Goal: Task Accomplishment & Management: Manage account settings

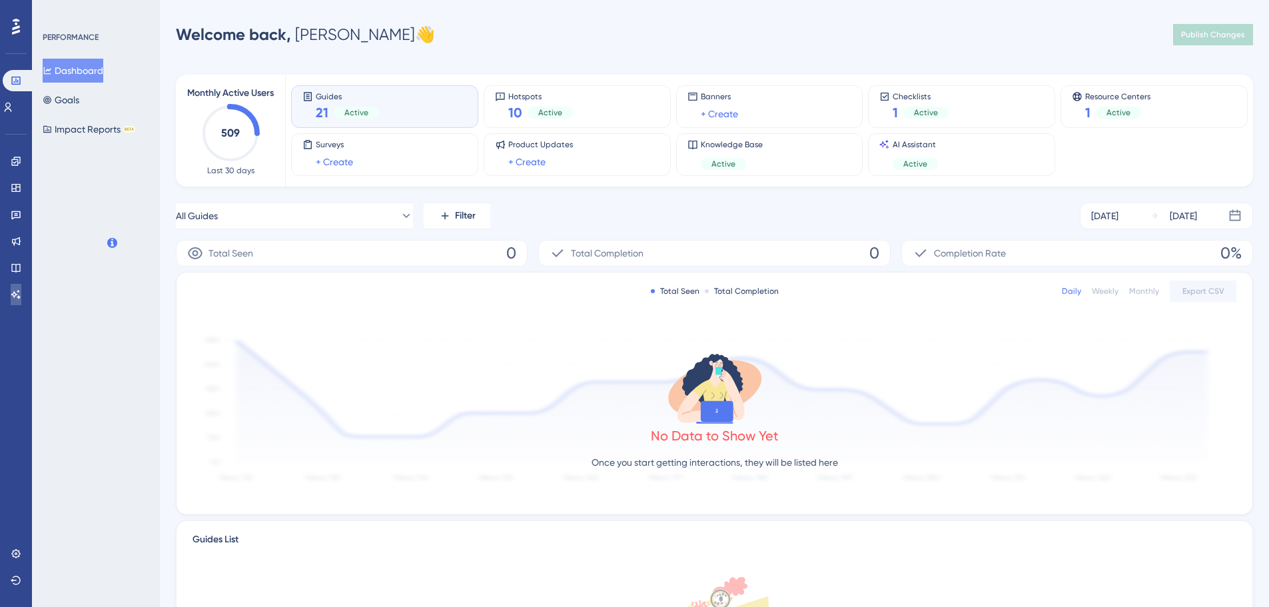
click at [21, 292] on link at bounding box center [16, 294] width 11 height 21
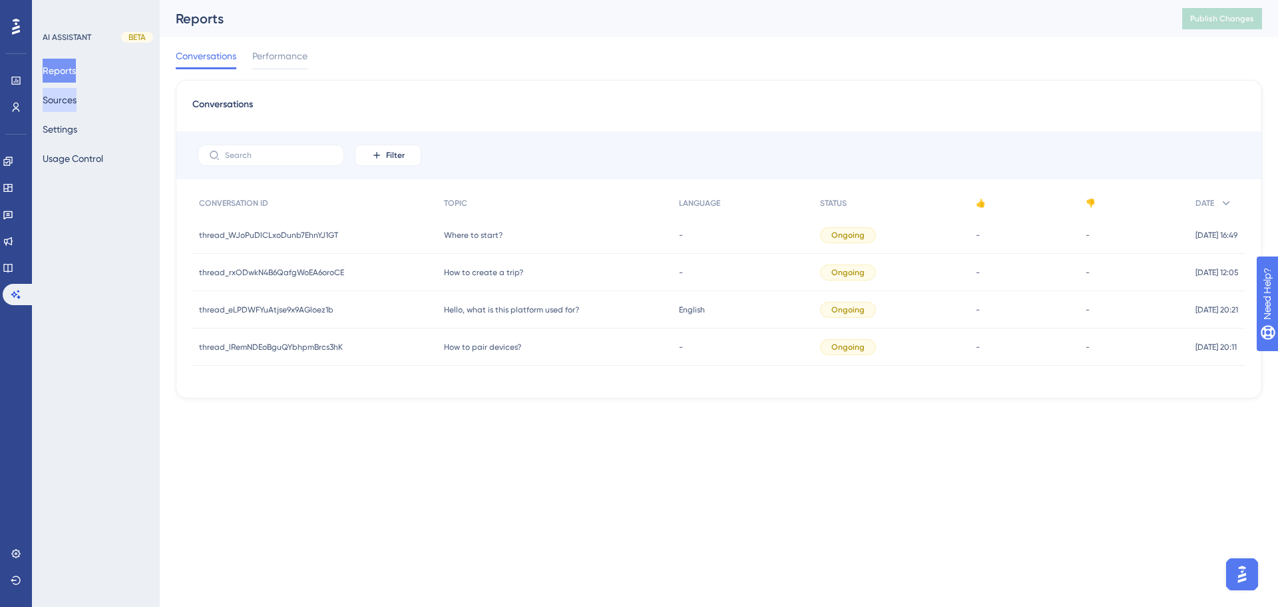
click at [61, 98] on button "Sources" at bounding box center [60, 100] width 34 height 24
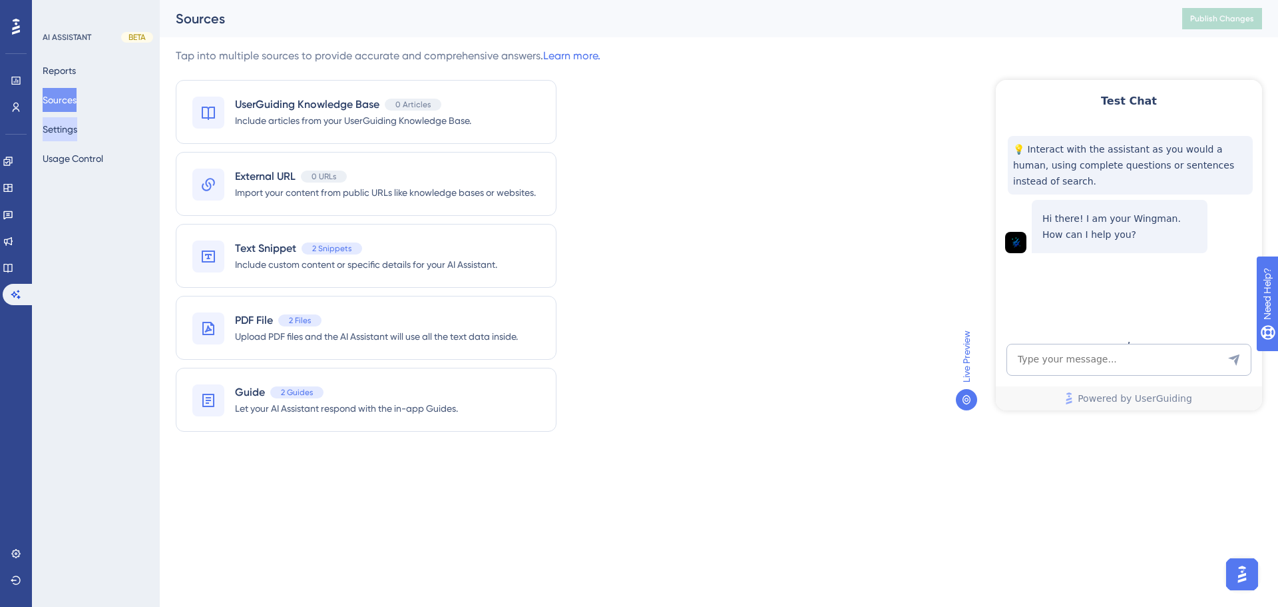
click at [77, 137] on button "Settings" at bounding box center [60, 129] width 35 height 24
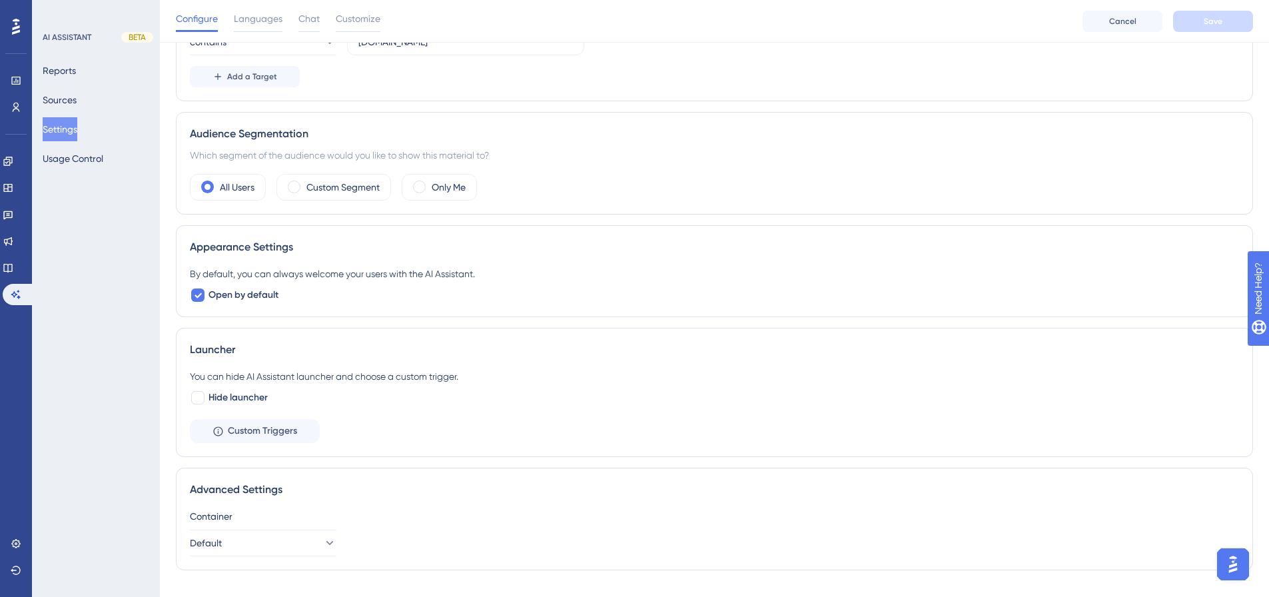
scroll to position [226, 0]
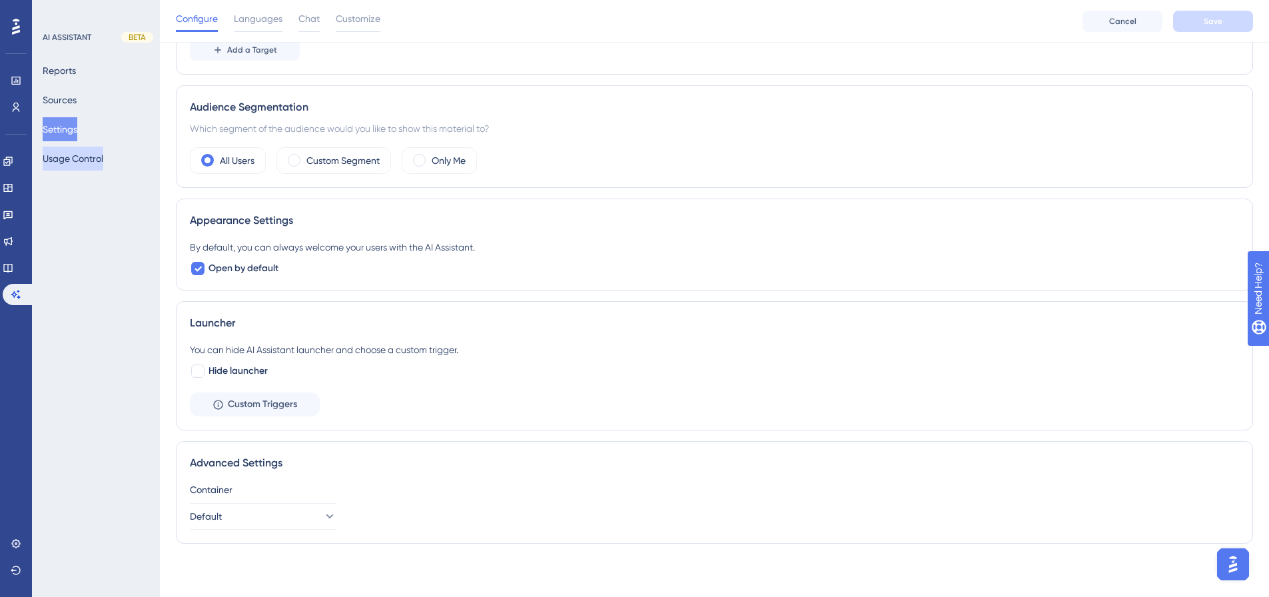
click at [73, 155] on button "Usage Control" at bounding box center [73, 158] width 61 height 24
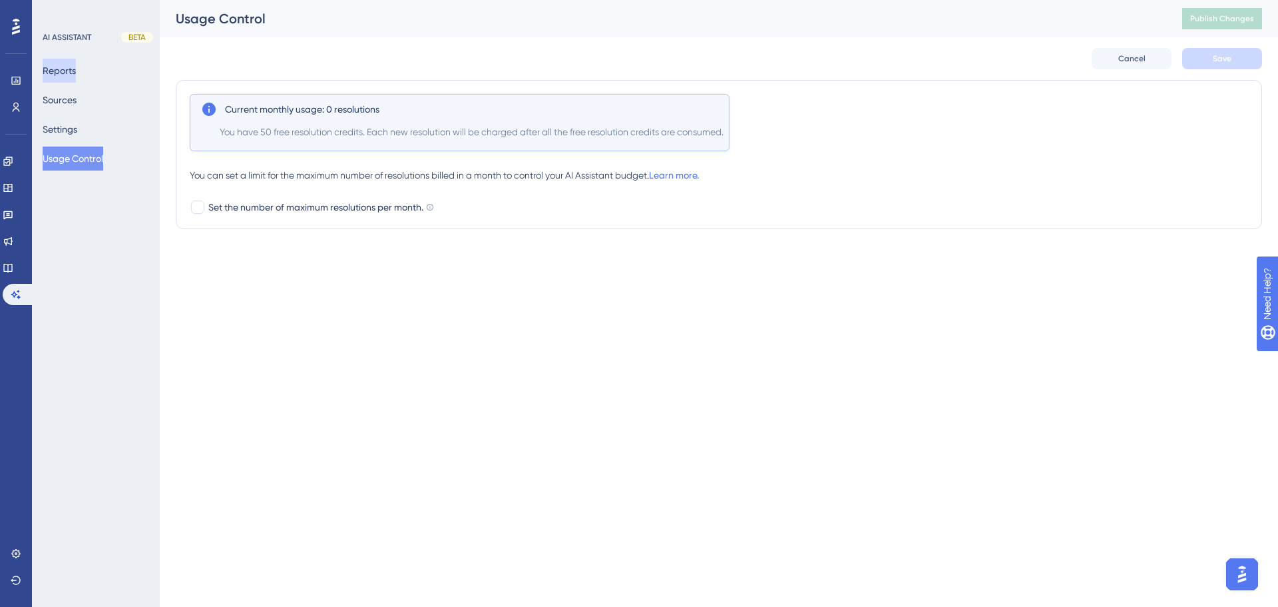
click at [76, 71] on button "Reports" at bounding box center [59, 71] width 33 height 24
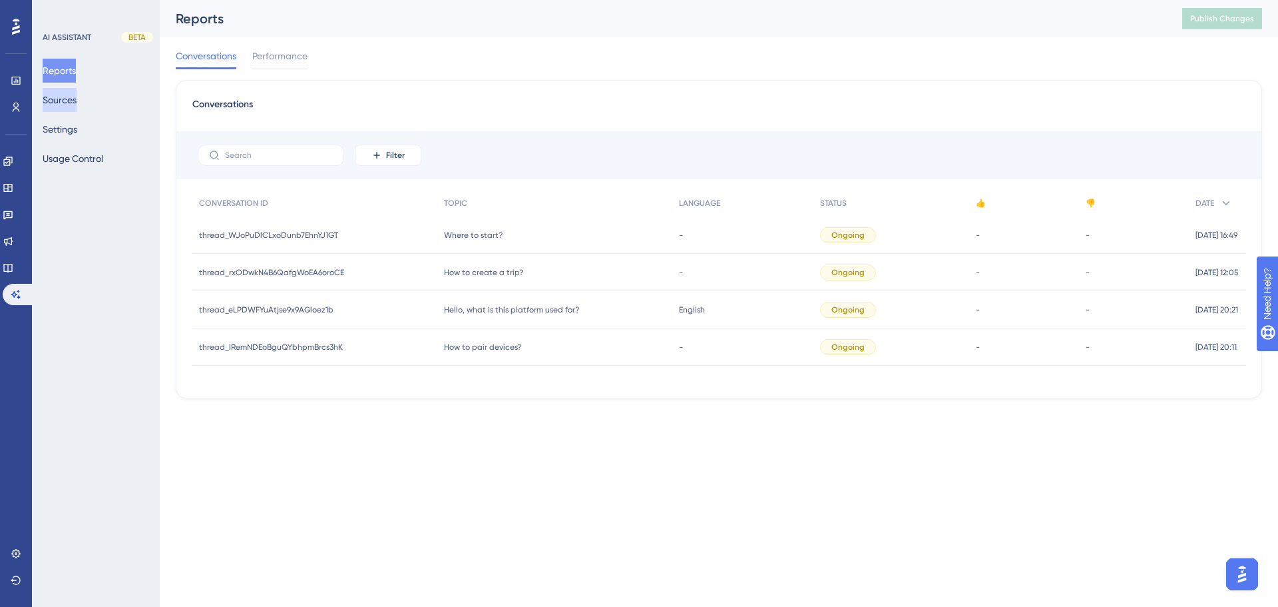
click at [73, 99] on button "Sources" at bounding box center [60, 100] width 34 height 24
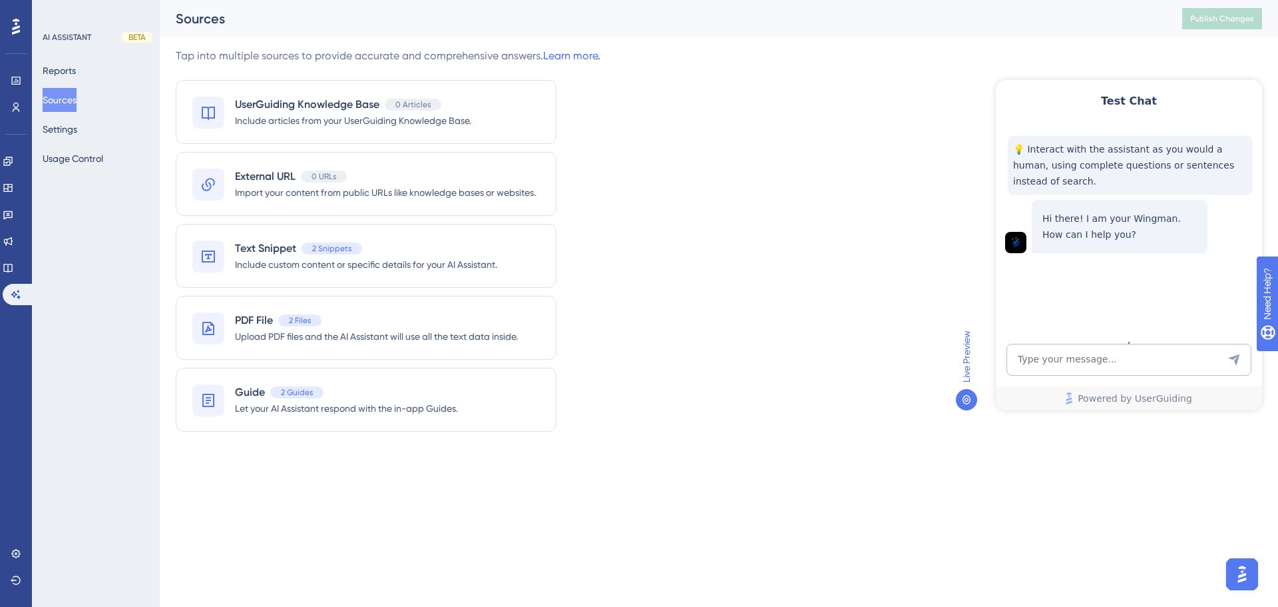
click at [1115, 99] on span "Test Chat" at bounding box center [1129, 101] width 202 height 16
click at [13, 188] on icon at bounding box center [8, 187] width 11 height 11
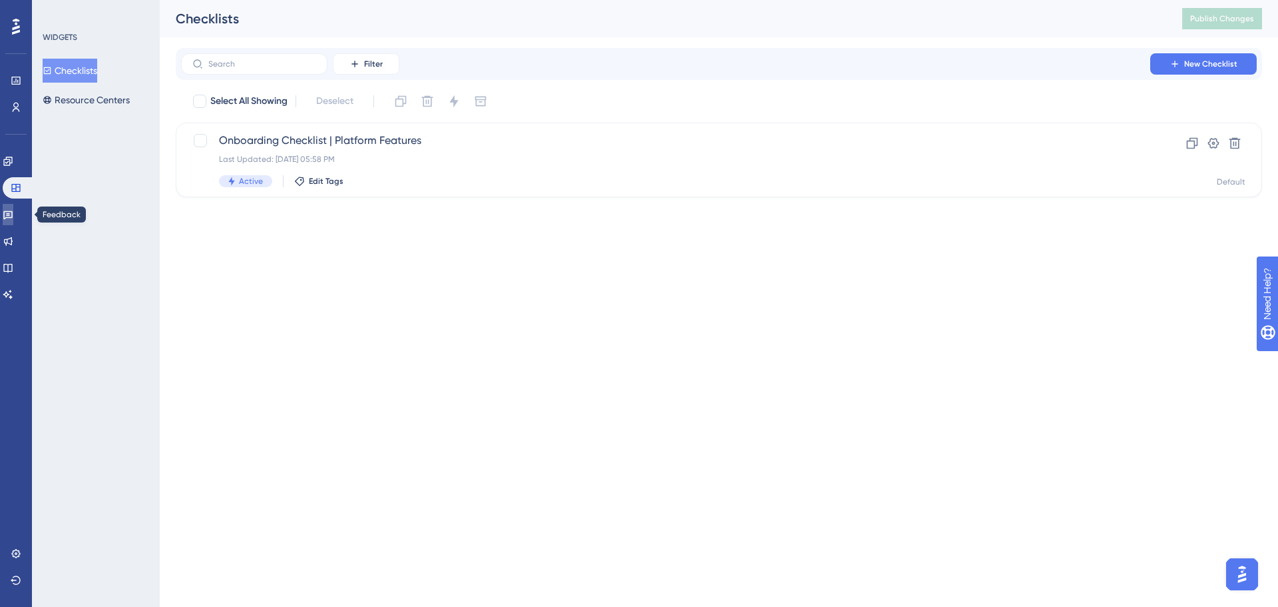
click at [13, 220] on link at bounding box center [8, 214] width 11 height 21
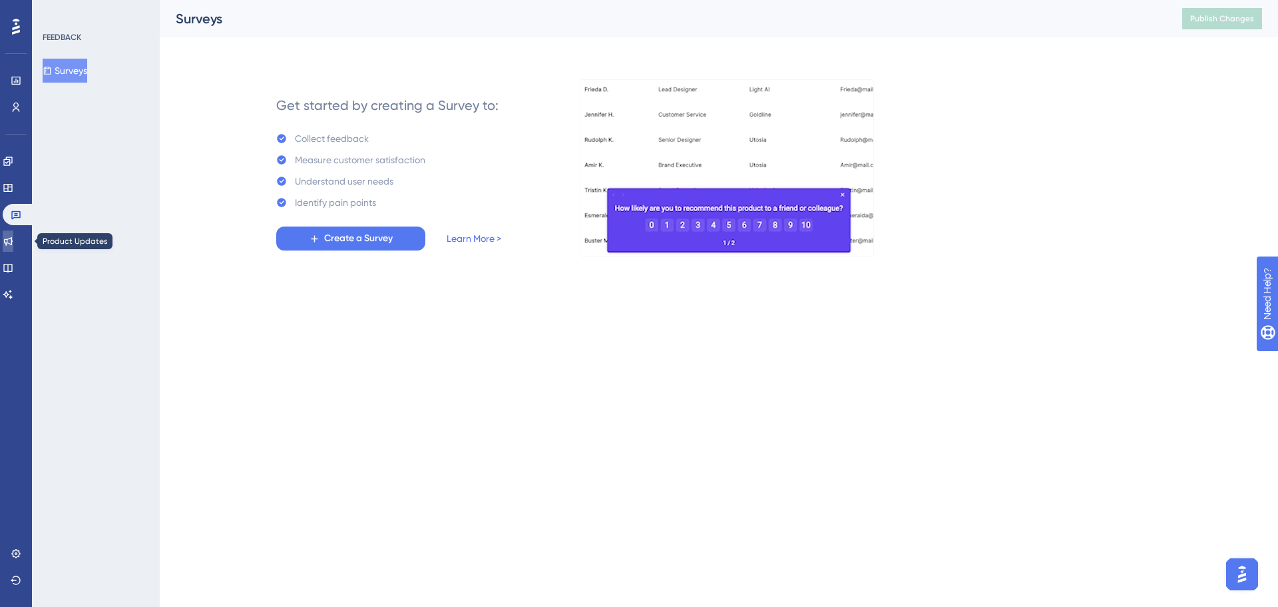
click at [13, 236] on link at bounding box center [8, 240] width 11 height 21
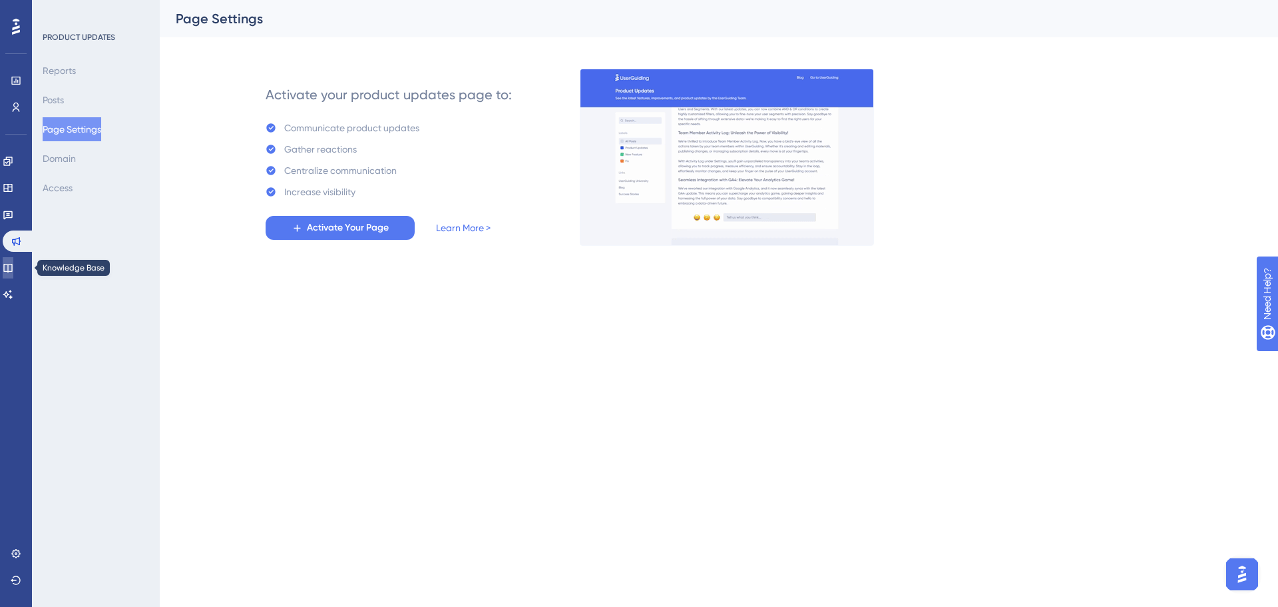
click at [13, 264] on icon at bounding box center [8, 267] width 11 height 11
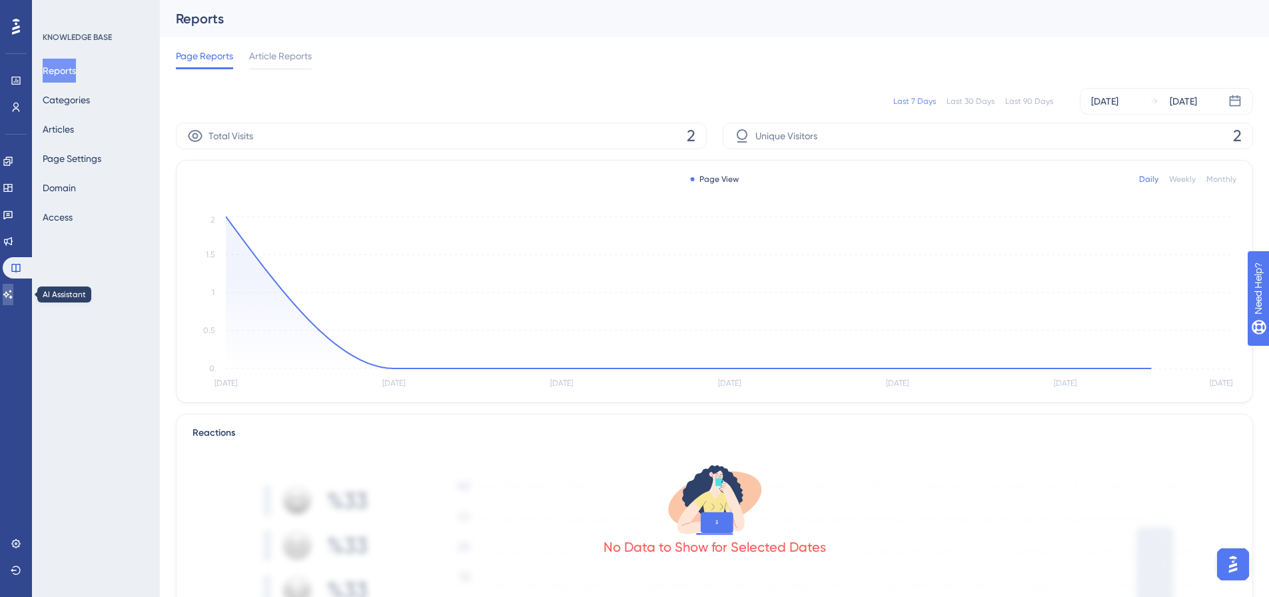
click at [13, 297] on icon at bounding box center [7, 294] width 9 height 9
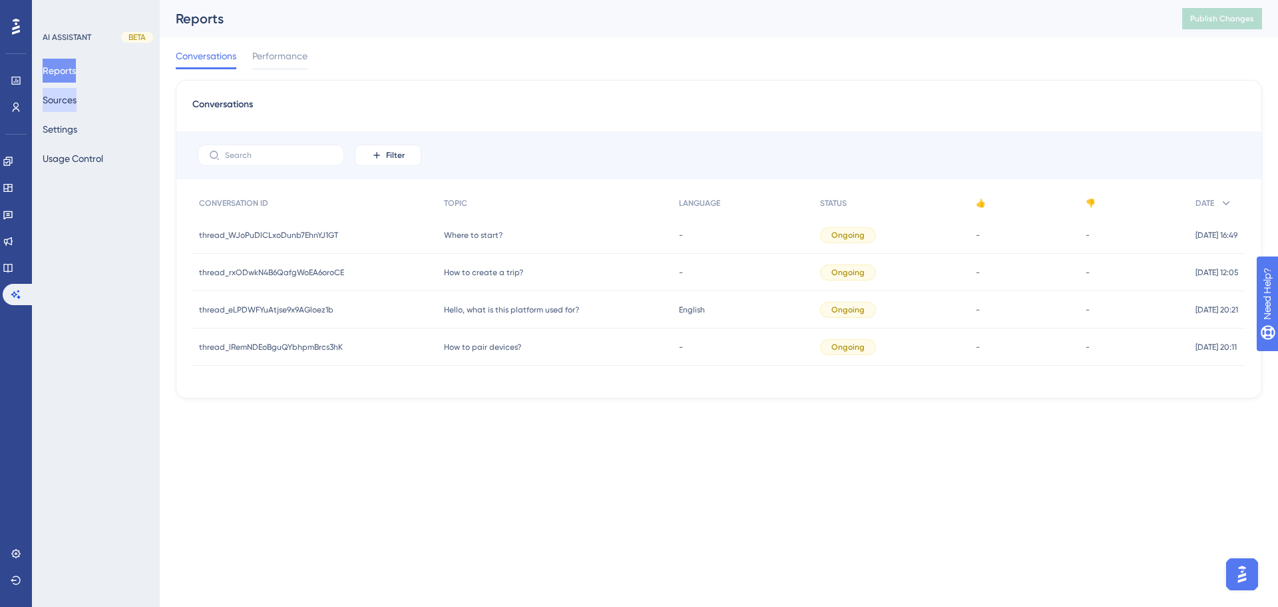
click at [75, 100] on button "Sources" at bounding box center [60, 100] width 34 height 24
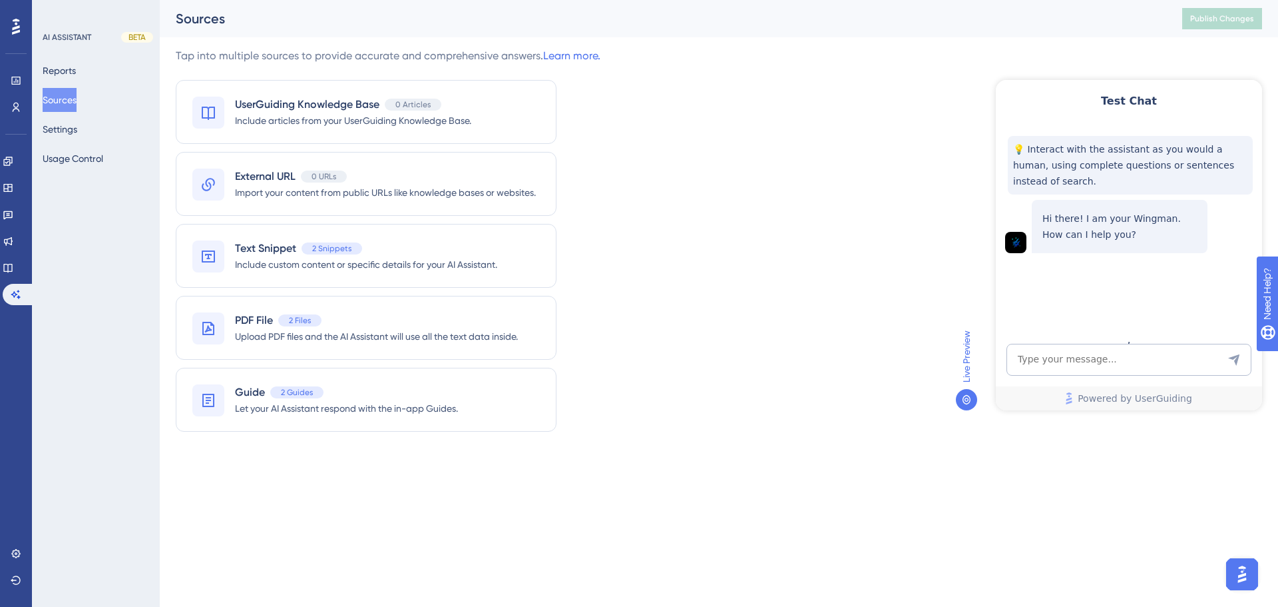
click at [856, 351] on div "Tap into multiple sources to provide accurate and comprehensive answers. Learn …" at bounding box center [719, 248] width 1087 height 400
drag, startPoint x: 329, startPoint y: 501, endPoint x: 327, endPoint y: 485, distance: 16.8
click at [329, 490] on html "Performance Users Engagement Widgets Feedback Product Updates Knowledge Base AI…" at bounding box center [639, 245] width 1278 height 490
click at [75, 123] on button "Settings" at bounding box center [60, 129] width 35 height 24
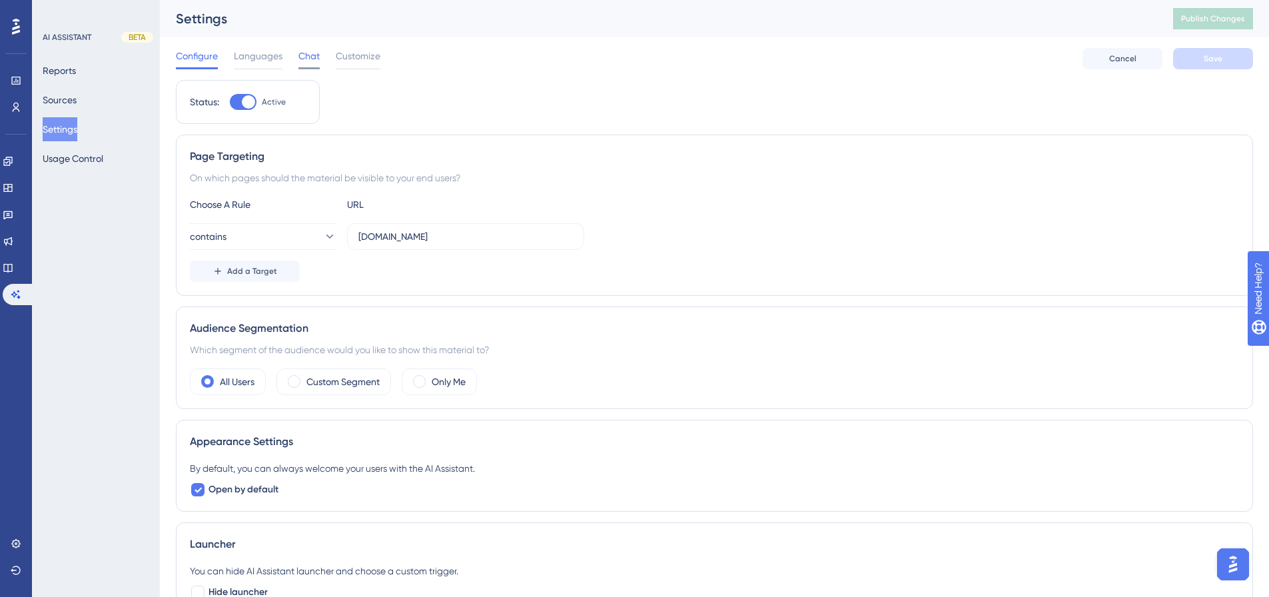
click at [304, 57] on span "Chat" at bounding box center [308, 56] width 21 height 16
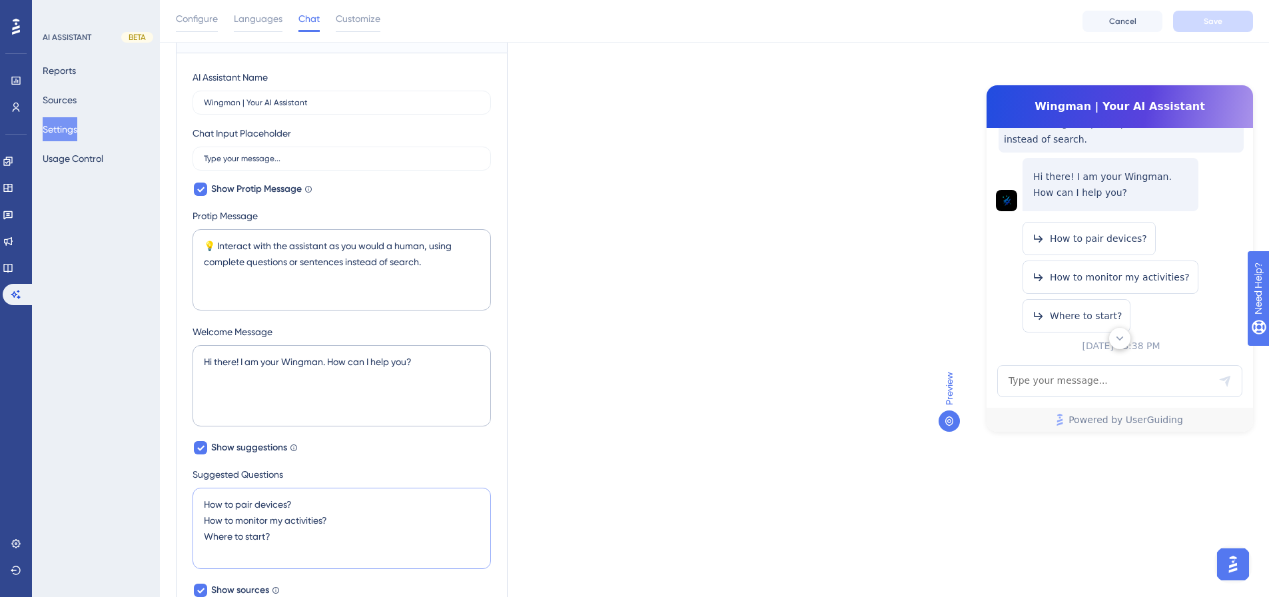
scroll to position [107, 0]
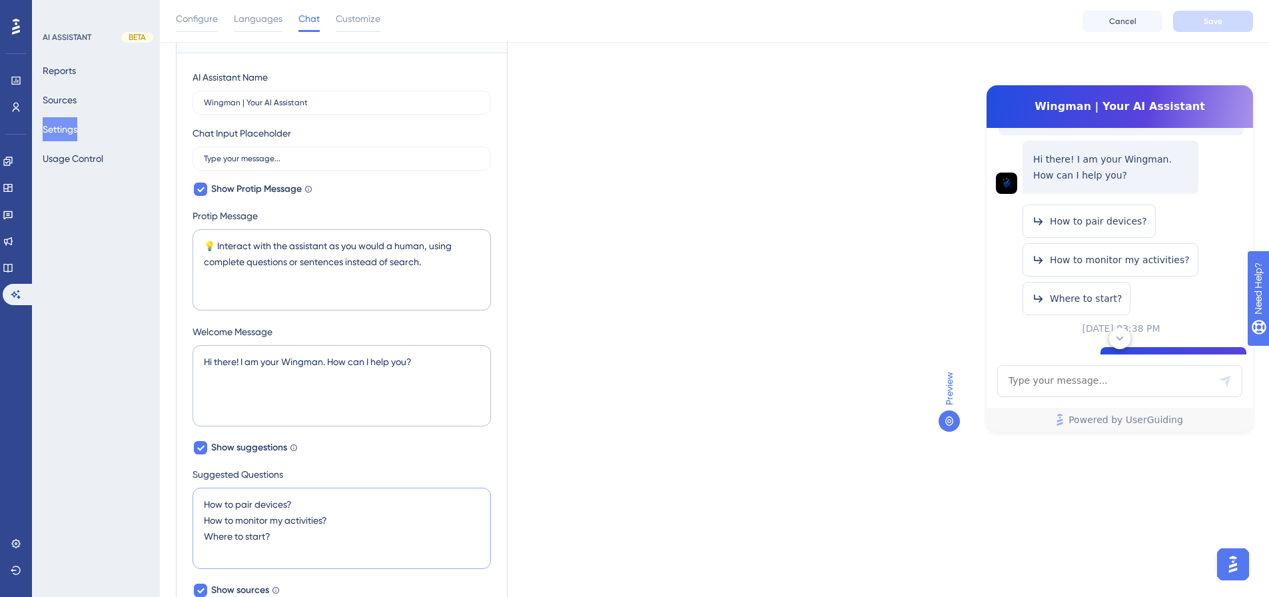
drag, startPoint x: 286, startPoint y: 535, endPoint x: 167, endPoint y: 535, distance: 119.2
click at [167, 535] on div "Performance Users Engagement Widgets Feedback Product Updates Knowledge Base AI…" at bounding box center [714, 429] width 1109 height 1125
type textarea "How to pair devices? How to monitor my activities?"
click at [645, 392] on div "Which language version do you want to edit? English Chat Widget AI Assistant Na…" at bounding box center [714, 461] width 1077 height 1018
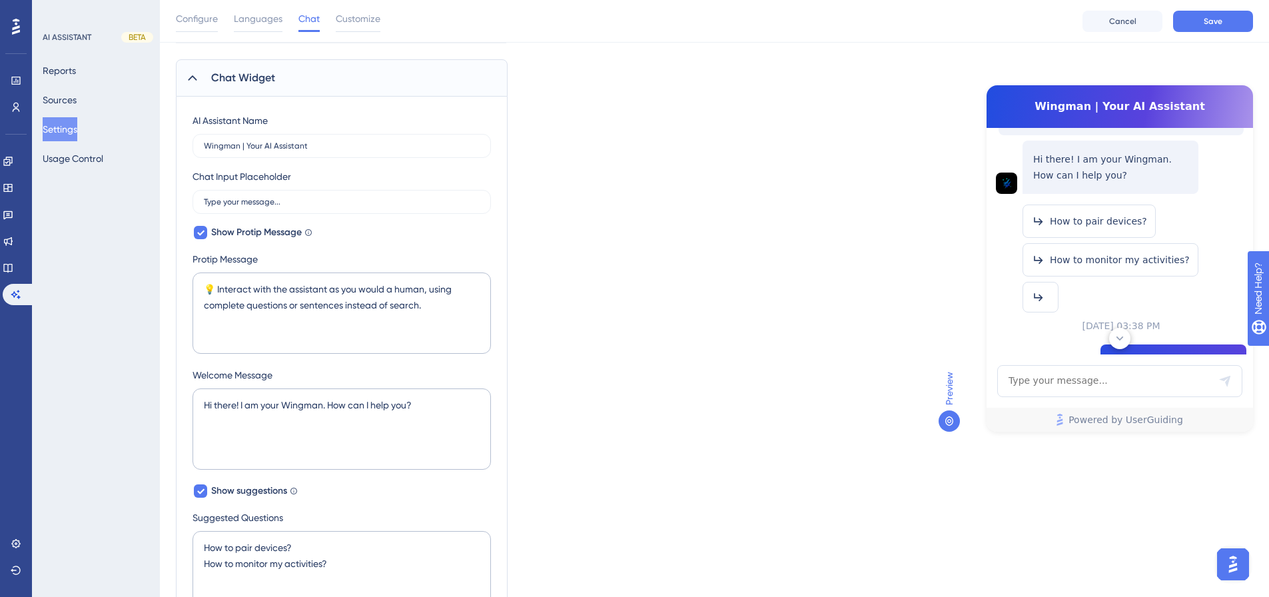
scroll to position [67, 0]
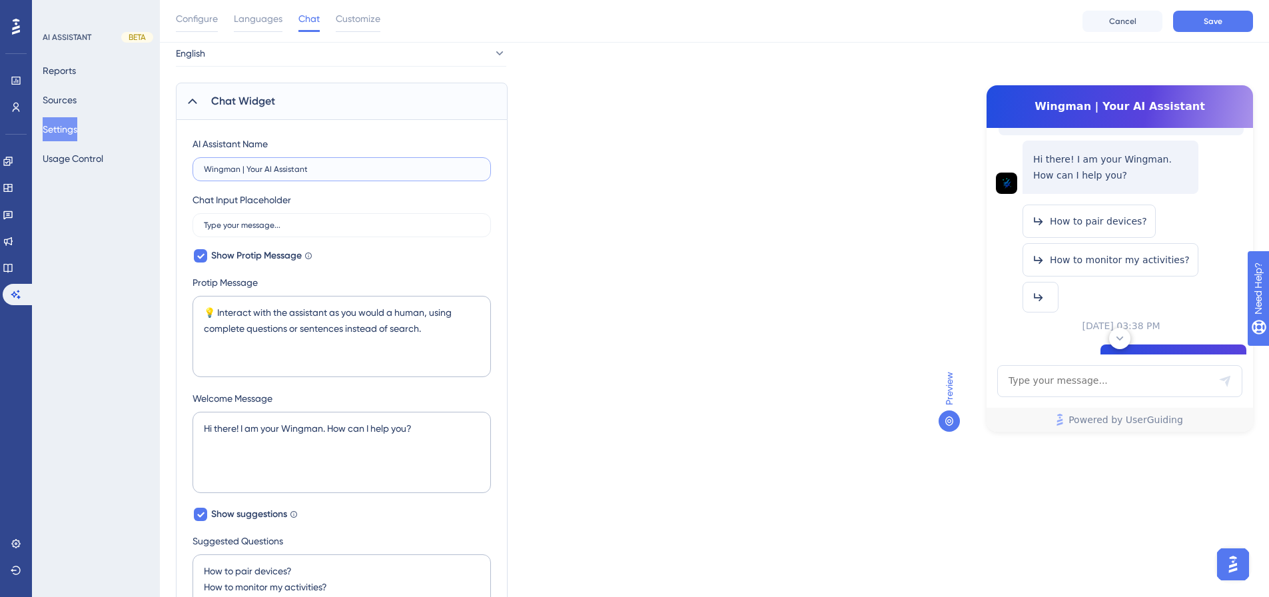
drag, startPoint x: 240, startPoint y: 171, endPoint x: 406, endPoint y: 171, distance: 165.8
click at [406, 171] on input "Wingman | Your AI Assistant" at bounding box center [342, 168] width 276 height 9
type input "Wingman"
click at [673, 290] on div "Which language version do you want to edit? English Chat Widget AI Assistant Na…" at bounding box center [714, 528] width 1077 height 1018
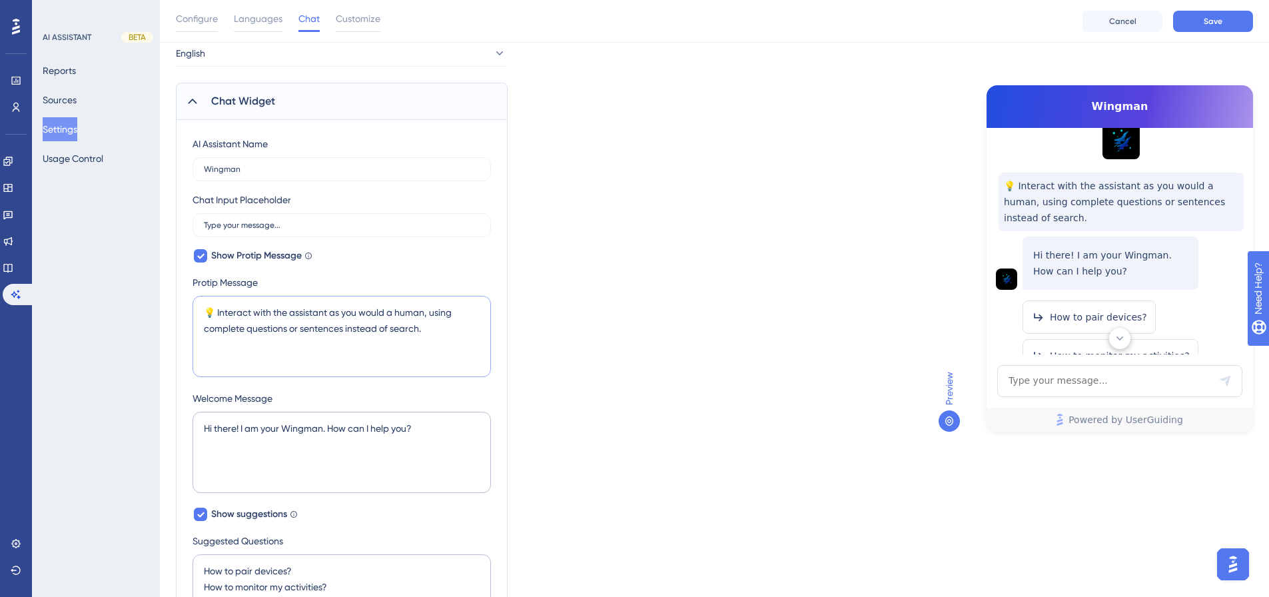
scroll to position [0, 0]
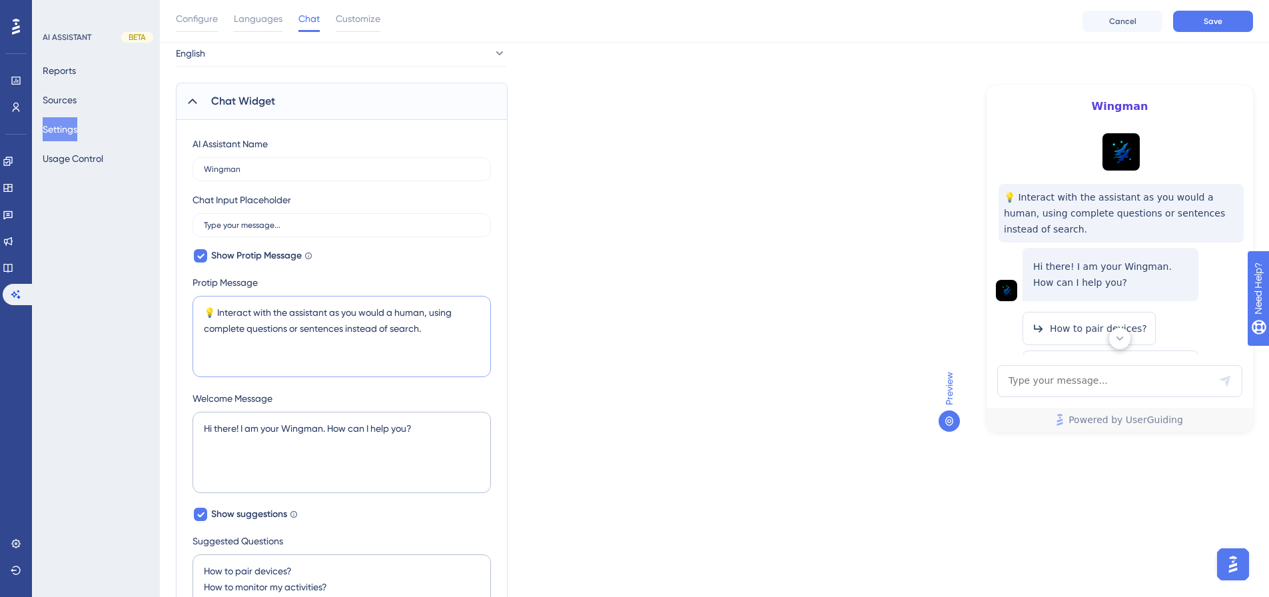
drag, startPoint x: 444, startPoint y: 321, endPoint x: 175, endPoint y: 300, distance: 269.9
click at [170, 304] on div "Performance Users Engagement Widgets Feedback Product Updates Knowledge Base AI…" at bounding box center [714, 495] width 1109 height 1125
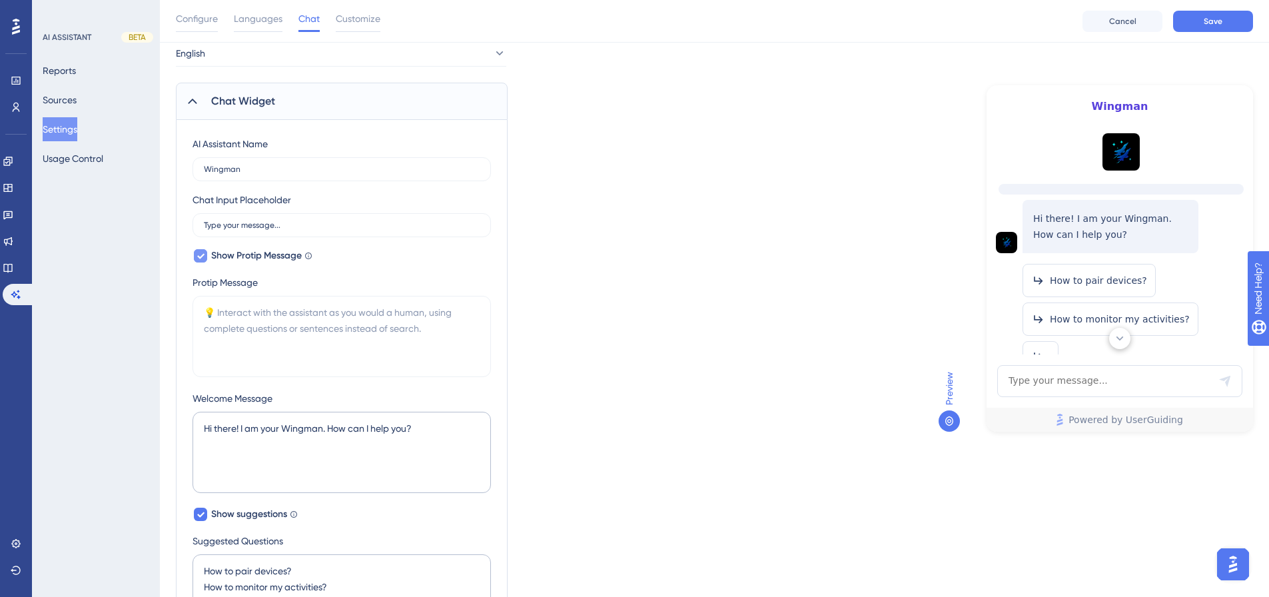
click at [202, 256] on icon at bounding box center [200, 256] width 7 height 5
checkbox input "false"
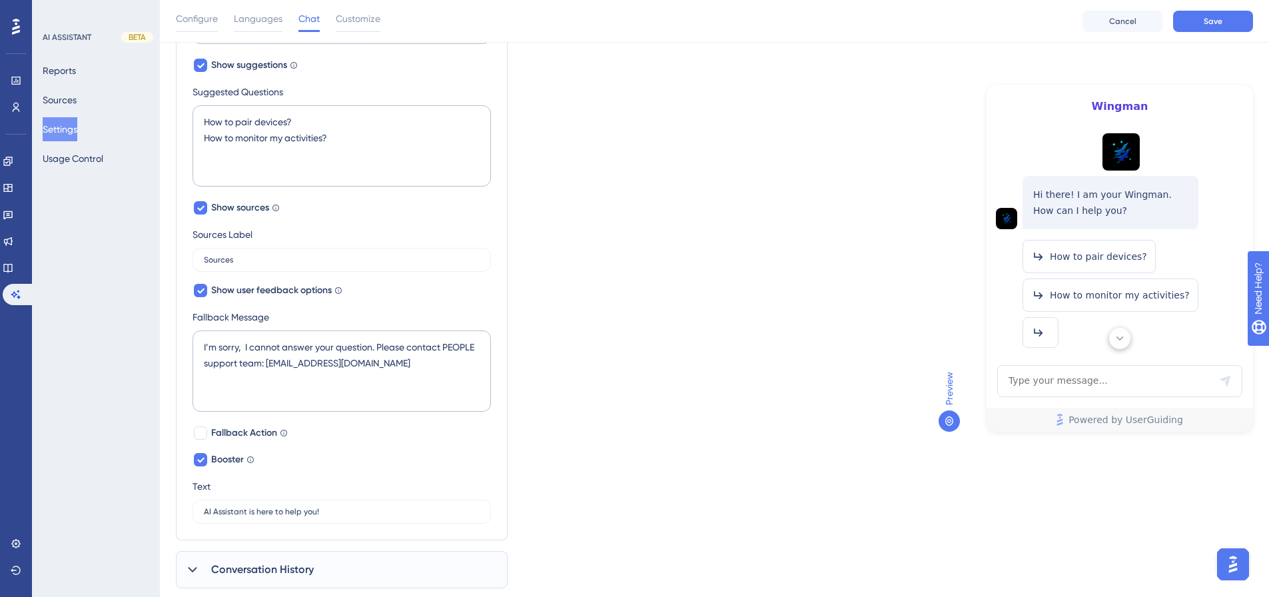
scroll to position [433, 0]
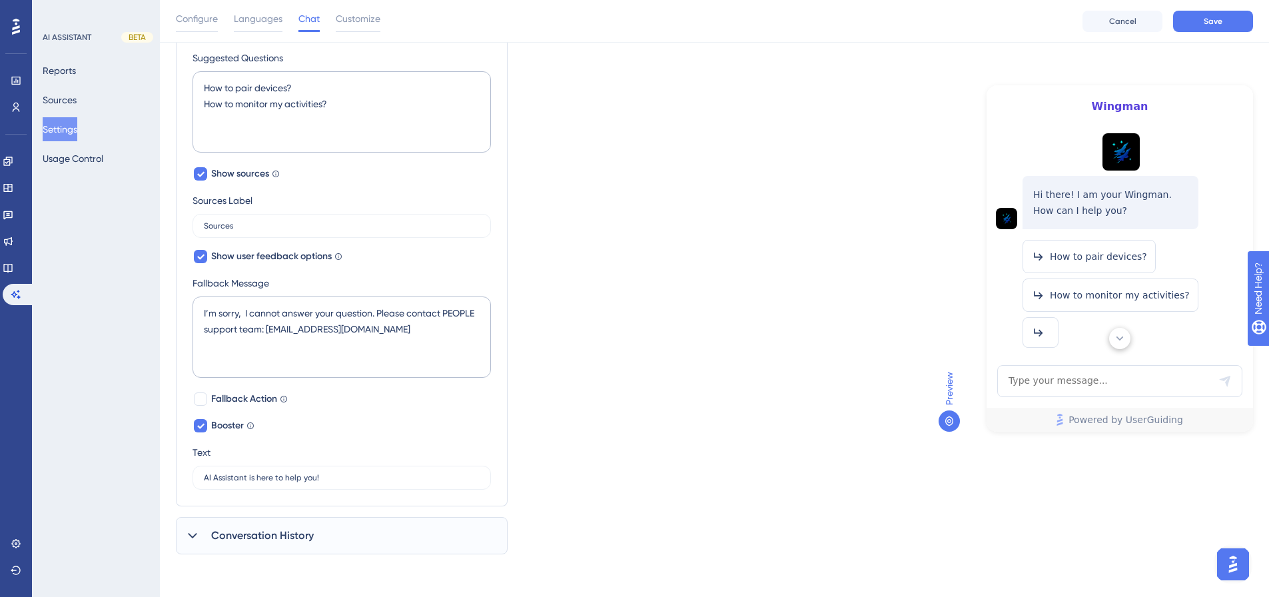
click at [190, 531] on icon at bounding box center [192, 535] width 13 height 13
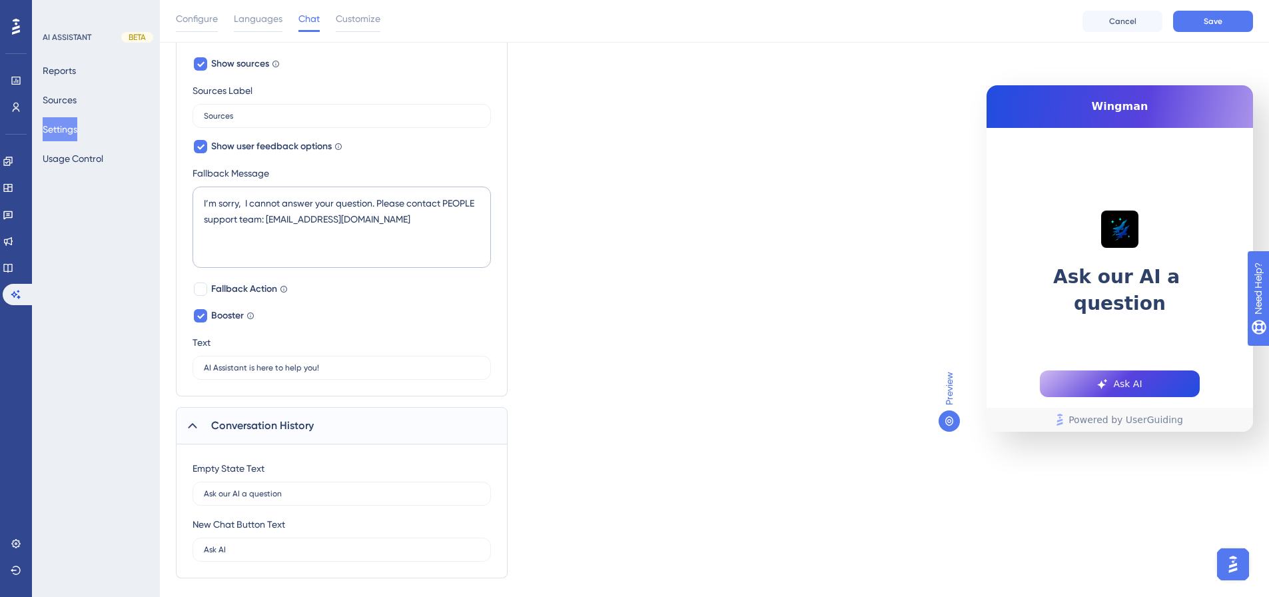
scroll to position [567, 0]
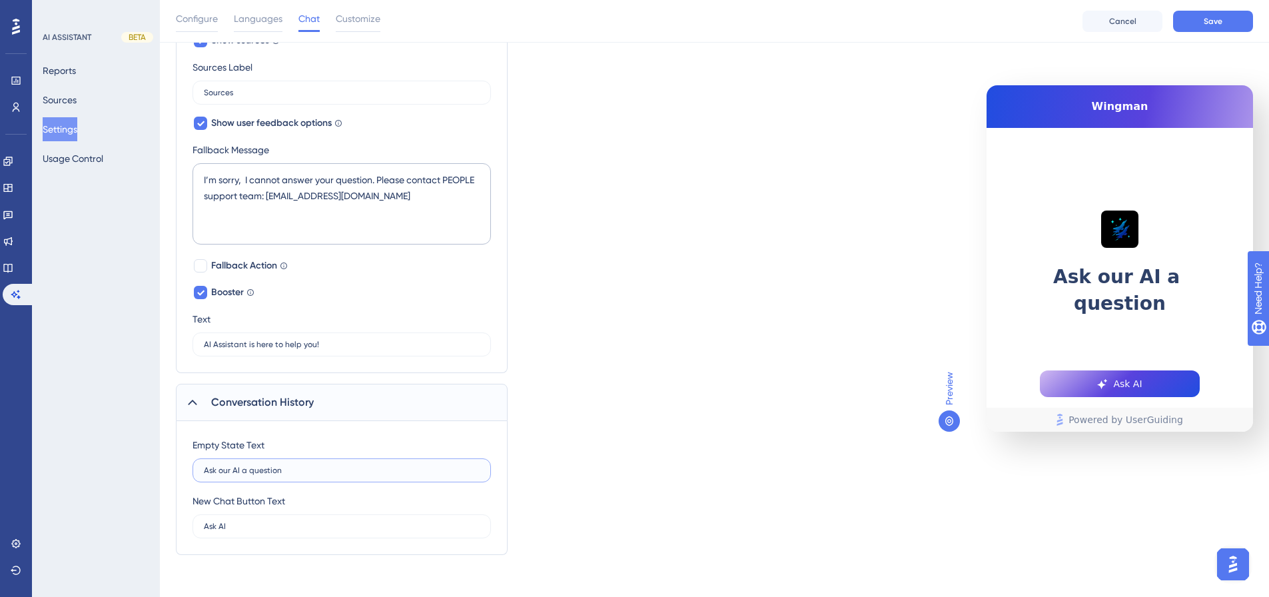
drag, startPoint x: 284, startPoint y: 469, endPoint x: 221, endPoint y: 471, distance: 62.6
click at [219, 471] on input "Ask our AI a question" at bounding box center [342, 469] width 276 height 9
type input "Ask your Wingman"
drag, startPoint x: 290, startPoint y: 528, endPoint x: 174, endPoint y: 527, distance: 116.5
click at [174, 527] on div "Performance Users Engagement Widgets Feedback Product Updates Knowledge Base AI…" at bounding box center [714, 4] width 1109 height 1143
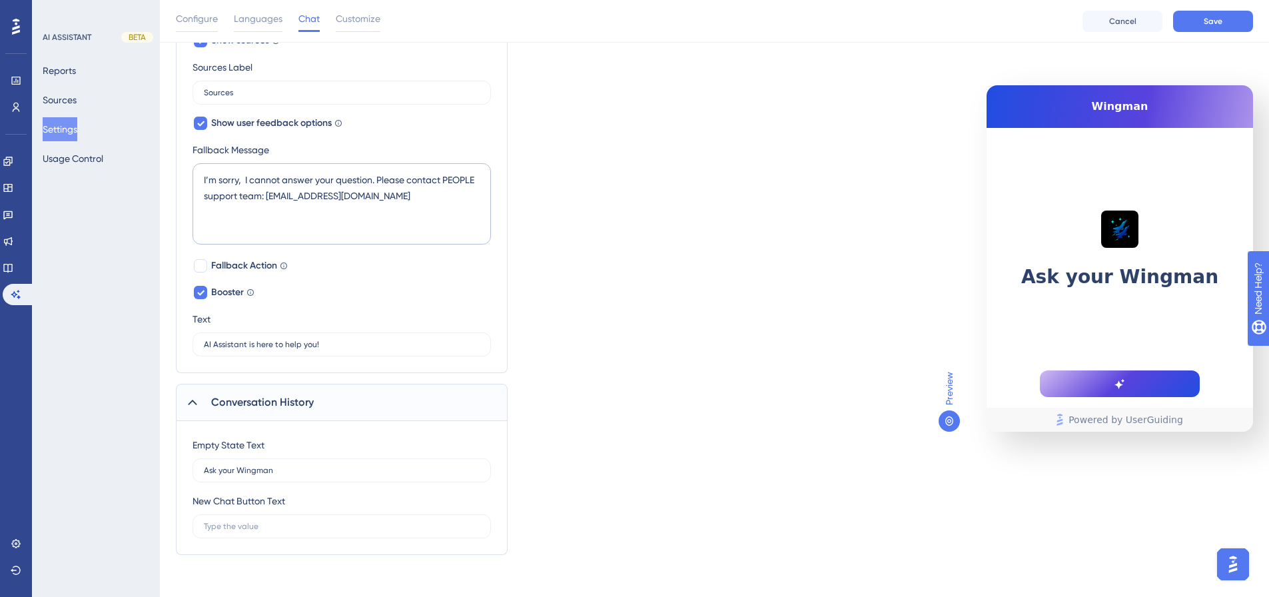
click at [744, 394] on div "Which language version do you want to edit? English Chat Widget AI Assistant Na…" at bounding box center [714, 37] width 1077 height 1036
click at [465, 451] on div "Empty State Text Ask your Wingman" at bounding box center [341, 459] width 298 height 45
click at [243, 529] on input "text" at bounding box center [342, 525] width 276 height 9
type input "h"
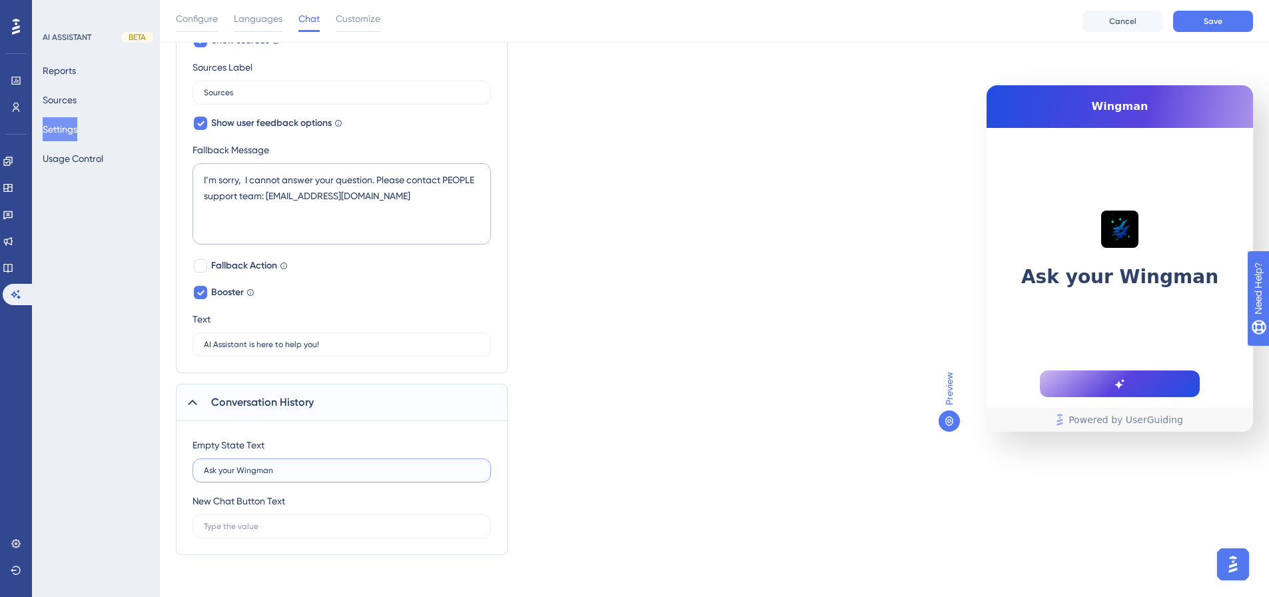
click at [251, 472] on input "Ask your Wingman" at bounding box center [342, 469] width 276 height 9
drag, startPoint x: 282, startPoint y: 471, endPoint x: 174, endPoint y: 469, distance: 108.6
click at [174, 469] on div "Performance Users Engagement Widgets Feedback Product Updates Knowledge Base AI…" at bounding box center [714, 4] width 1109 height 1143
click at [640, 361] on div "Which language version do you want to edit? English Chat Widget AI Assistant Na…" at bounding box center [714, 37] width 1077 height 1036
click at [238, 469] on input "text" at bounding box center [342, 469] width 276 height 9
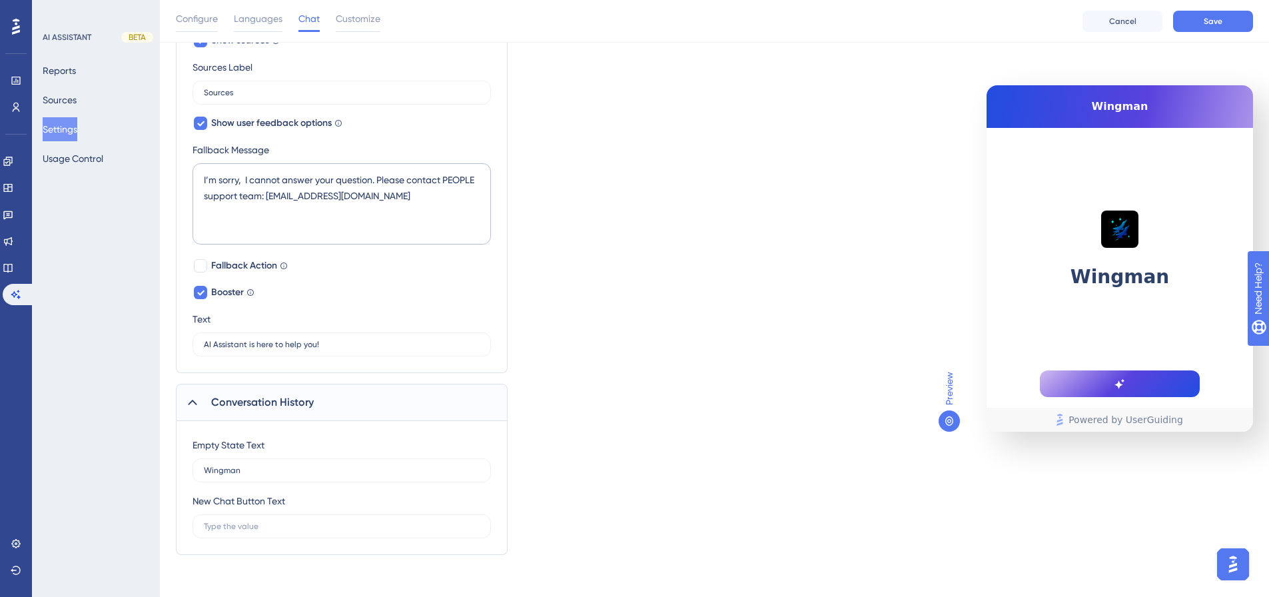
click at [690, 344] on div "Which language version do you want to edit? English Chat Widget AI Assistant Na…" at bounding box center [714, 37] width 1077 height 1036
click at [204, 471] on input "Wingman" at bounding box center [342, 469] width 276 height 9
type input "Your AI Assistant"
click at [293, 525] on input "text" at bounding box center [342, 525] width 276 height 9
type input "h"
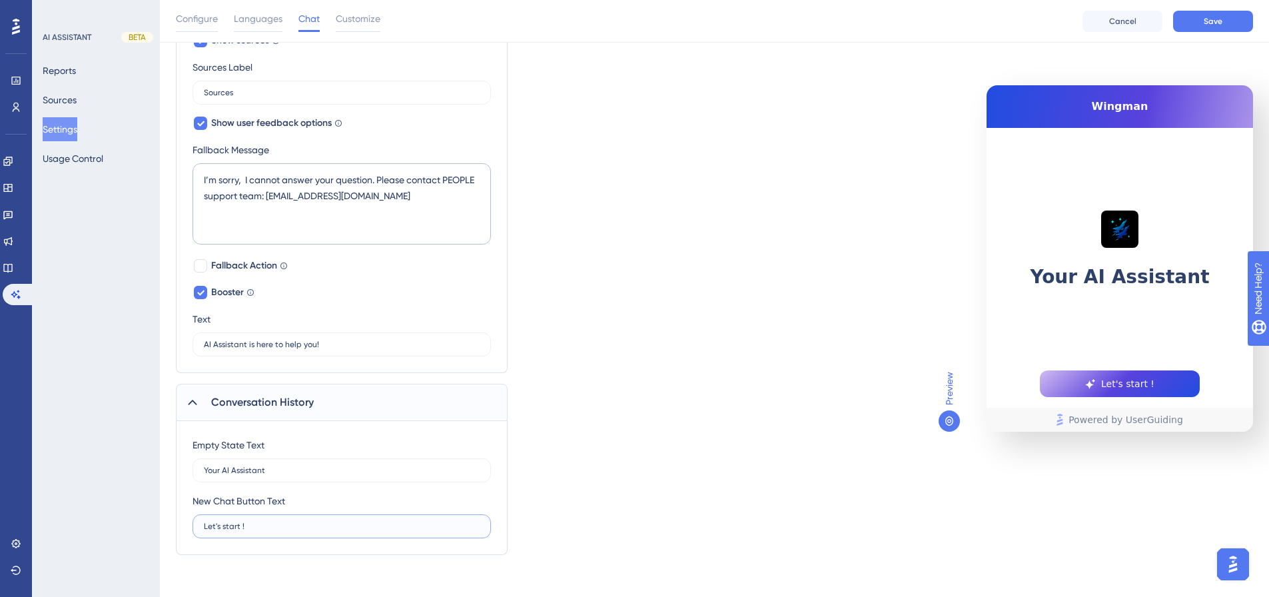
click at [268, 525] on input "Let's start !" at bounding box center [342, 525] width 276 height 9
click at [352, 516] on label "Let's start !" at bounding box center [341, 526] width 298 height 24
click at [352, 521] on input "Let's start !" at bounding box center [342, 525] width 276 height 9
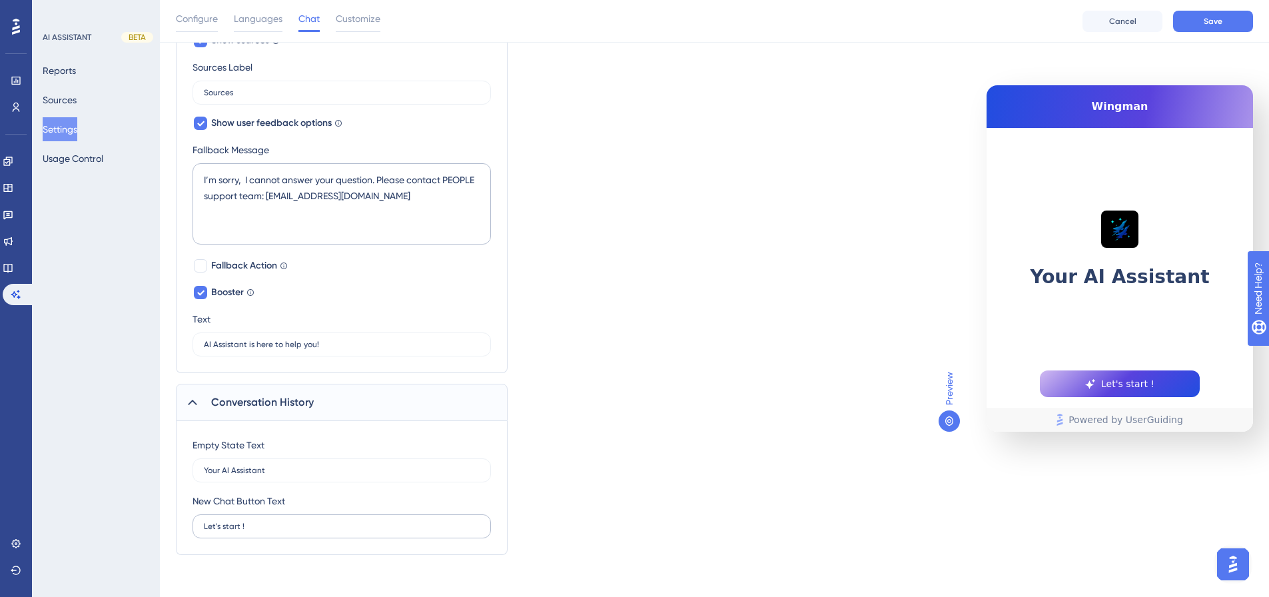
click at [352, 516] on label "Let's start !" at bounding box center [341, 526] width 298 height 24
click at [352, 521] on input "Let's start !" at bounding box center [342, 525] width 276 height 9
click at [352, 516] on label "Let's start !" at bounding box center [341, 526] width 298 height 24
click at [352, 521] on input "Let's start !" at bounding box center [342, 525] width 276 height 9
click at [227, 523] on input "Let's start !" at bounding box center [342, 525] width 276 height 9
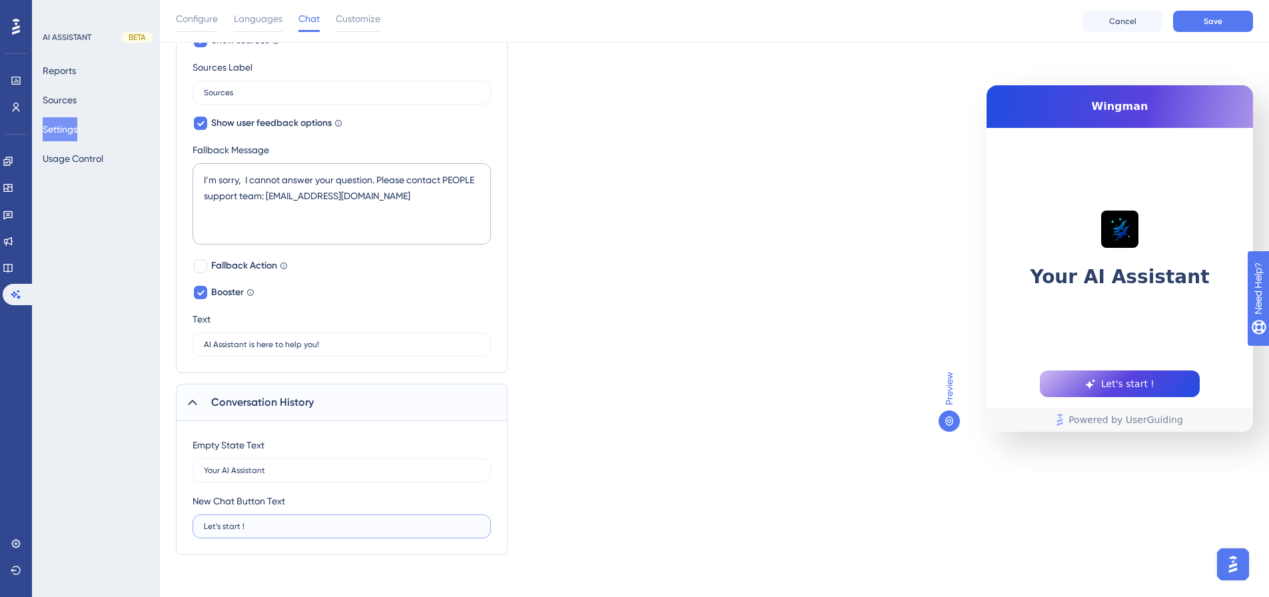
click at [227, 523] on input "Let's start !" at bounding box center [342, 525] width 276 height 9
type input "How can I help you?"
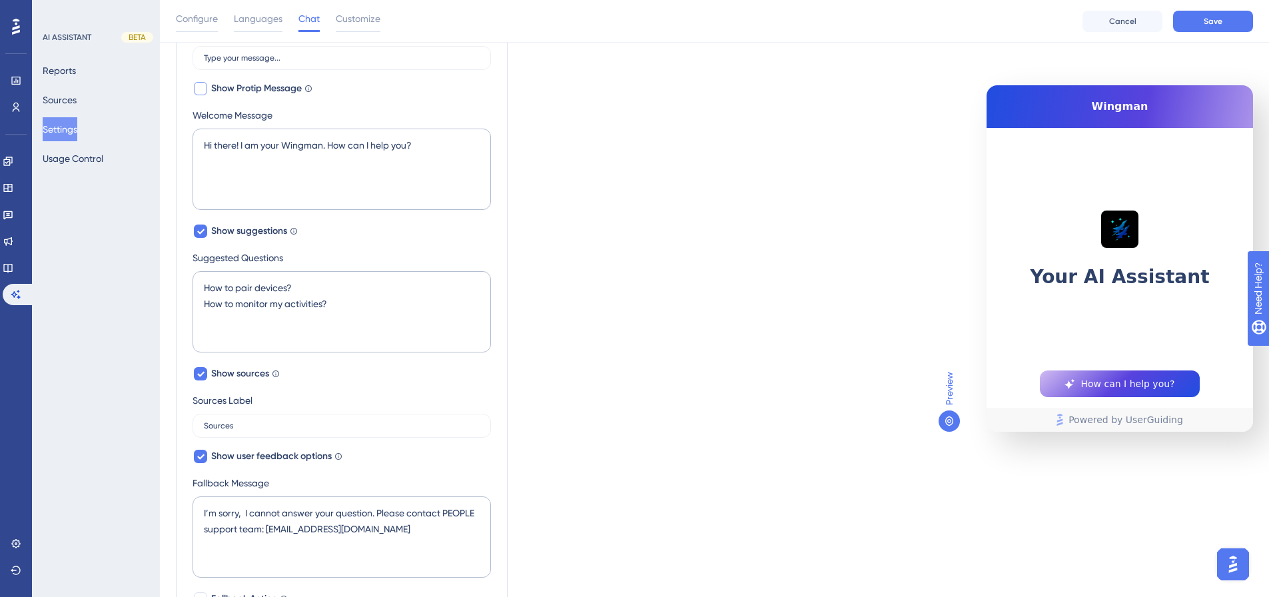
scroll to position [0, 0]
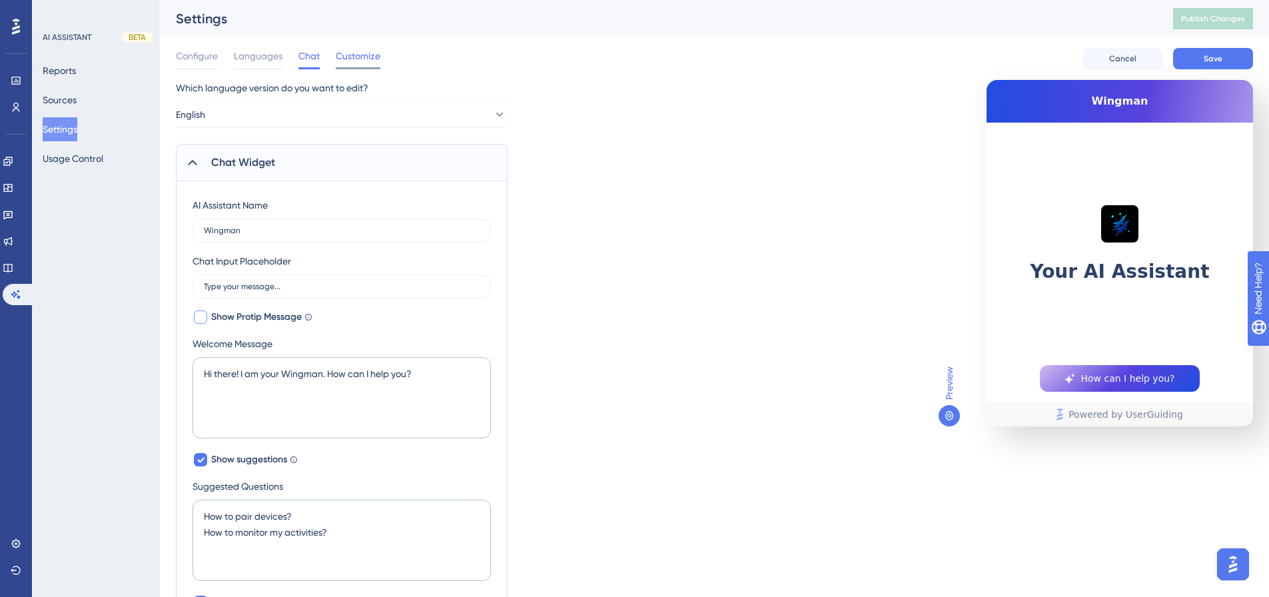
click at [357, 60] on span "Customize" at bounding box center [358, 56] width 45 height 16
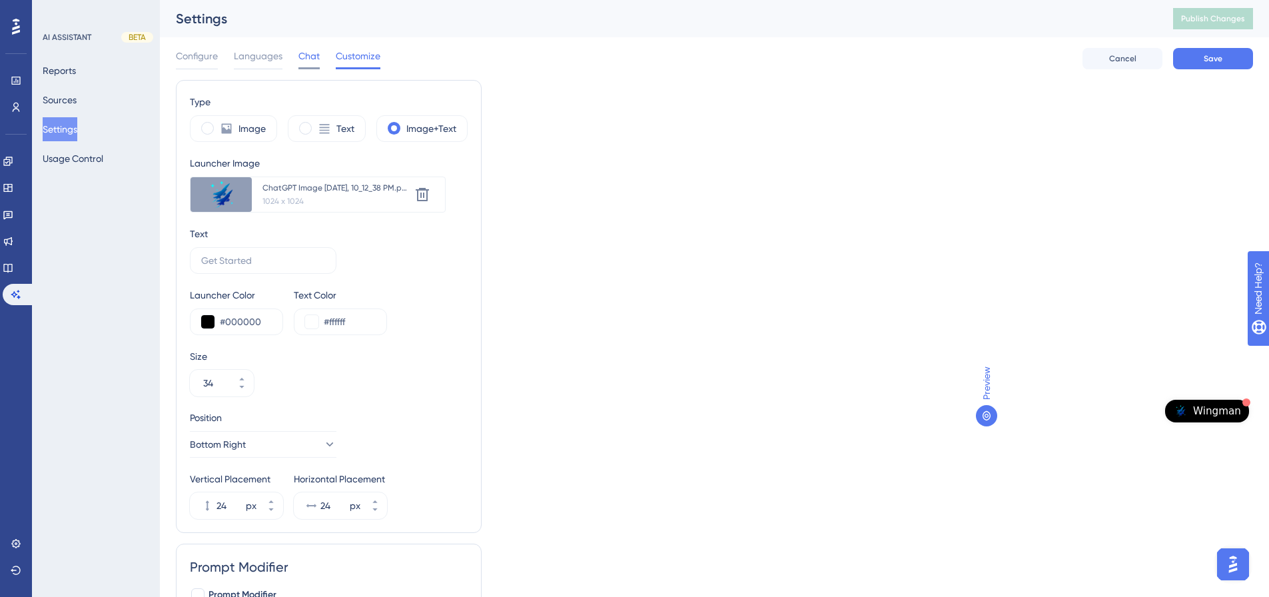
click at [307, 59] on span "Chat" at bounding box center [308, 56] width 21 height 16
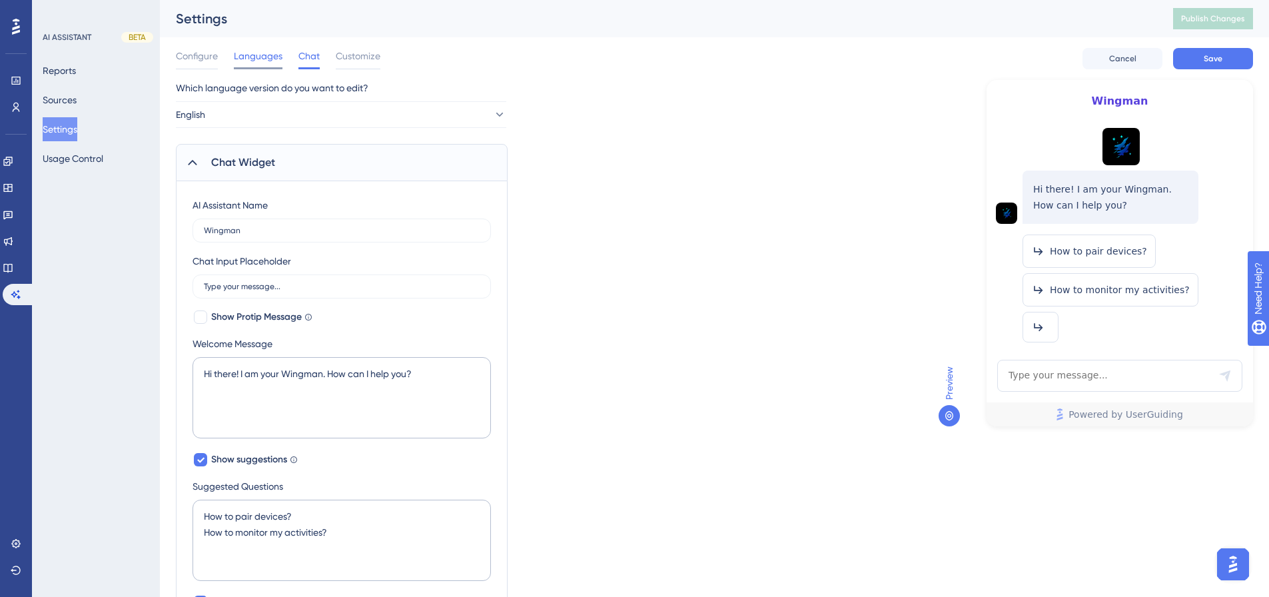
click at [240, 61] on span "Languages" at bounding box center [258, 56] width 49 height 16
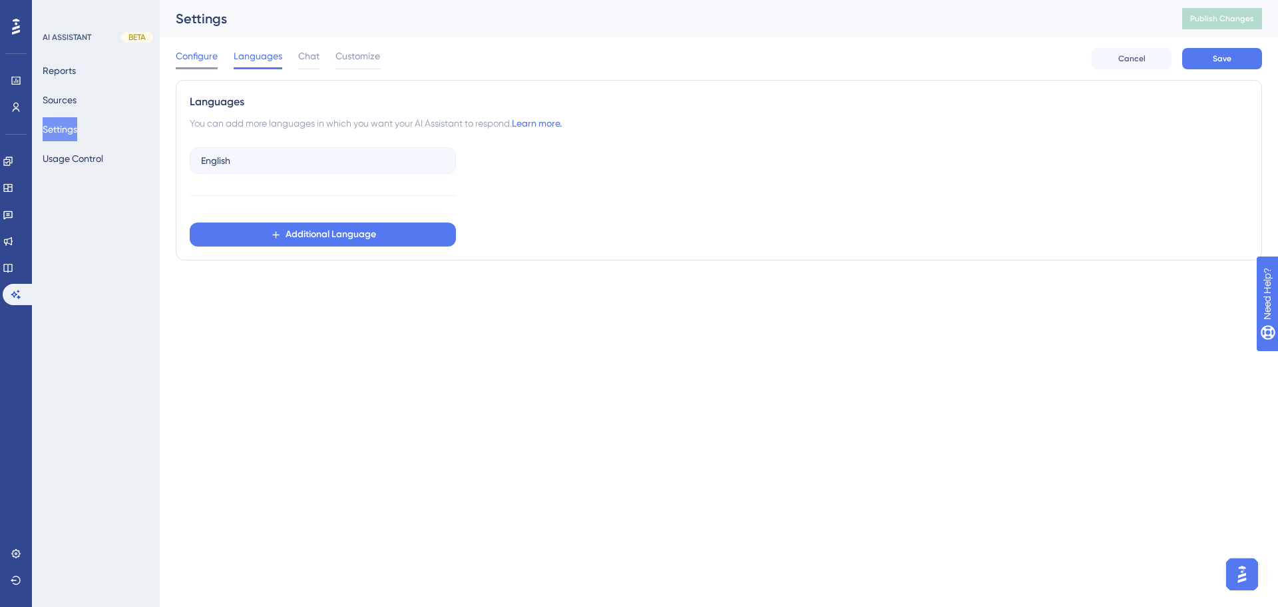
click at [188, 51] on span "Configure" at bounding box center [197, 56] width 42 height 16
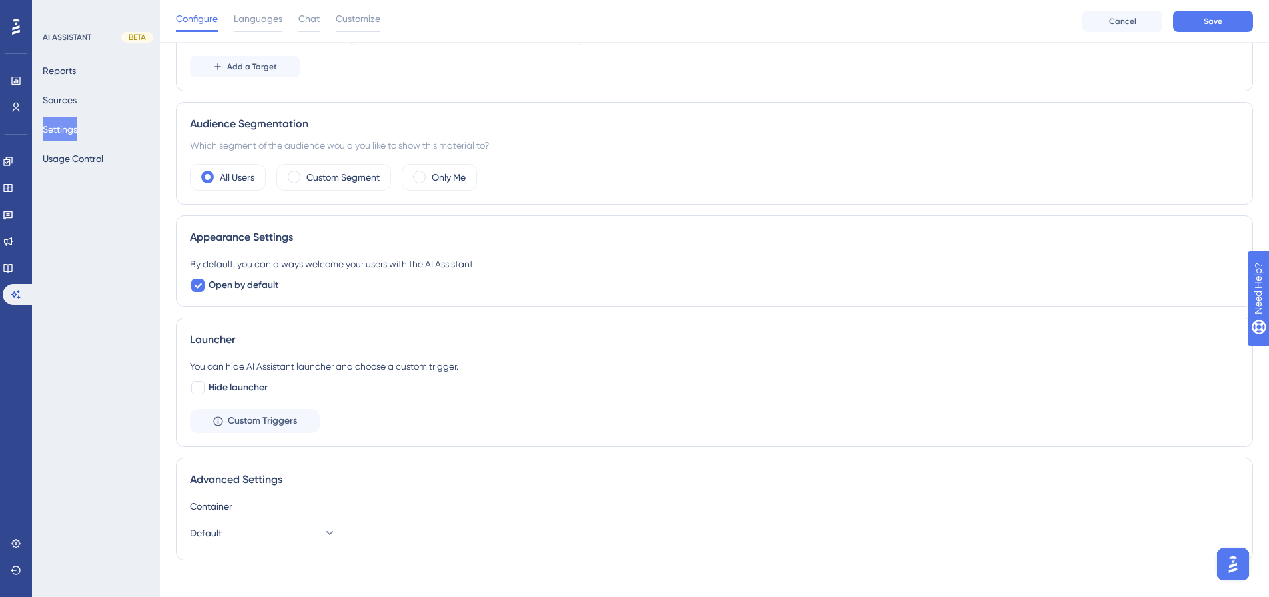
scroll to position [226, 0]
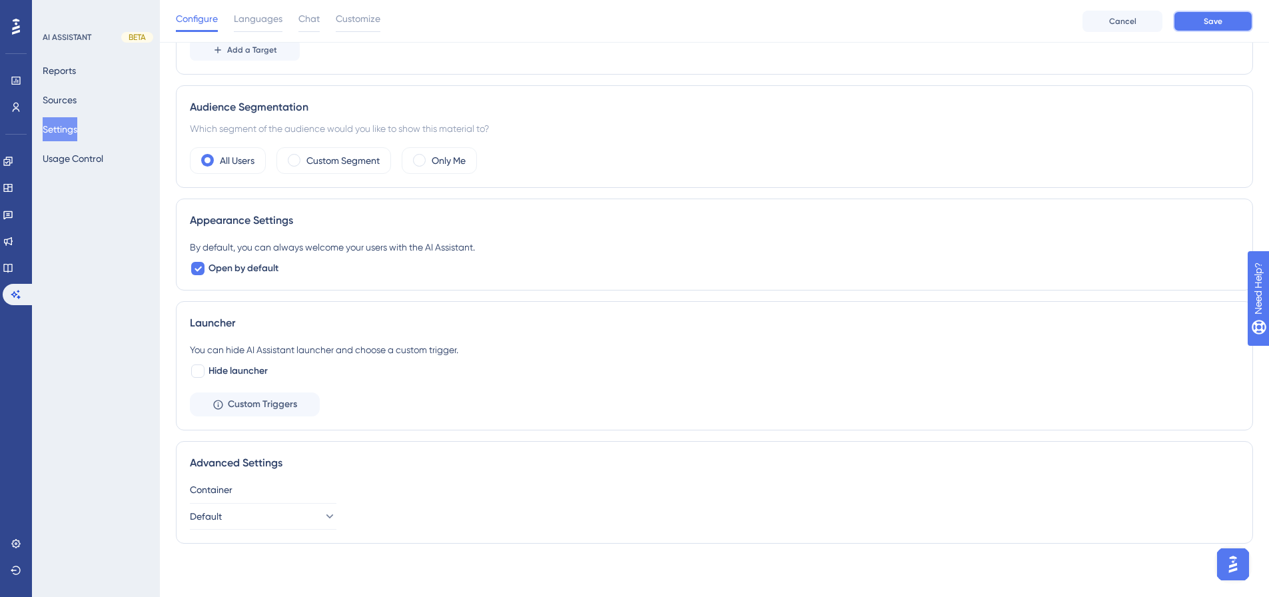
click at [1207, 28] on button "Save" at bounding box center [1213, 21] width 80 height 21
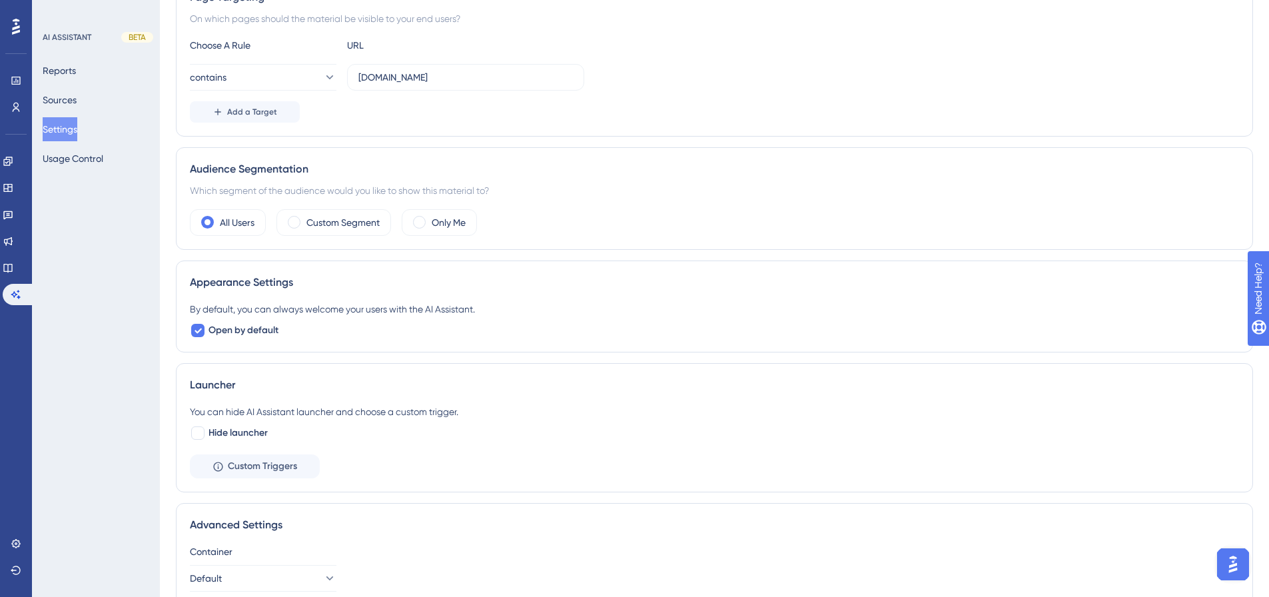
scroll to position [0, 0]
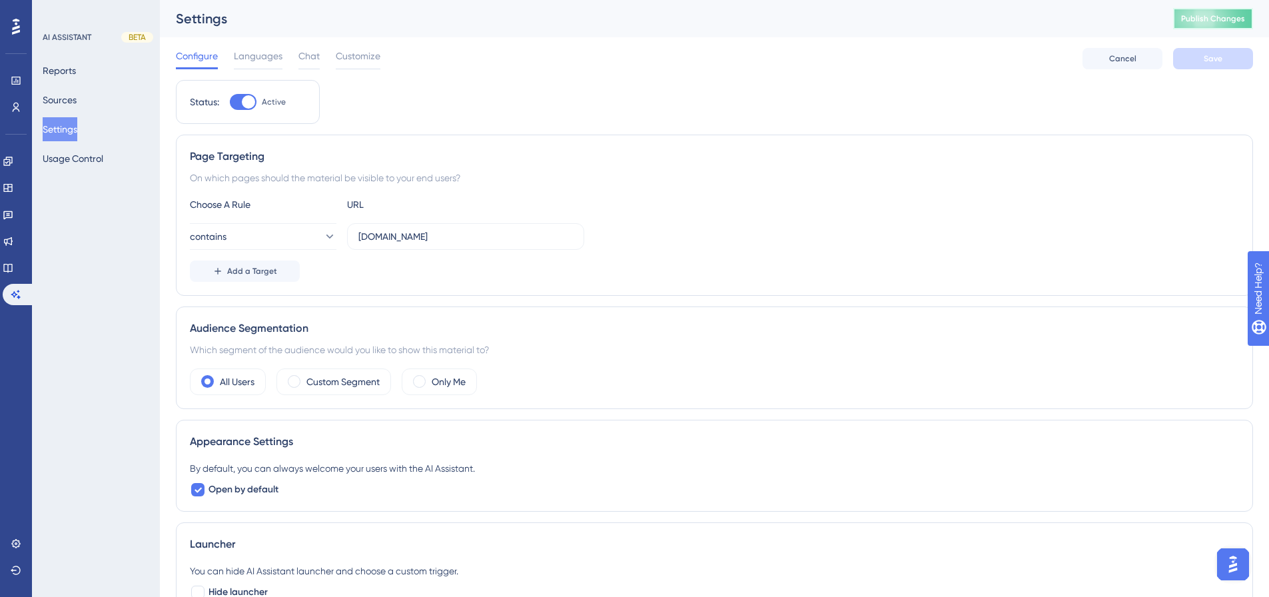
click at [1218, 11] on button "Publish Changes" at bounding box center [1213, 18] width 80 height 21
click at [346, 57] on span "Customize" at bounding box center [358, 56] width 45 height 16
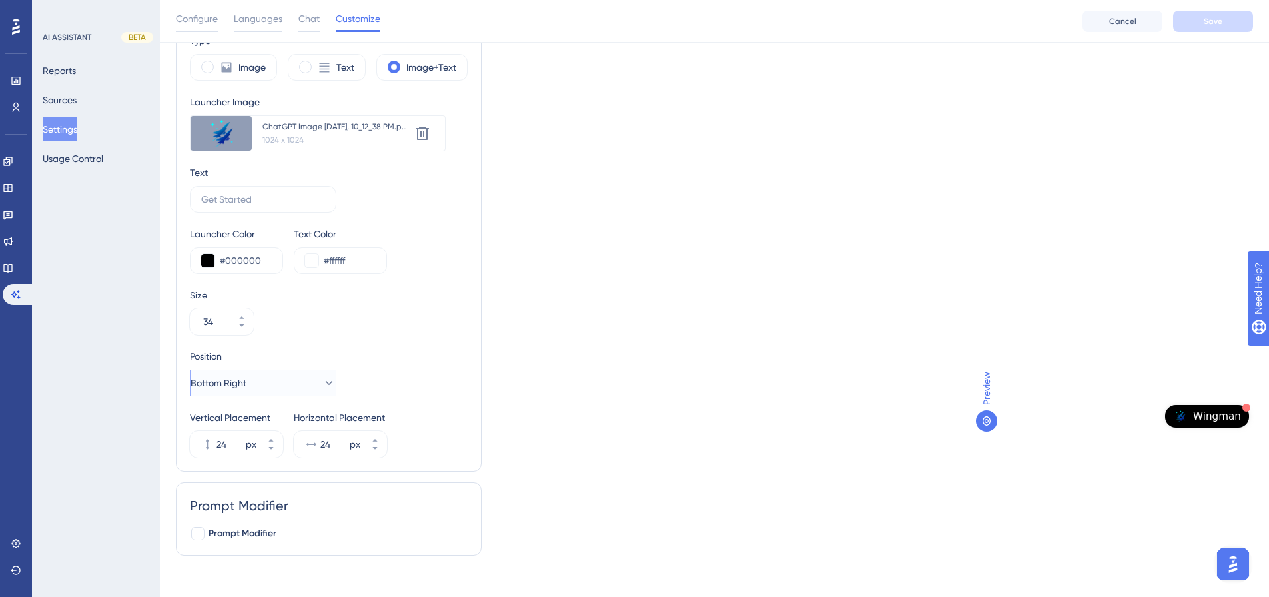
click at [324, 380] on icon at bounding box center [328, 382] width 13 height 13
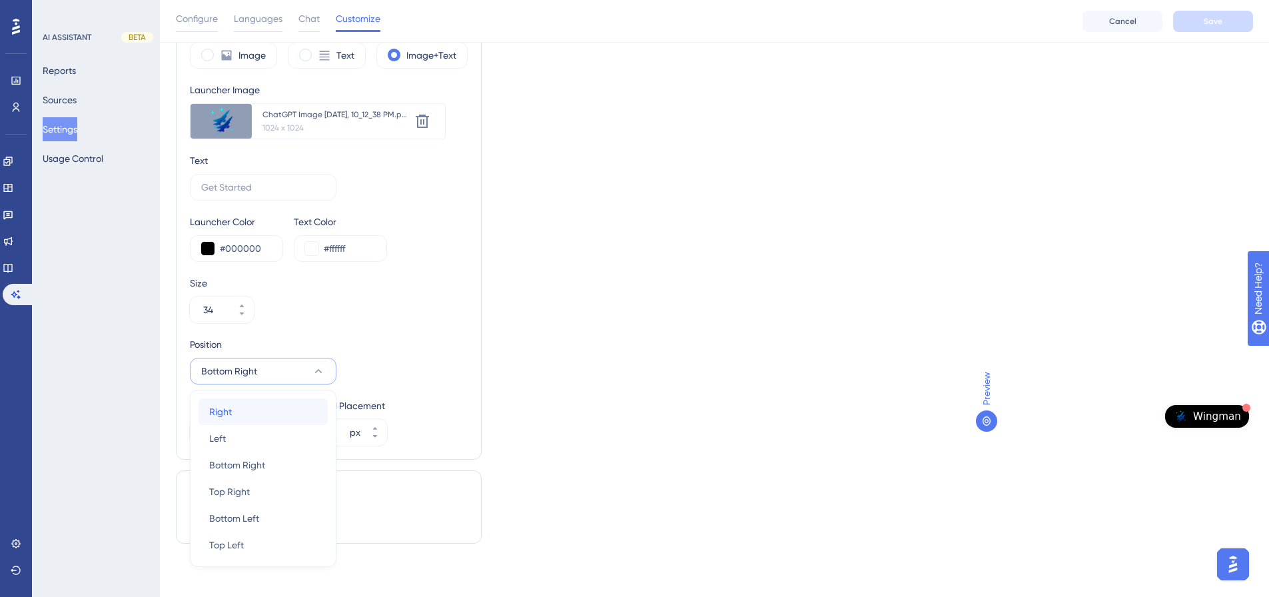
click at [267, 409] on div "Right Right" at bounding box center [263, 411] width 108 height 27
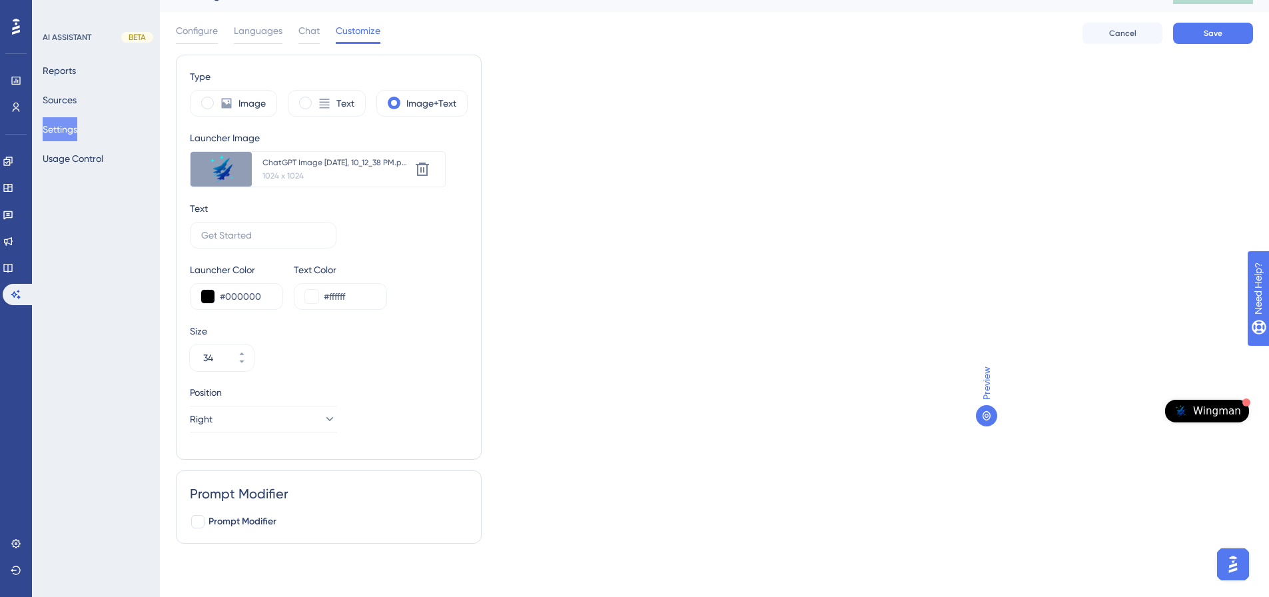
scroll to position [25, 0]
click at [246, 413] on button "Right" at bounding box center [263, 419] width 146 height 27
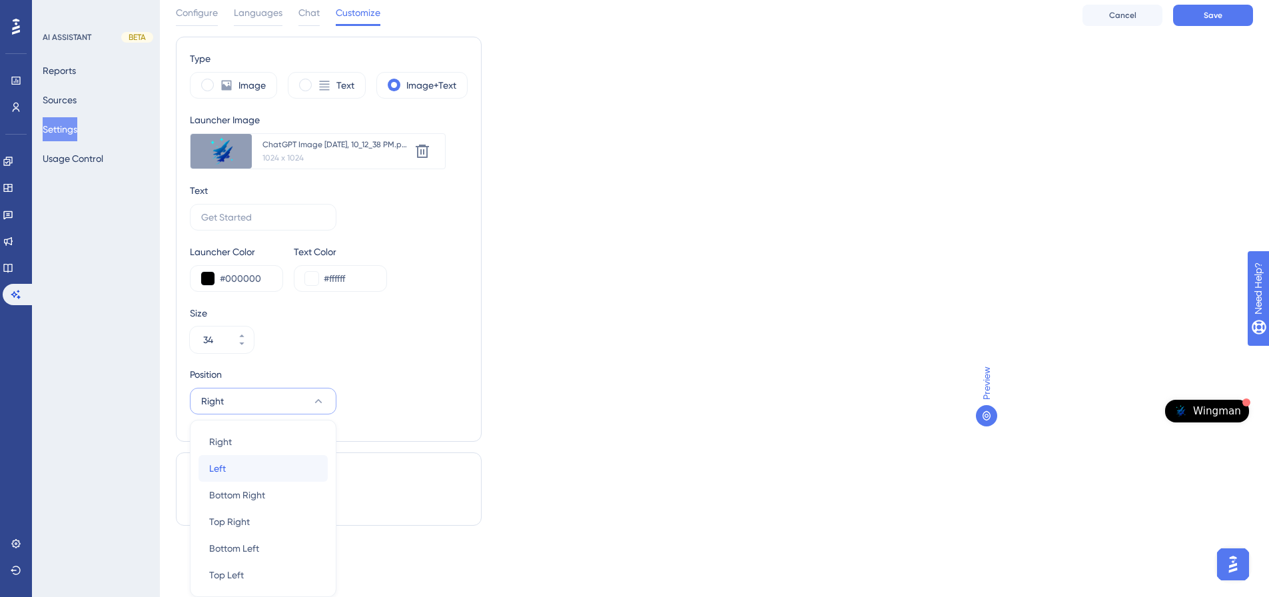
click at [240, 467] on div "Left Left" at bounding box center [263, 468] width 108 height 27
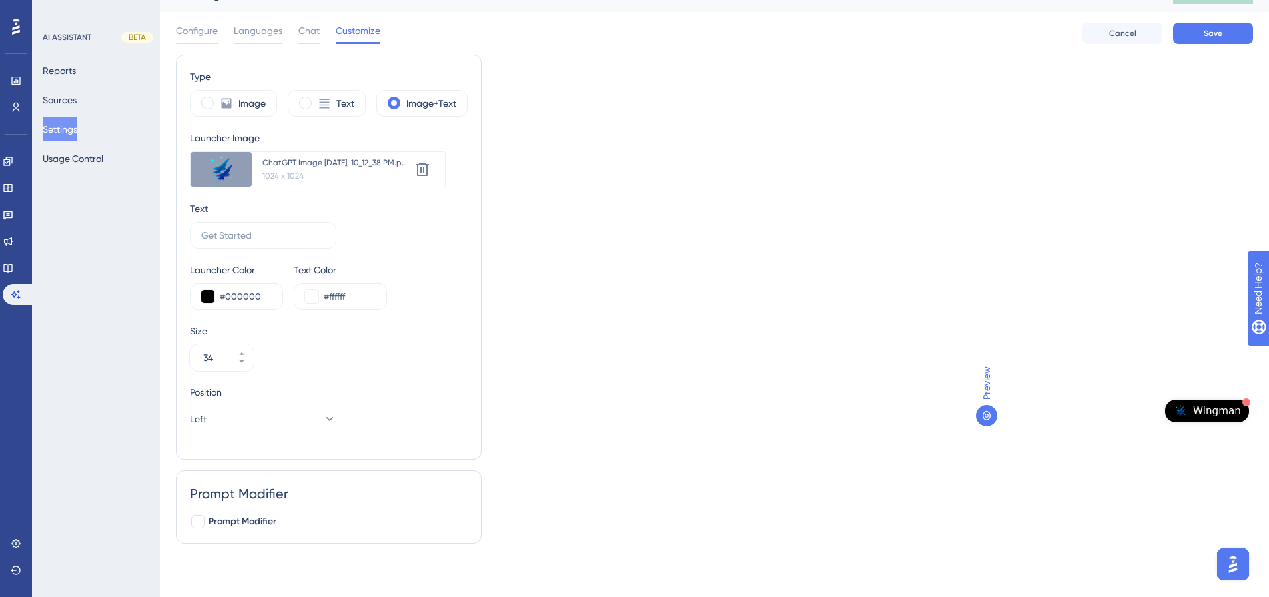
scroll to position [25, 0]
click at [278, 416] on button "Left" at bounding box center [263, 419] width 146 height 27
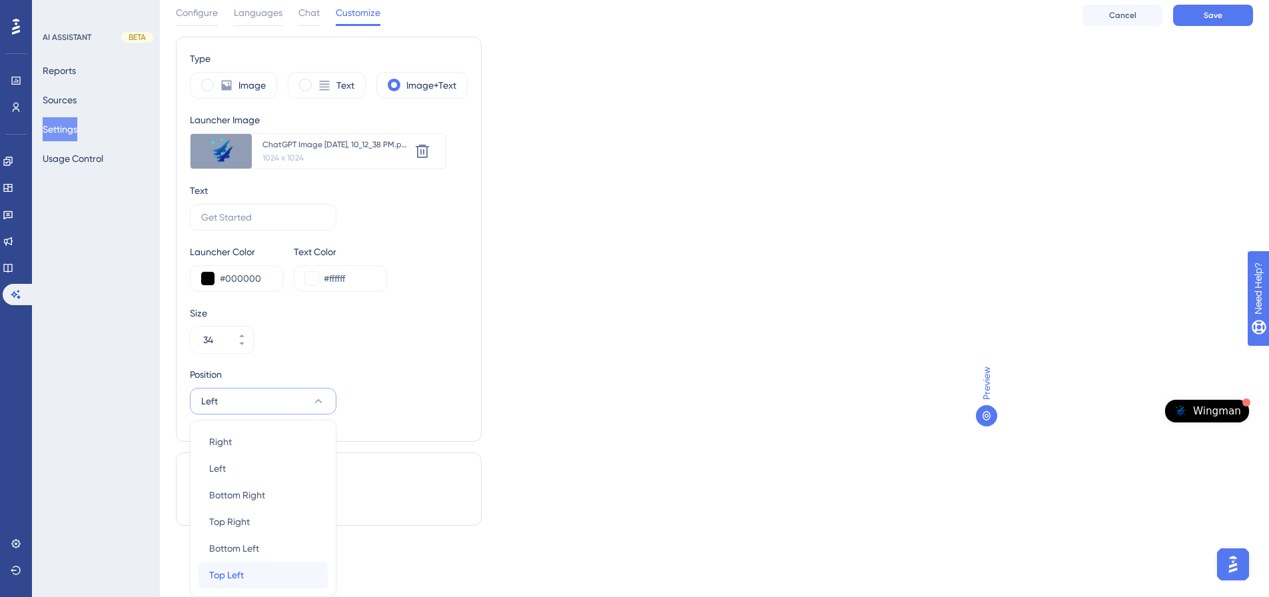
click at [252, 572] on div "Top Left Top Left" at bounding box center [263, 574] width 108 height 27
click at [631, 392] on div "Type Image Text Image+Text Launcher Image Upload new image ChatGPT Image [DATE]…" at bounding box center [714, 310] width 1077 height 547
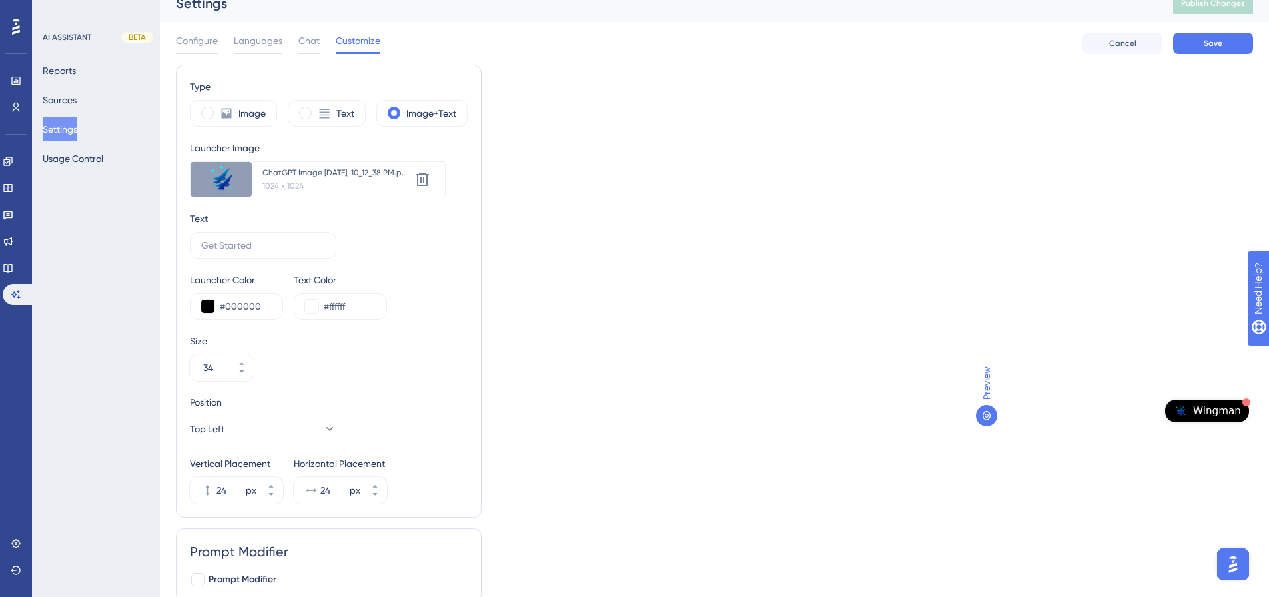
scroll to position [0, 0]
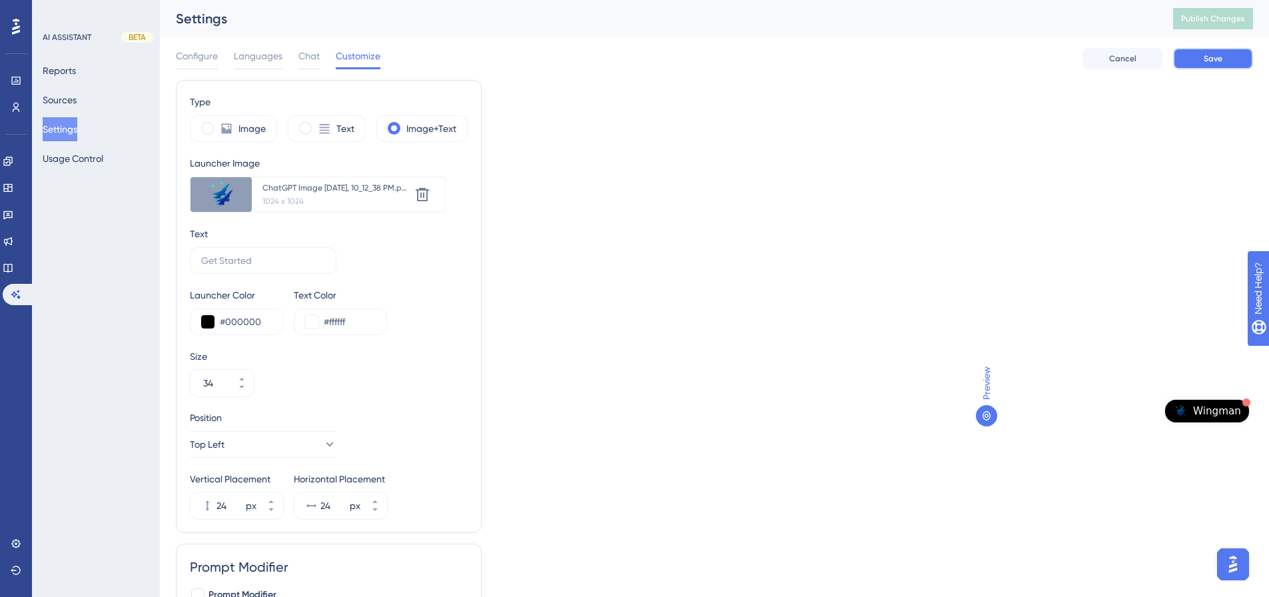
click at [1204, 62] on span "Save" at bounding box center [1212, 58] width 19 height 11
drag, startPoint x: 1198, startPoint y: 14, endPoint x: 1261, endPoint y: 66, distance: 81.8
click at [1198, 14] on button "Publish Changes" at bounding box center [1213, 18] width 80 height 21
click at [1231, 21] on span "Publish Changes" at bounding box center [1213, 18] width 64 height 11
click at [270, 501] on icon at bounding box center [270, 501] width 5 height 3
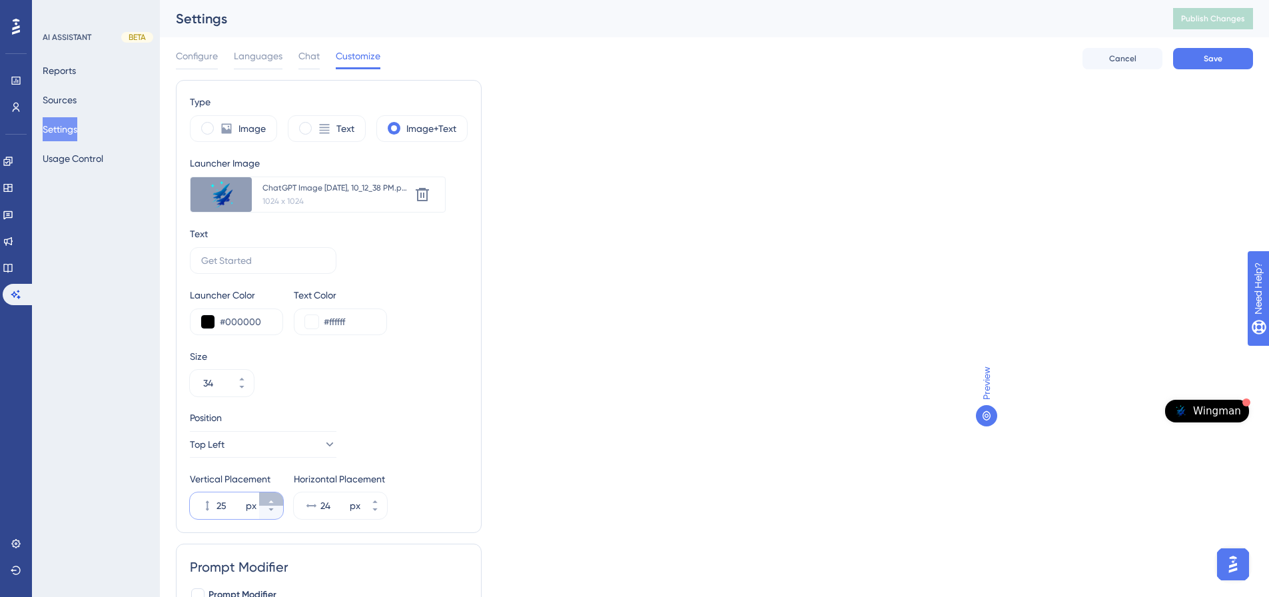
click at [270, 501] on icon at bounding box center [270, 501] width 5 height 3
click at [271, 501] on icon at bounding box center [270, 501] width 5 height 3
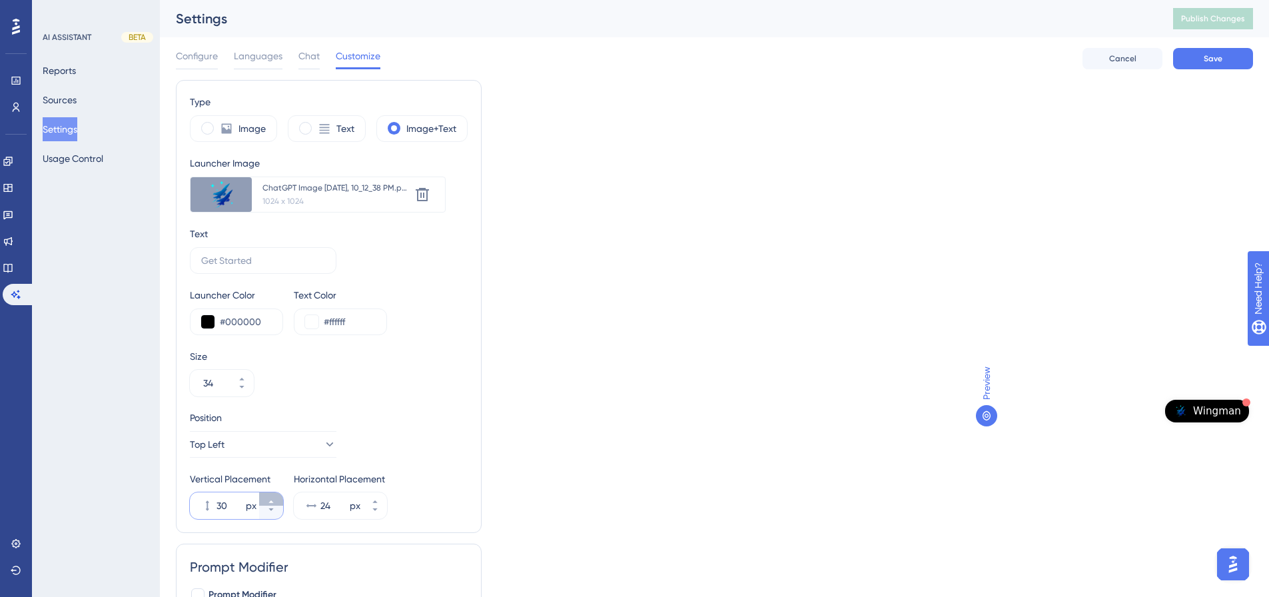
click at [271, 501] on icon at bounding box center [270, 501] width 5 height 3
click at [250, 447] on button "Top Left" at bounding box center [263, 444] width 146 height 27
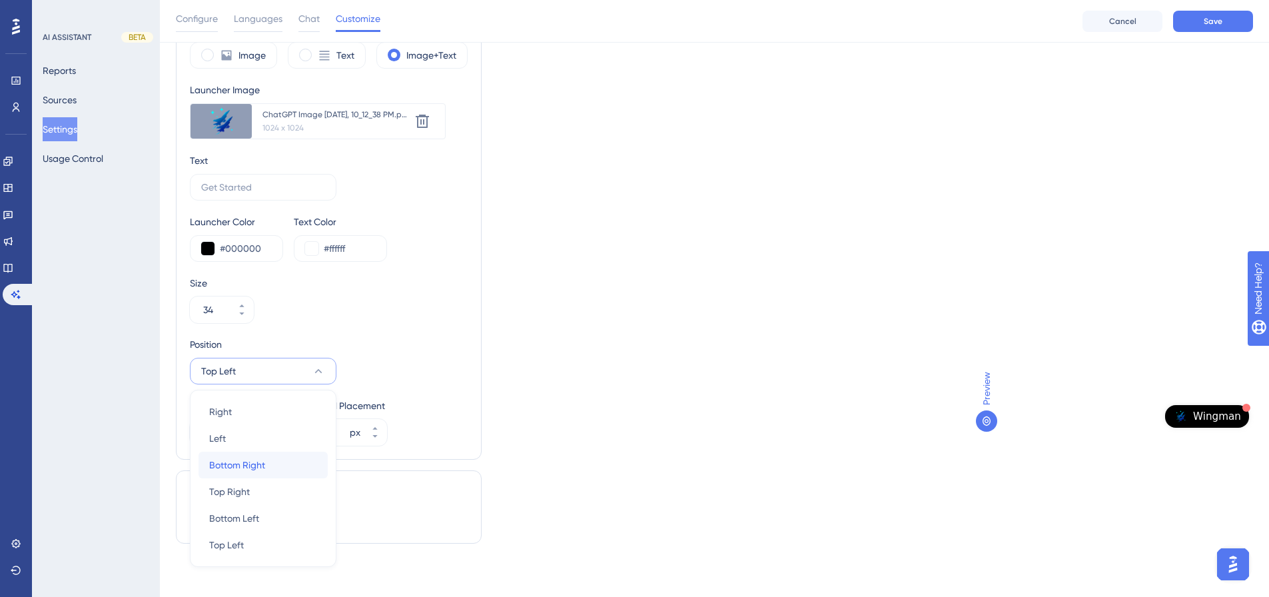
click at [269, 467] on div "Bottom Right Bottom Right" at bounding box center [263, 464] width 108 height 27
click at [268, 427] on icon at bounding box center [271, 428] width 8 height 8
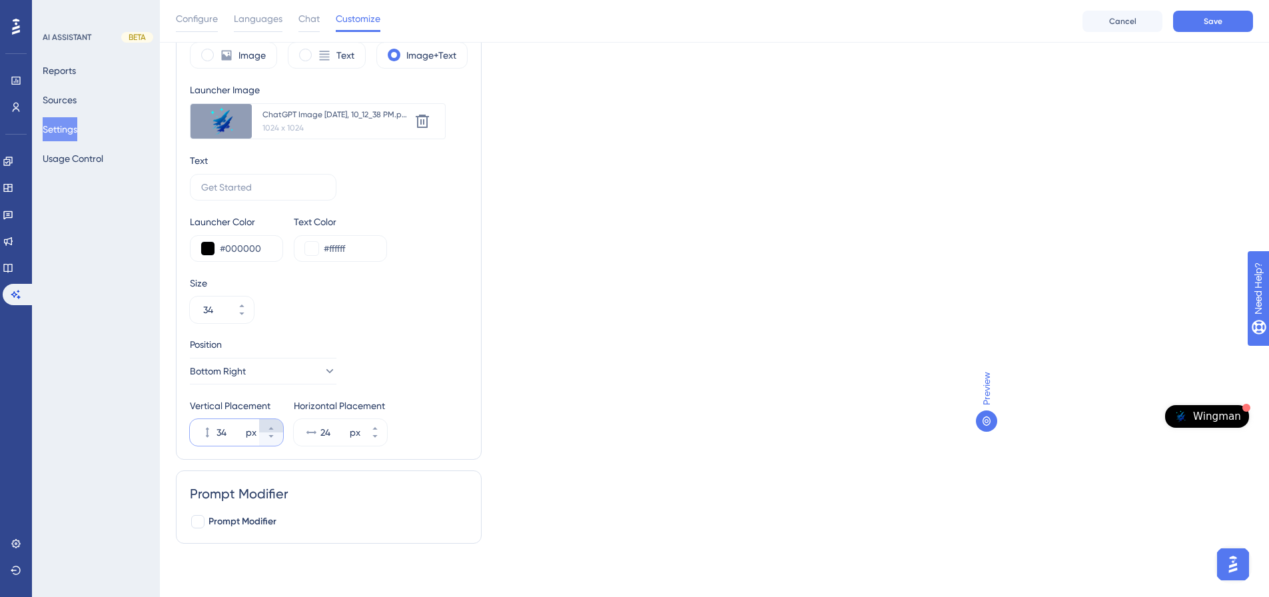
type input "35"
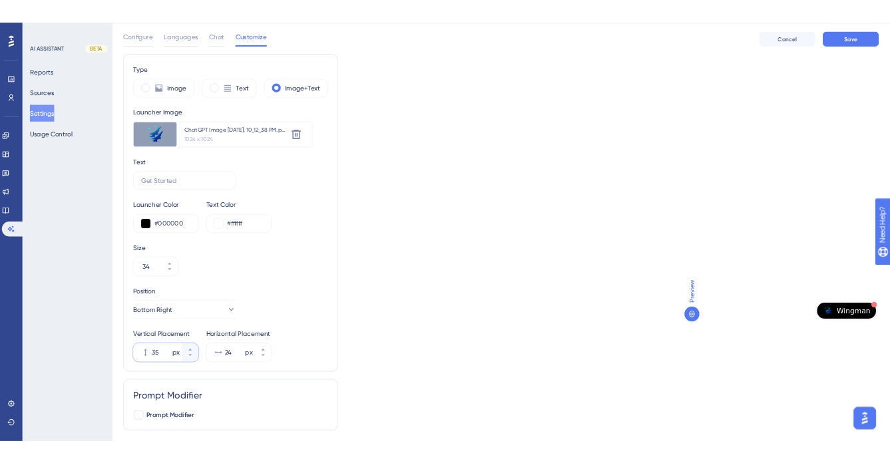
scroll to position [0, 0]
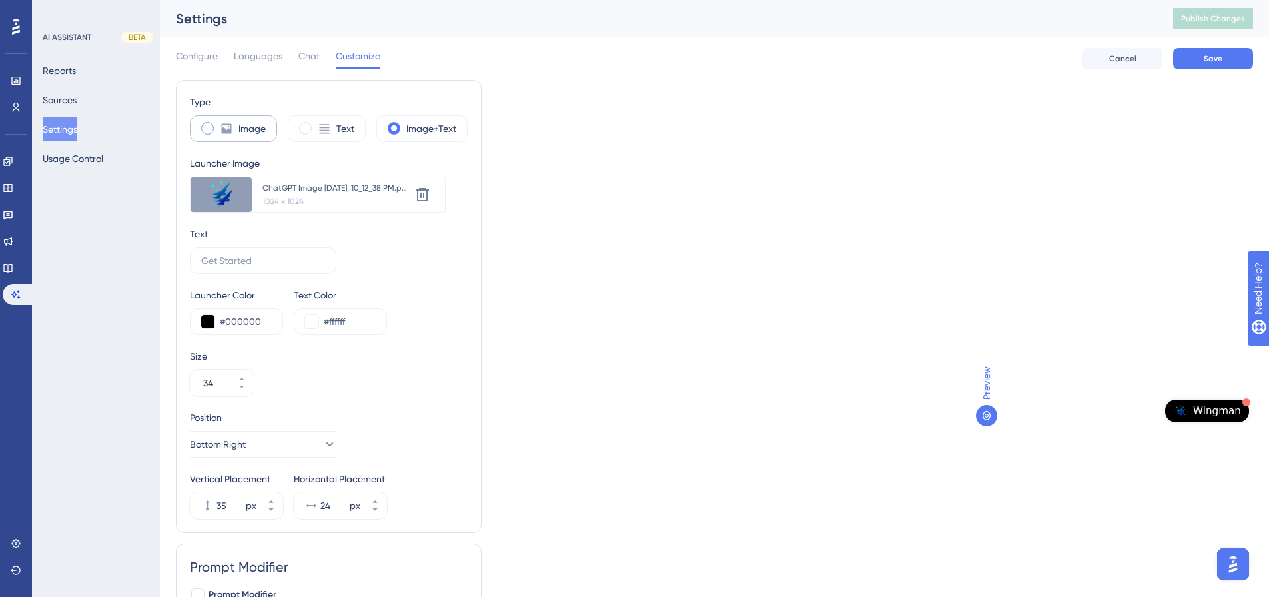
click at [206, 128] on span at bounding box center [207, 128] width 13 height 13
click at [218, 124] on input "radio" at bounding box center [218, 124] width 0 height 0
type input "50"
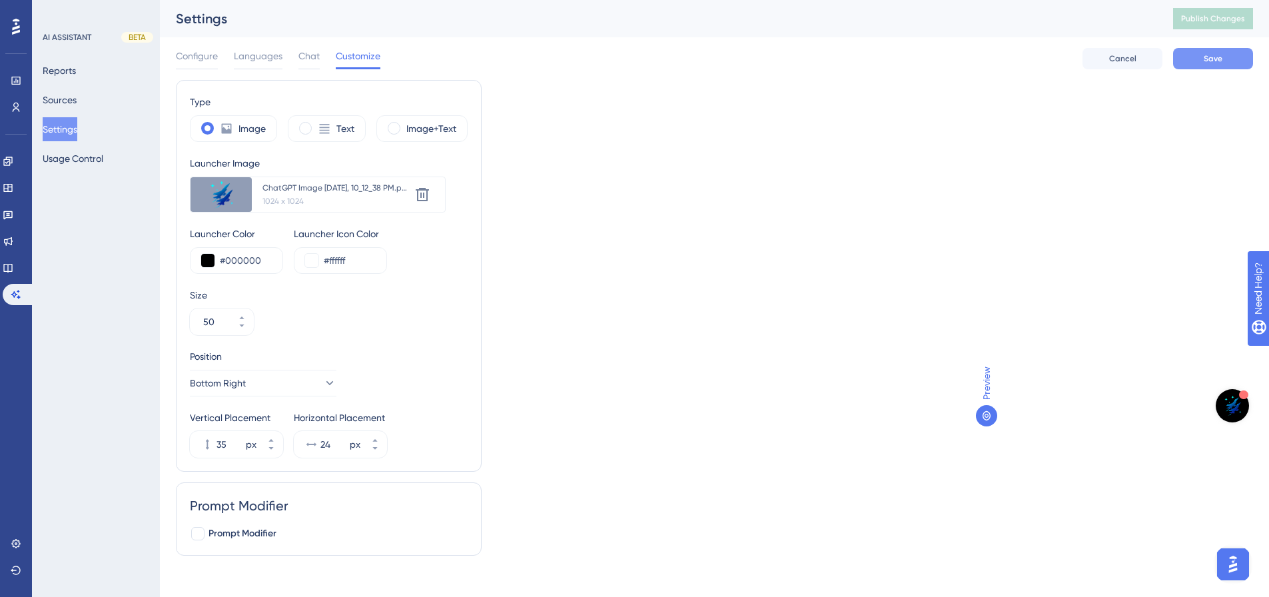
click at [1209, 57] on span "Save" at bounding box center [1212, 58] width 19 height 11
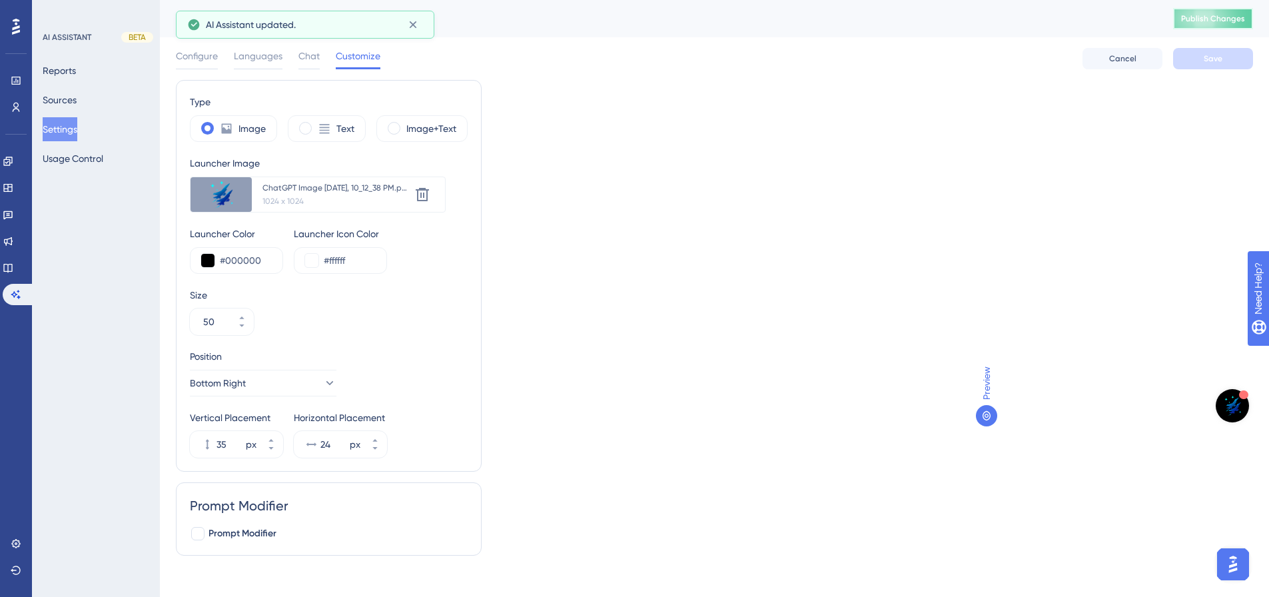
click at [1222, 22] on span "Publish Changes" at bounding box center [1213, 18] width 64 height 11
click at [270, 435] on button "35 px" at bounding box center [271, 437] width 24 height 13
click at [270, 435] on button "38 px" at bounding box center [271, 437] width 24 height 13
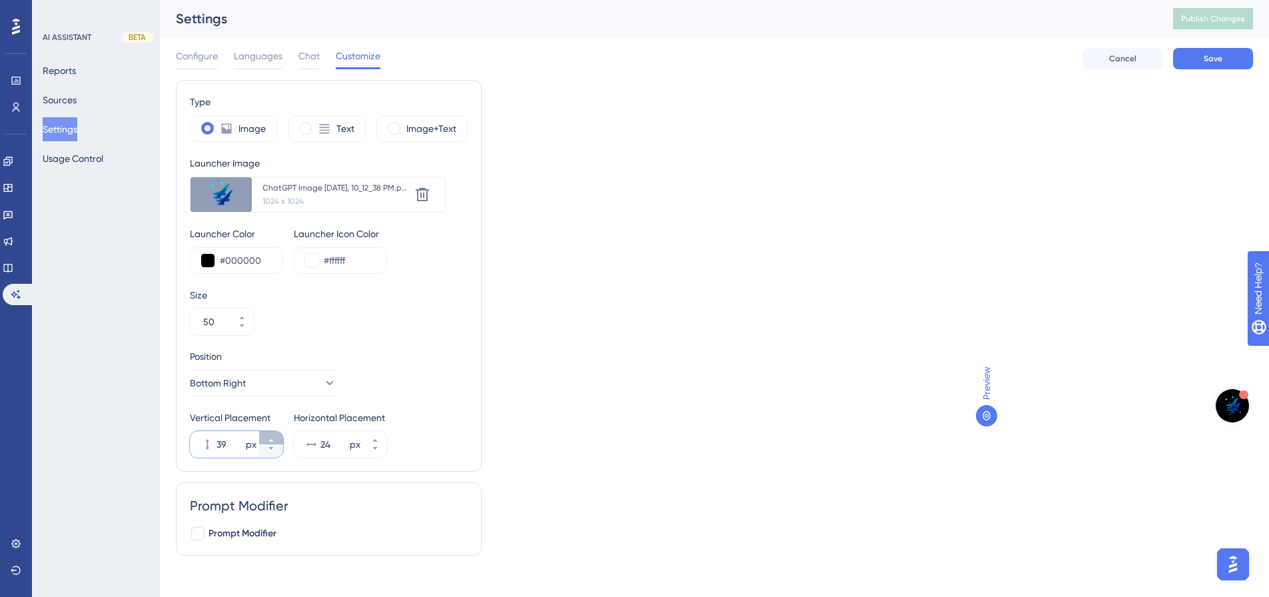
click at [270, 435] on button "39 px" at bounding box center [271, 437] width 24 height 13
click at [272, 441] on icon at bounding box center [270, 440] width 5 height 3
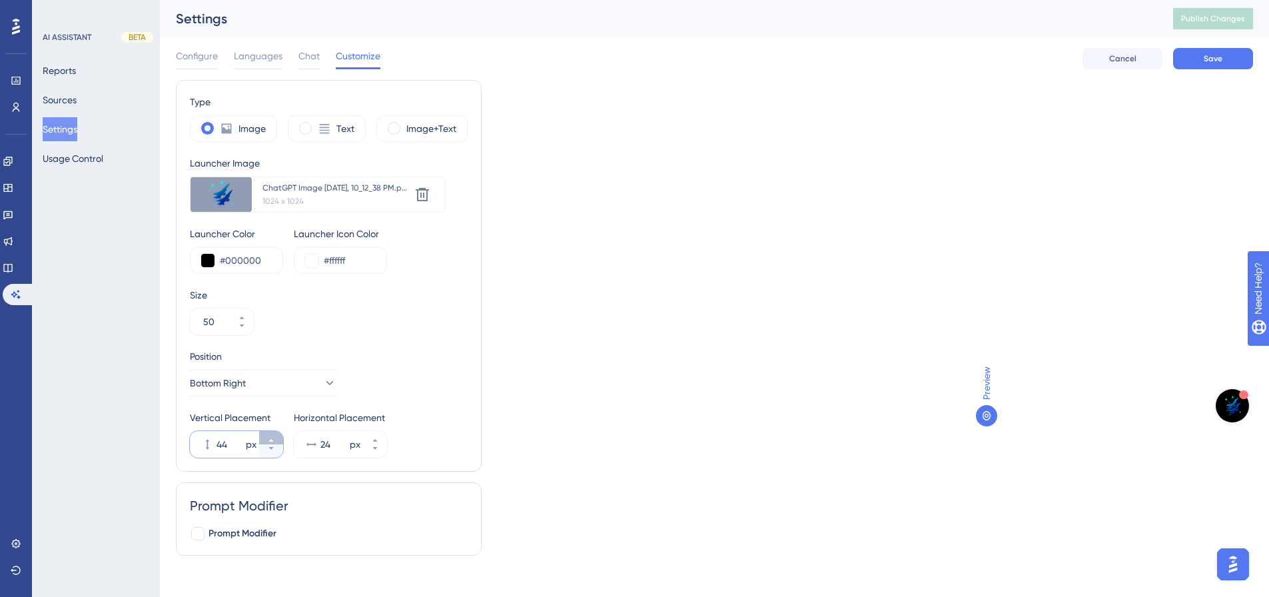
click at [272, 441] on icon at bounding box center [270, 440] width 5 height 3
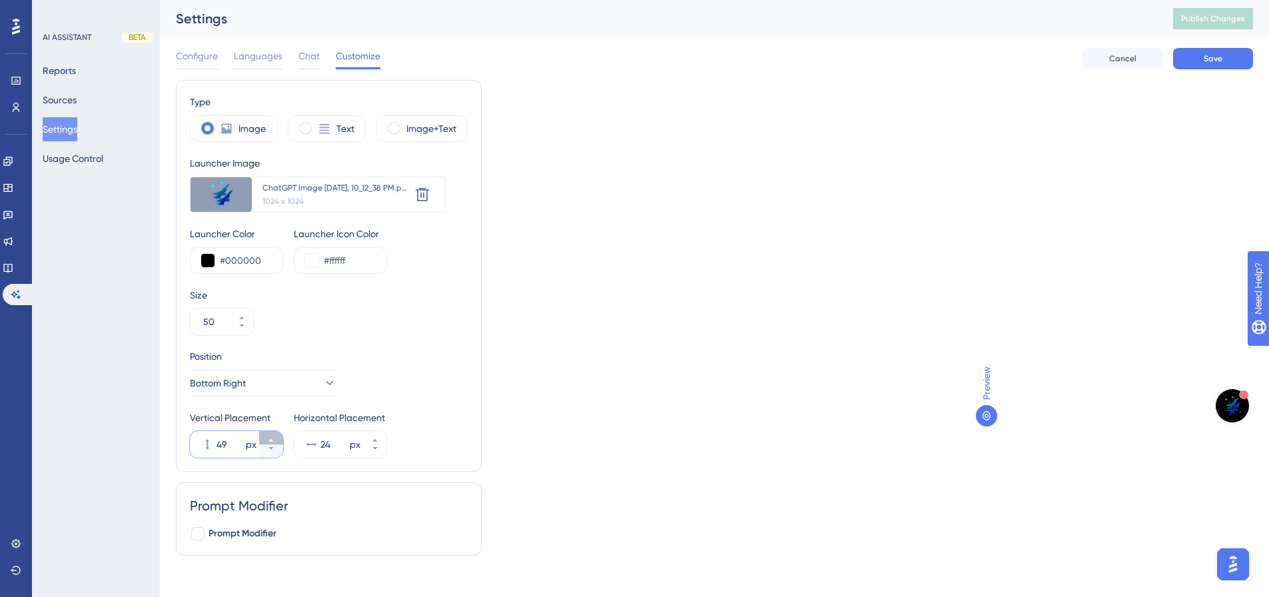
click at [272, 441] on icon at bounding box center [270, 440] width 5 height 3
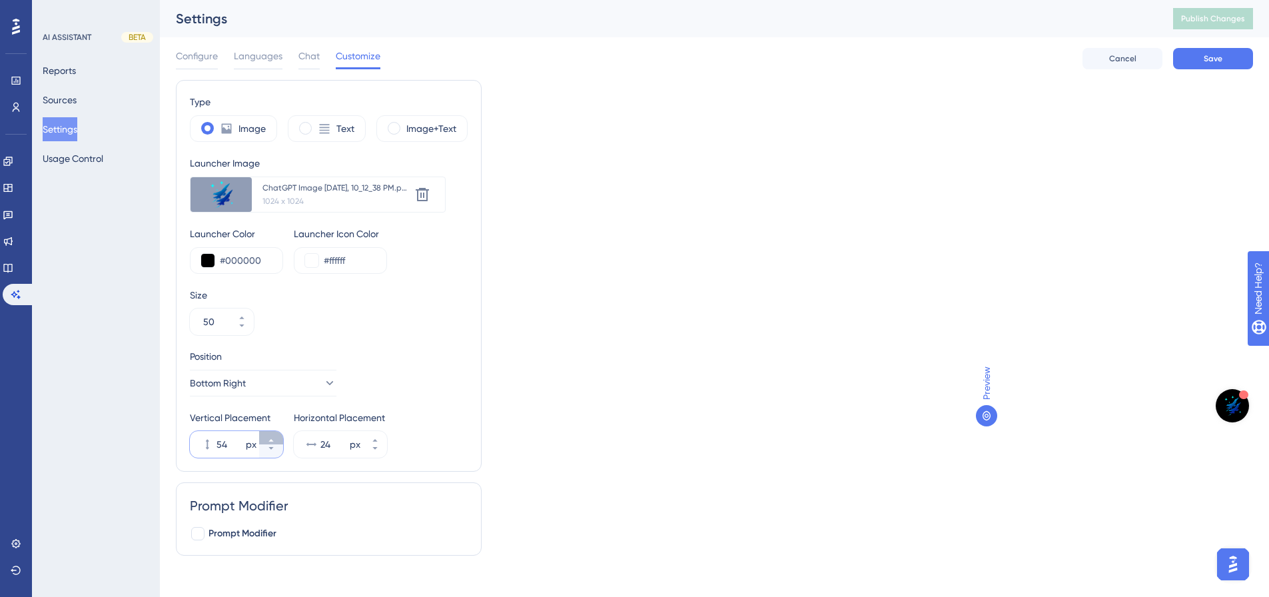
click at [272, 441] on icon at bounding box center [270, 440] width 5 height 3
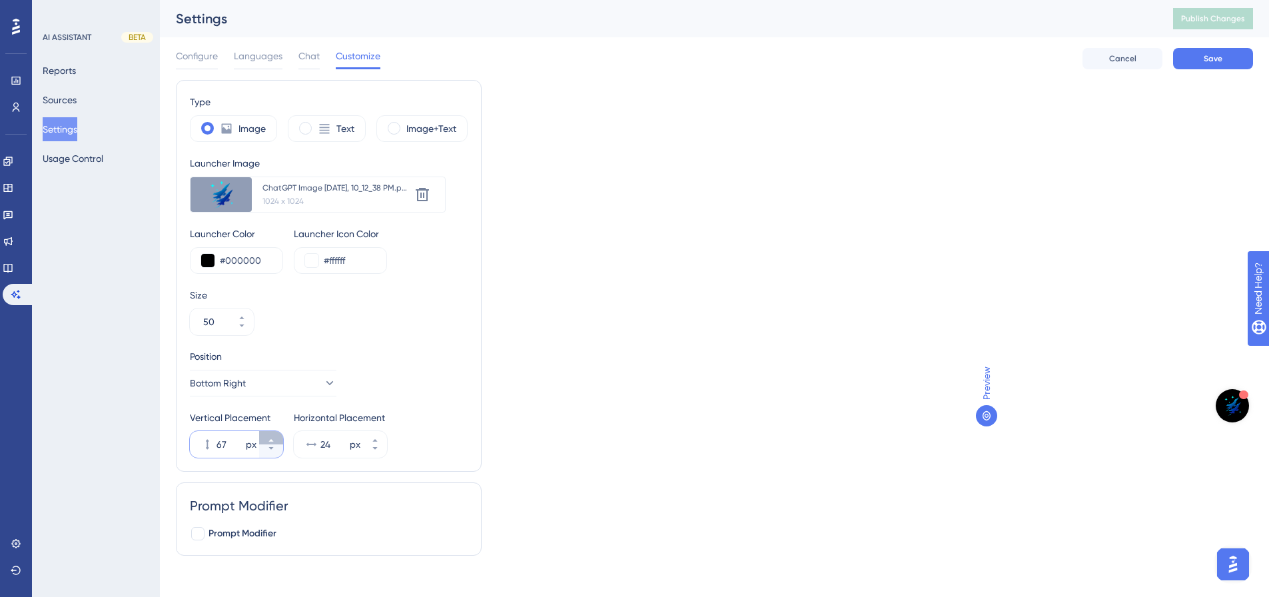
click at [272, 441] on icon at bounding box center [270, 440] width 5 height 3
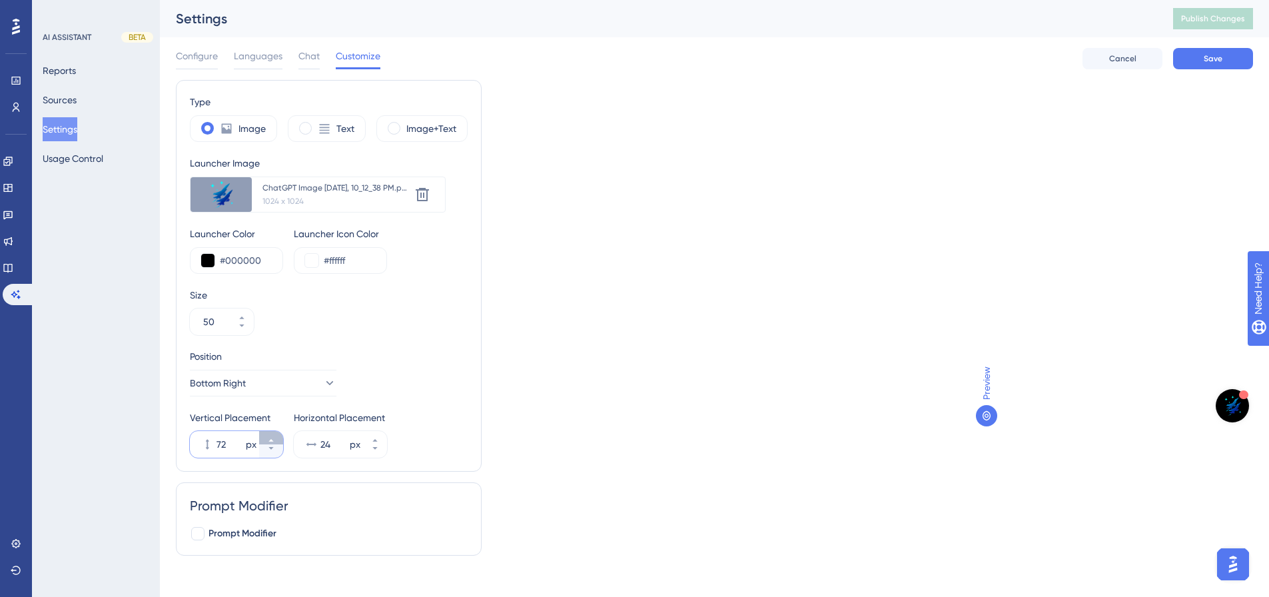
click at [272, 441] on icon at bounding box center [270, 440] width 5 height 3
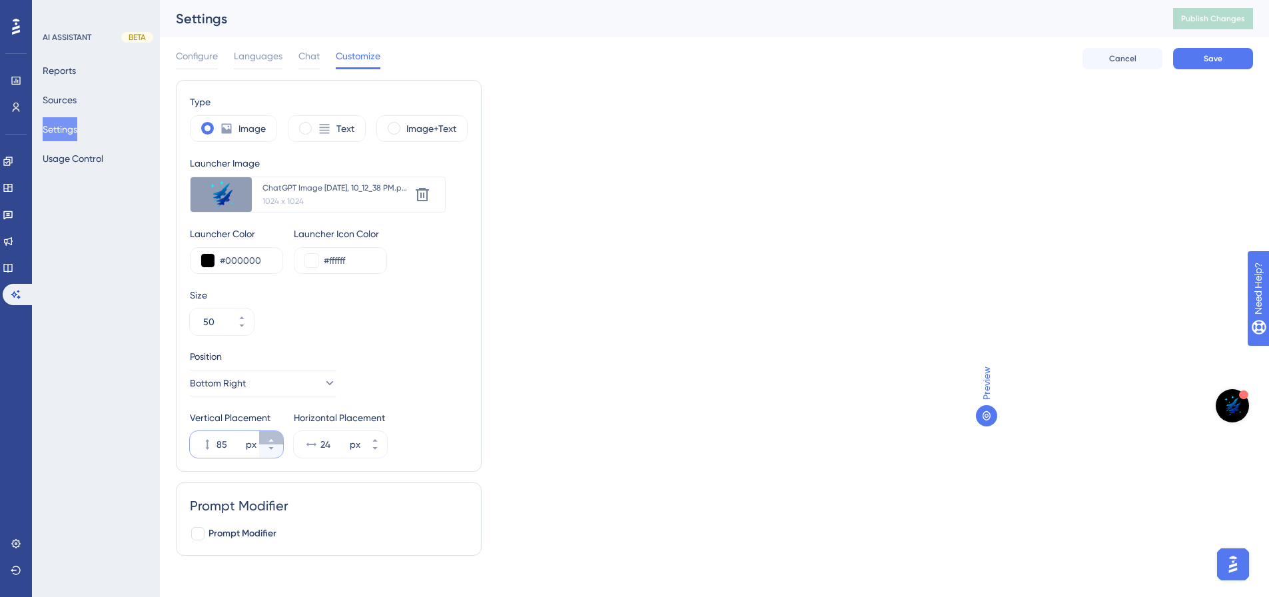
click at [272, 441] on icon at bounding box center [270, 440] width 5 height 3
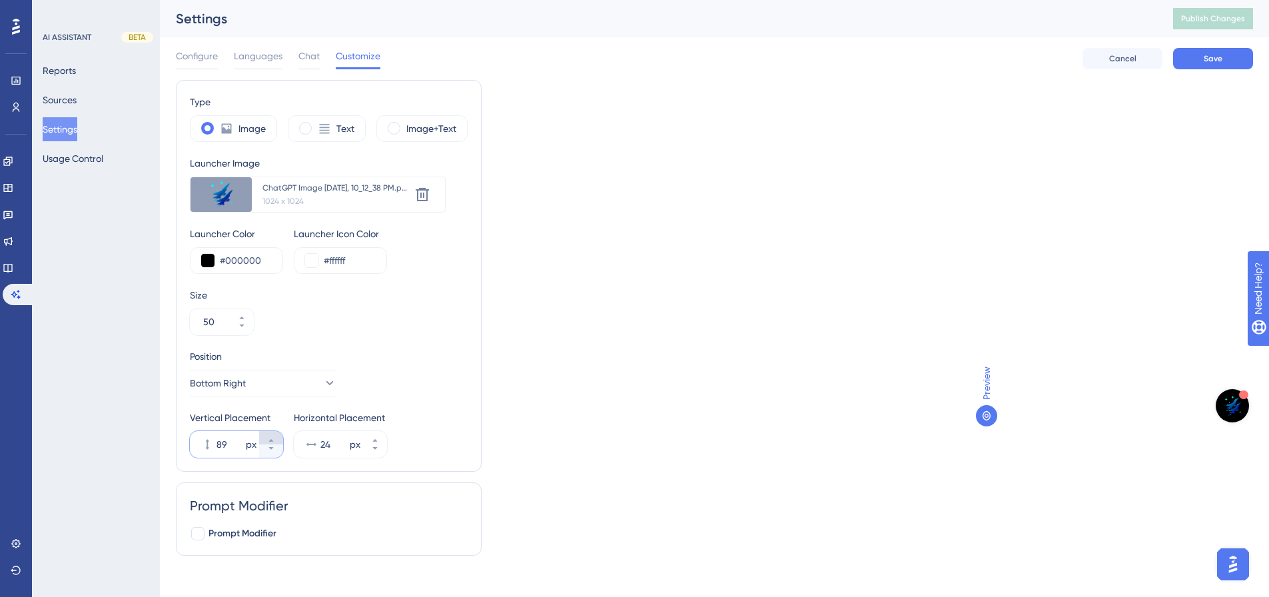
type input "90"
click at [673, 415] on div "Type Image Text Image+Text Launcher Image Upload new image ChatGPT Image [DATE]…" at bounding box center [714, 323] width 1077 height 486
click at [1207, 57] on span "Save" at bounding box center [1212, 58] width 19 height 11
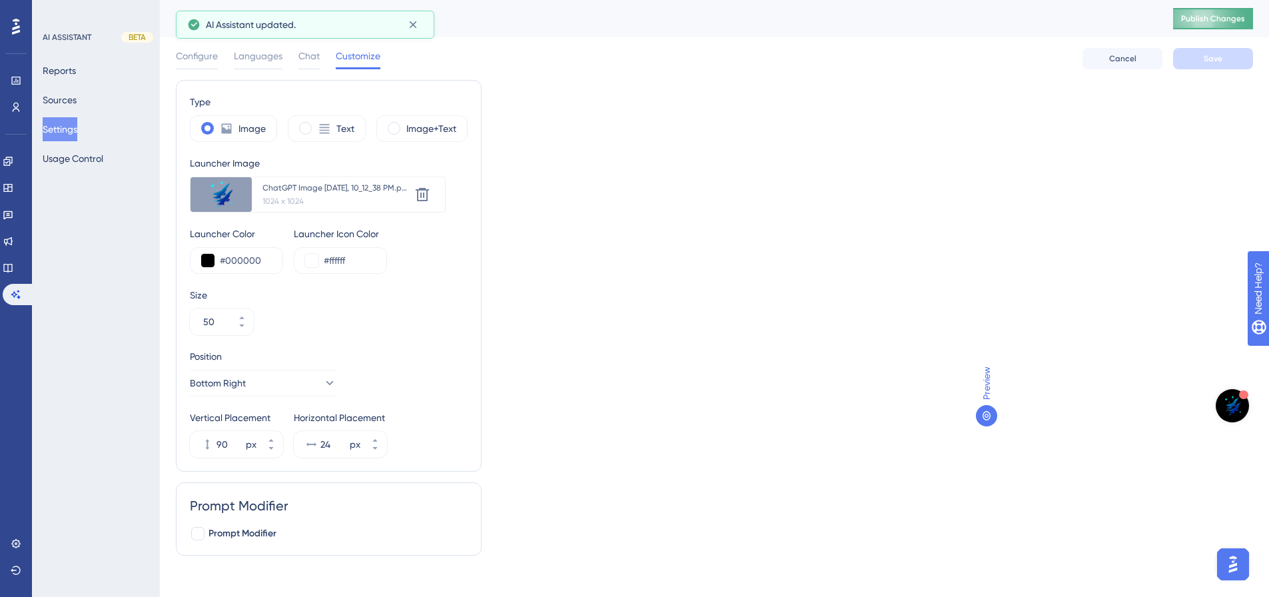
click at [1211, 11] on button "Publish Changes" at bounding box center [1213, 18] width 80 height 21
click at [262, 260] on input "#000000" at bounding box center [246, 260] width 52 height 16
drag, startPoint x: 271, startPoint y: 260, endPoint x: 228, endPoint y: 260, distance: 43.3
click at [228, 260] on input "#000000" at bounding box center [246, 260] width 52 height 16
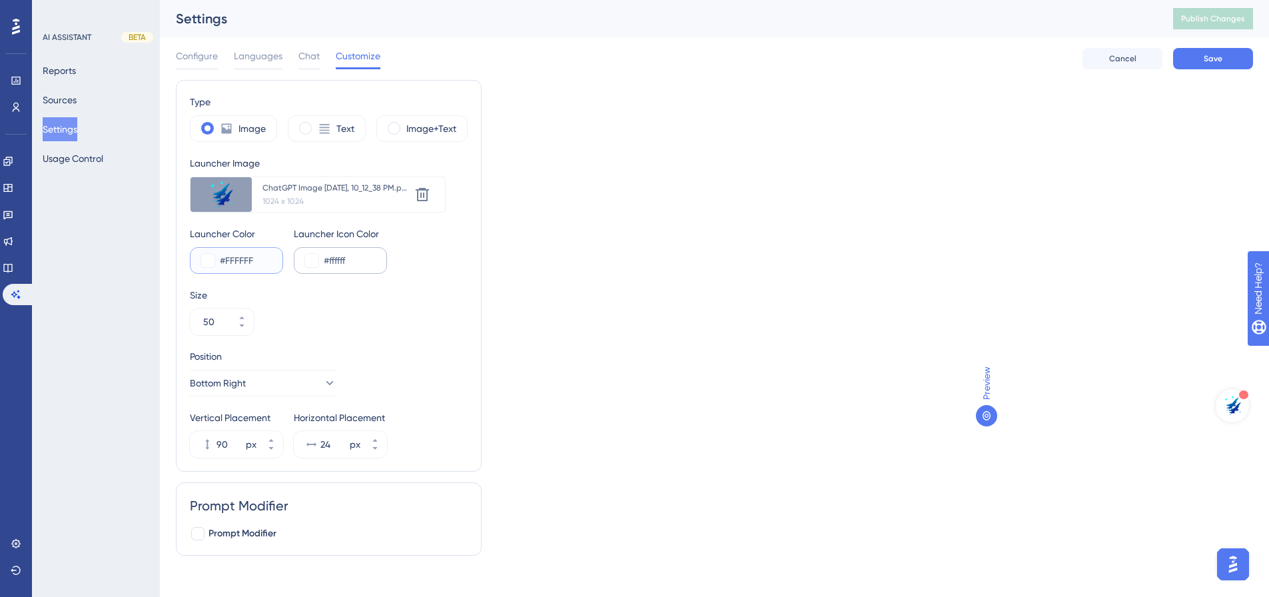
type input "#FFFFFF"
click at [332, 263] on input "#ffffff" at bounding box center [350, 260] width 52 height 16
drag, startPoint x: 356, startPoint y: 262, endPoint x: 328, endPoint y: 264, distance: 28.1
click at [328, 264] on input "#ffffff" at bounding box center [350, 260] width 52 height 16
click at [1203, 65] on button "Save" at bounding box center [1213, 58] width 80 height 21
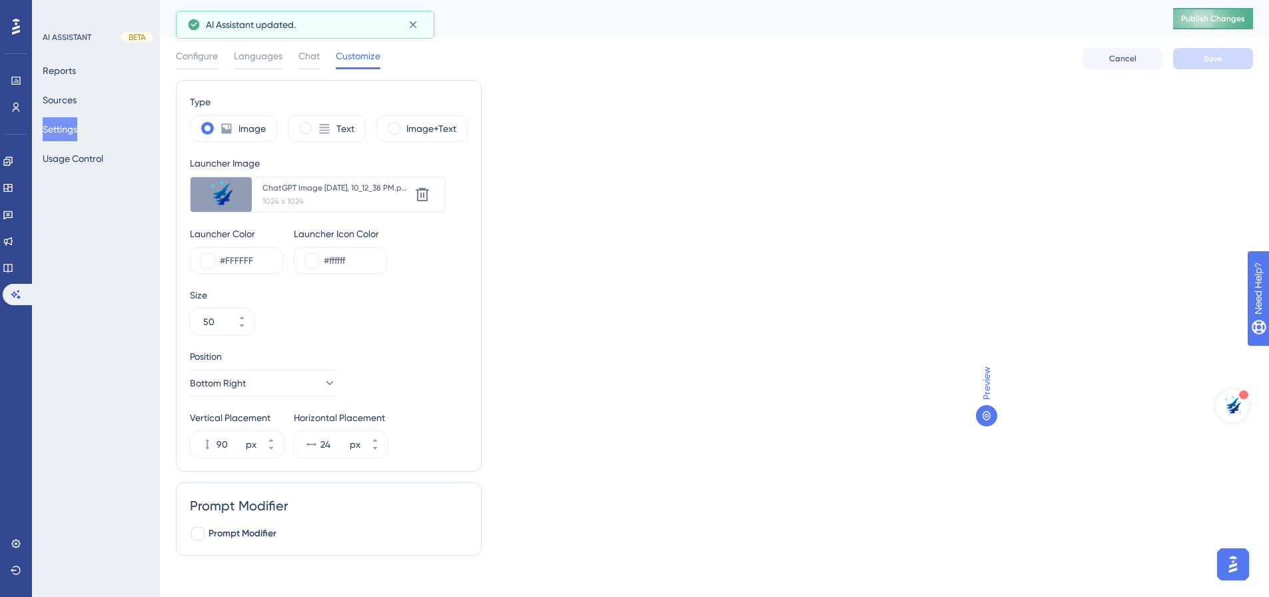
click at [1235, 17] on span "Publish Changes" at bounding box center [1213, 18] width 64 height 11
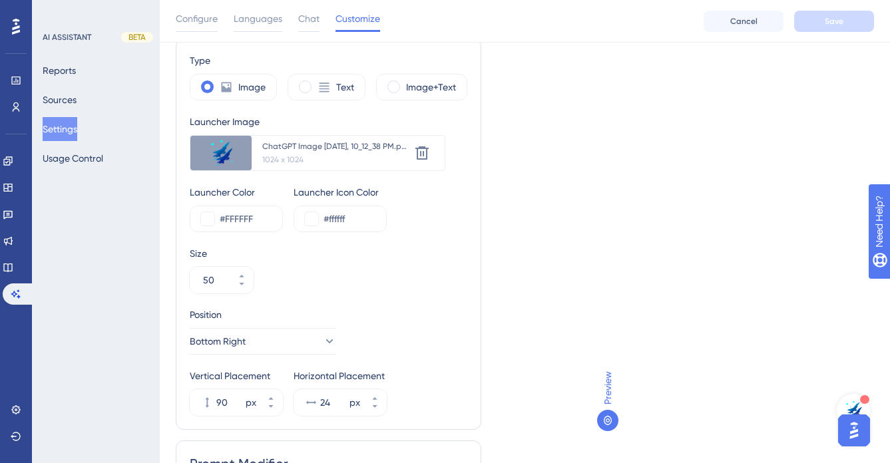
scroll to position [67, 0]
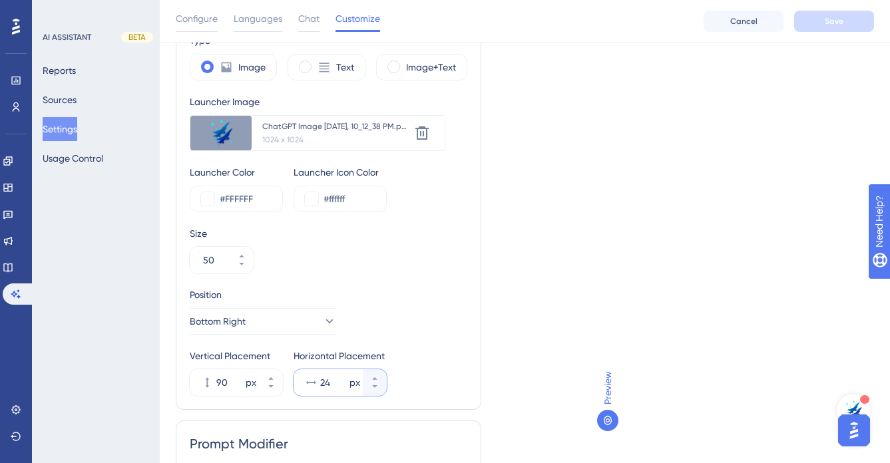
click at [325, 382] on input "24" at bounding box center [333, 383] width 27 height 16
drag, startPoint x: 338, startPoint y: 382, endPoint x: 322, endPoint y: 382, distance: 15.3
click at [322, 382] on input "24" at bounding box center [333, 383] width 27 height 16
type input "10"
click at [425, 332] on div "Position Bottom Right" at bounding box center [329, 311] width 278 height 48
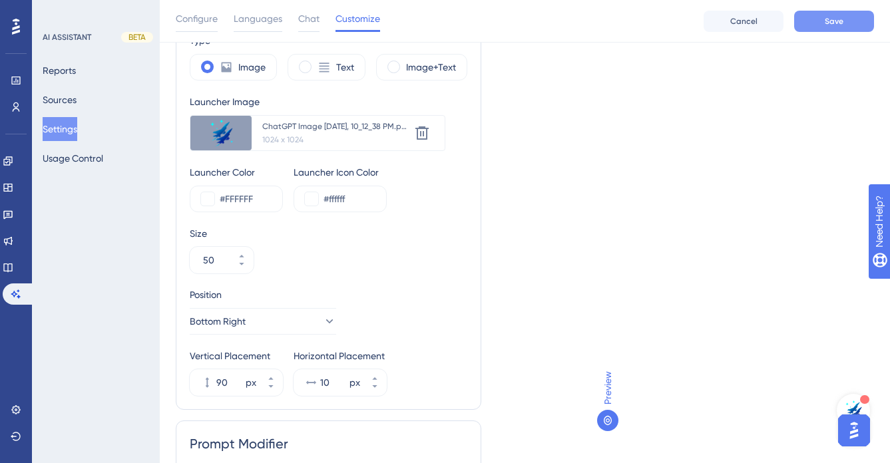
click at [827, 26] on span "Save" at bounding box center [834, 21] width 19 height 11
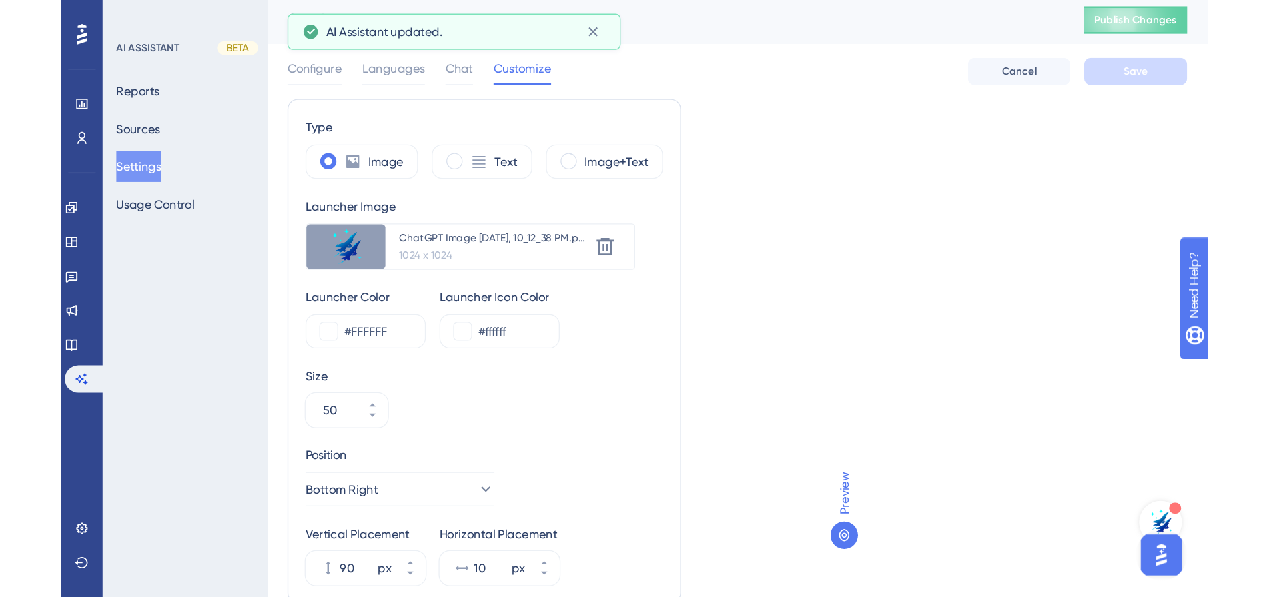
scroll to position [0, 0]
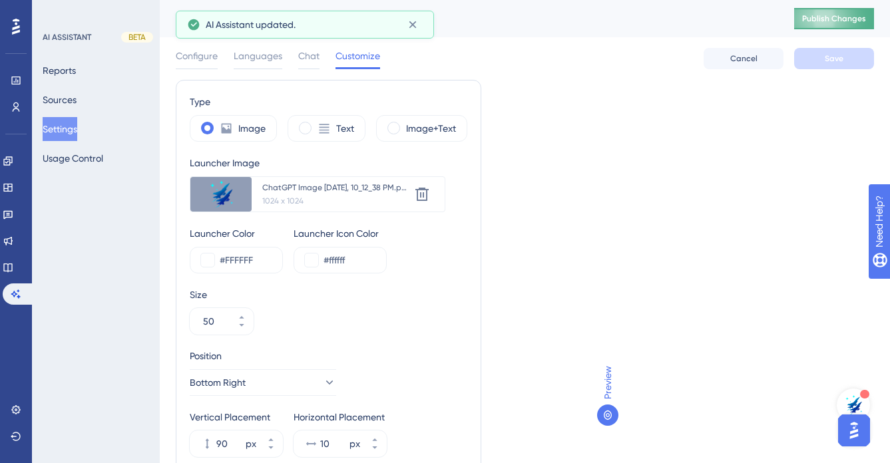
click at [853, 17] on span "Publish Changes" at bounding box center [834, 18] width 64 height 11
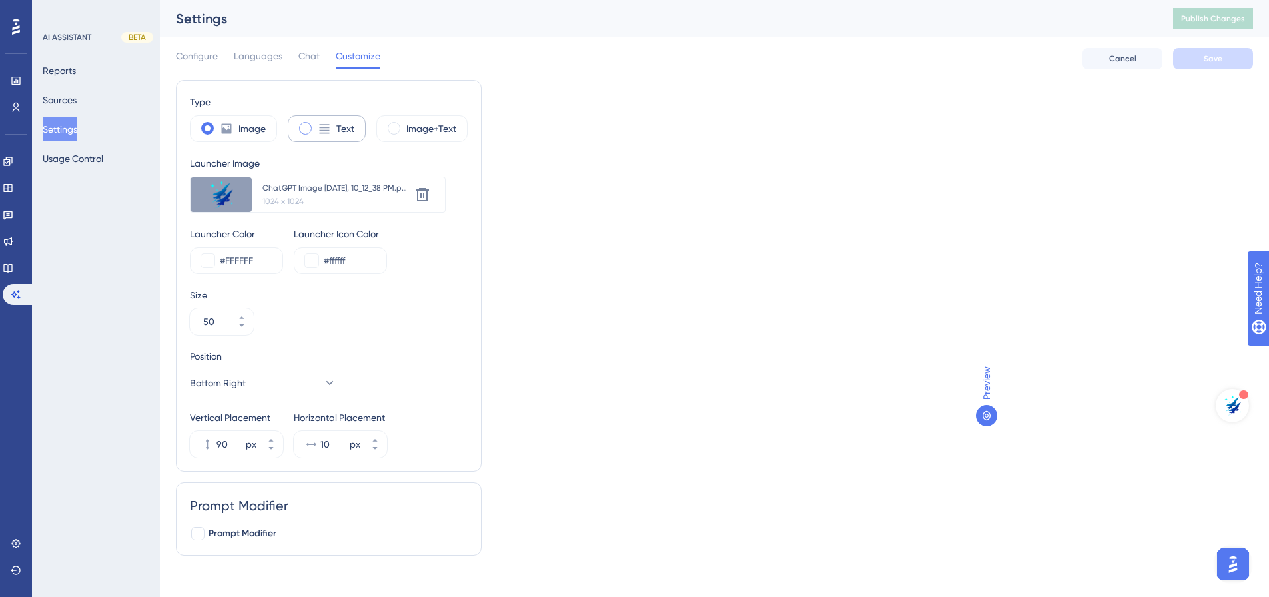
click at [339, 128] on label "Text" at bounding box center [345, 129] width 18 height 16
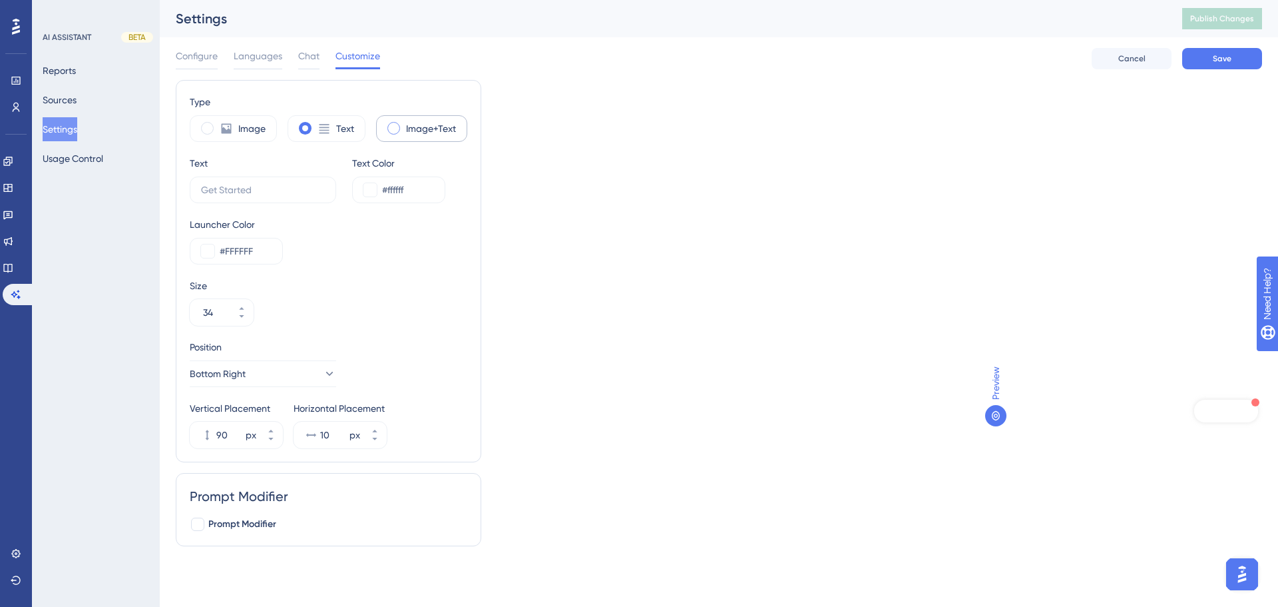
click at [399, 129] on span at bounding box center [394, 128] width 13 height 13
click at [404, 124] on input "radio" at bounding box center [404, 124] width 0 height 0
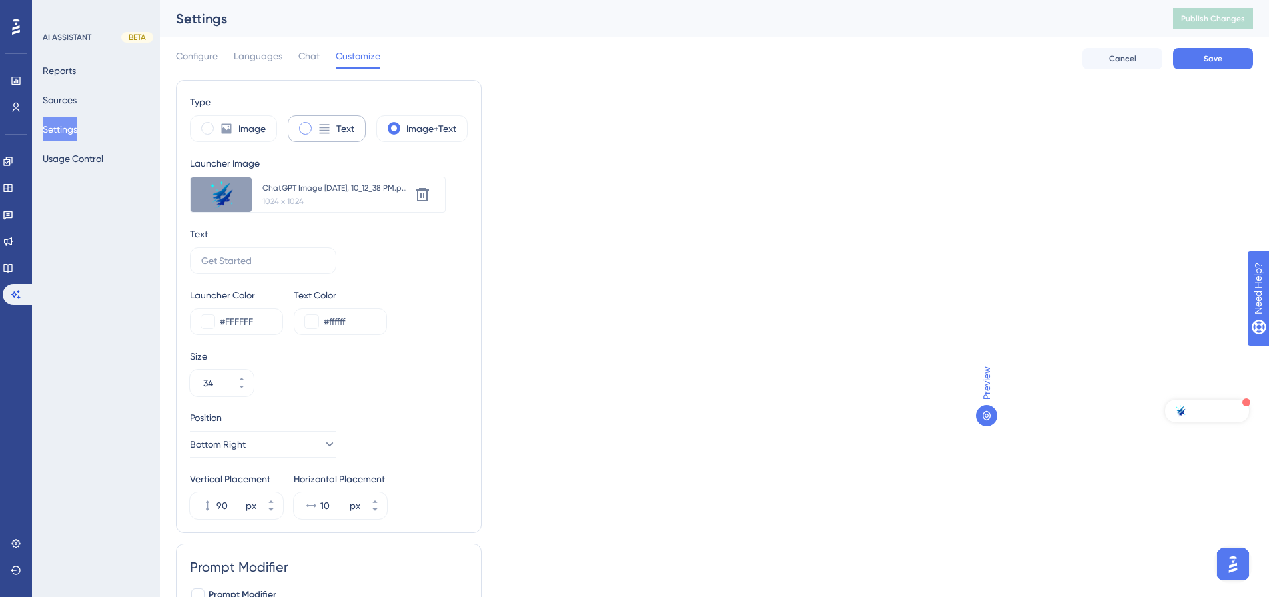
click at [323, 122] on icon at bounding box center [324, 128] width 13 height 13
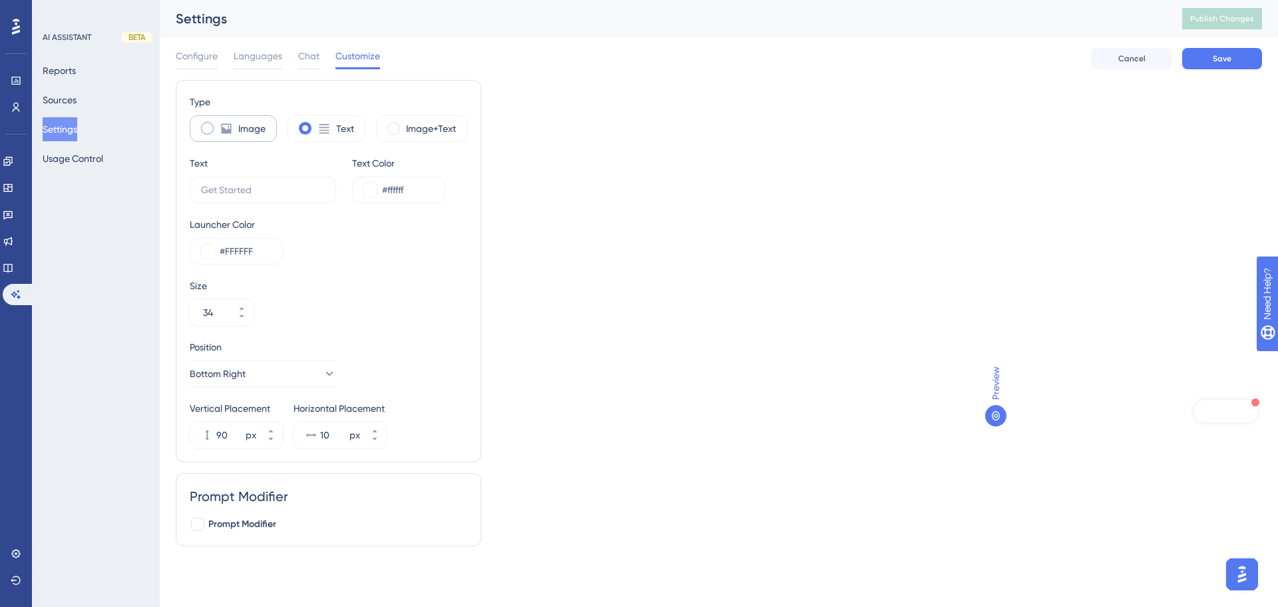
click at [246, 121] on label "Image" at bounding box center [251, 129] width 27 height 16
type input "50"
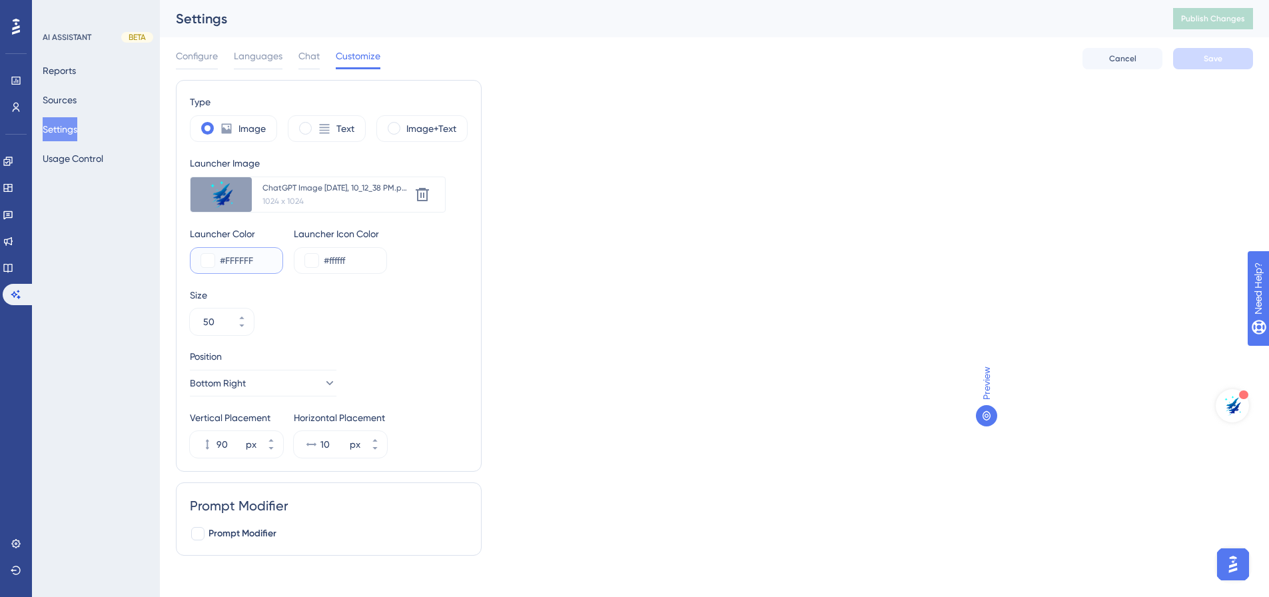
click at [266, 253] on input "#FFFFFF" at bounding box center [246, 260] width 52 height 16
type input "#000000"
click at [1227, 59] on button "Save" at bounding box center [1213, 58] width 80 height 21
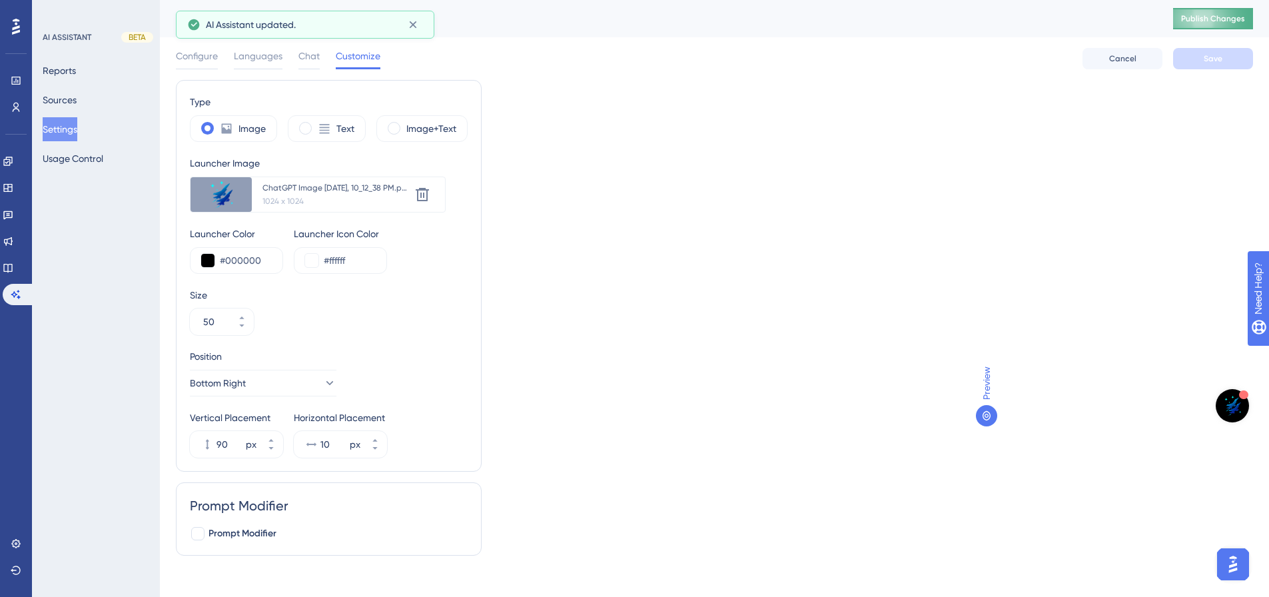
click at [1243, 15] on span "Publish Changes" at bounding box center [1213, 18] width 64 height 11
click at [268, 64] on div "Languages" at bounding box center [258, 58] width 49 height 21
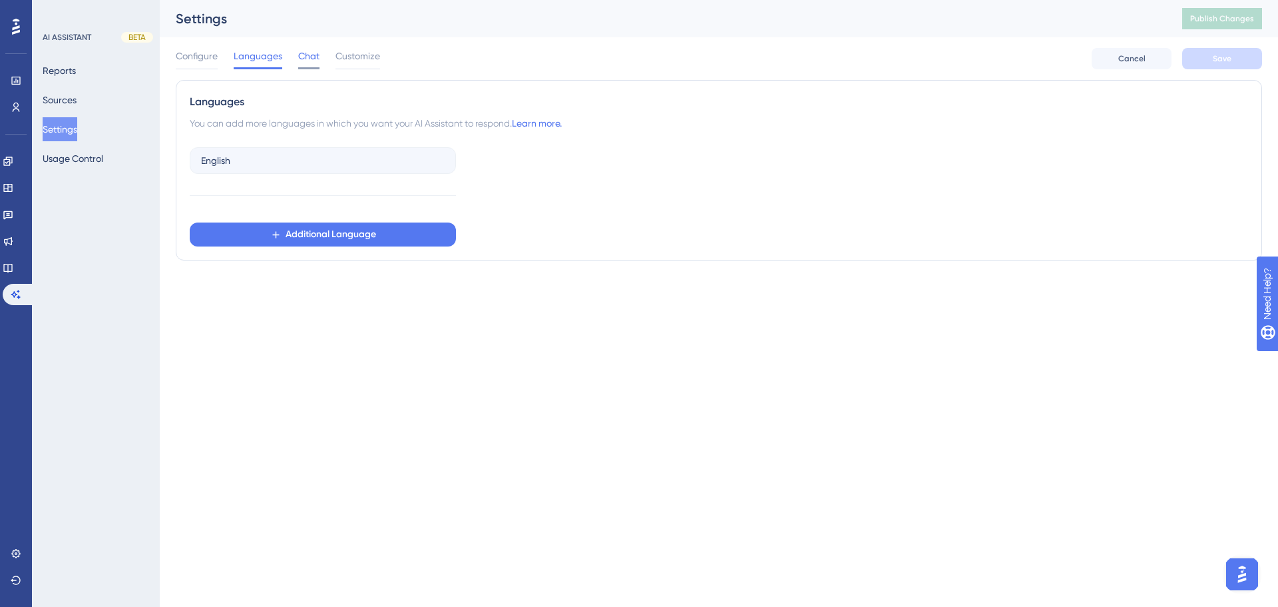
click at [302, 58] on span "Chat" at bounding box center [308, 56] width 21 height 16
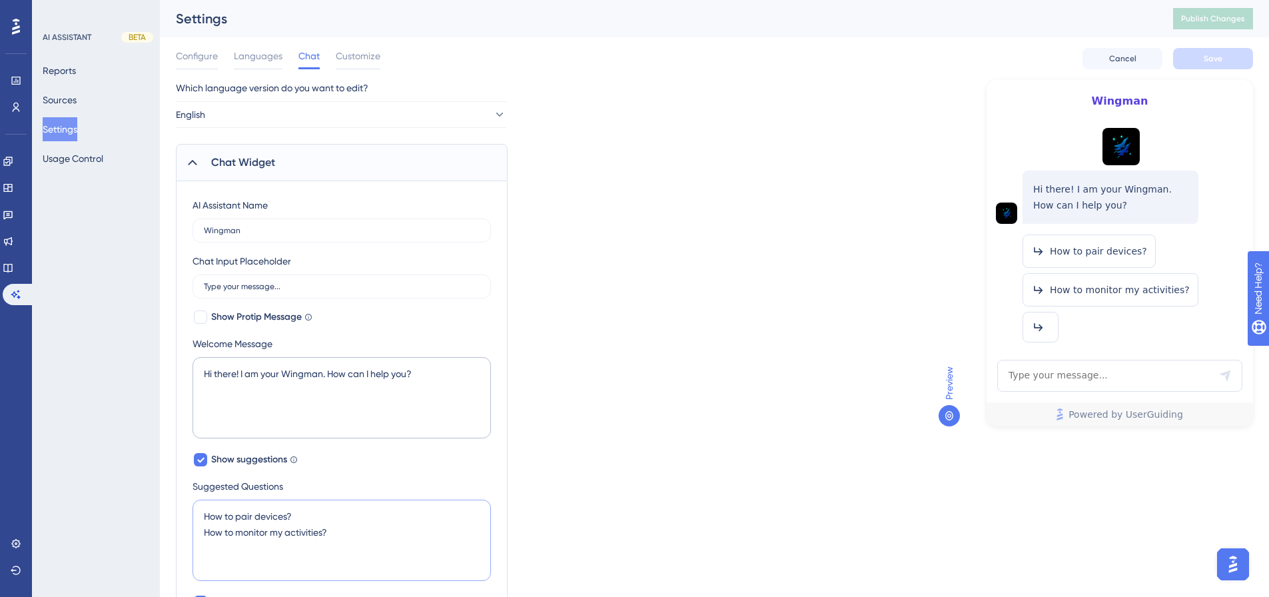
click at [314, 544] on textarea "How to pair devices? How to monitor my activities?" at bounding box center [341, 539] width 298 height 81
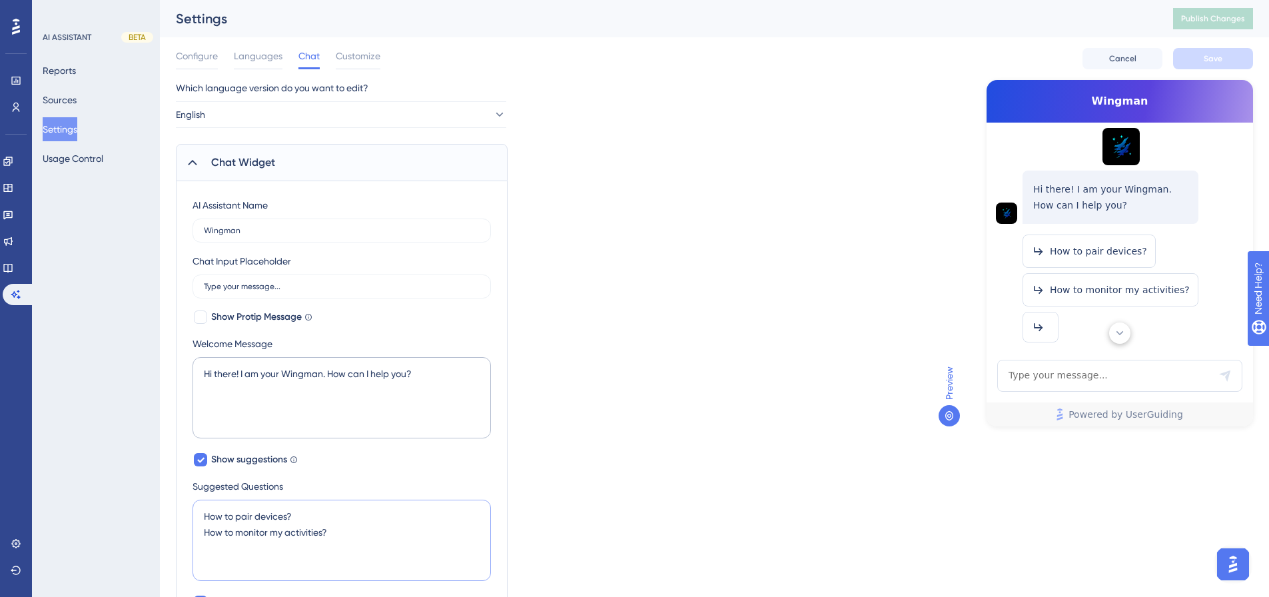
scroll to position [50, 0]
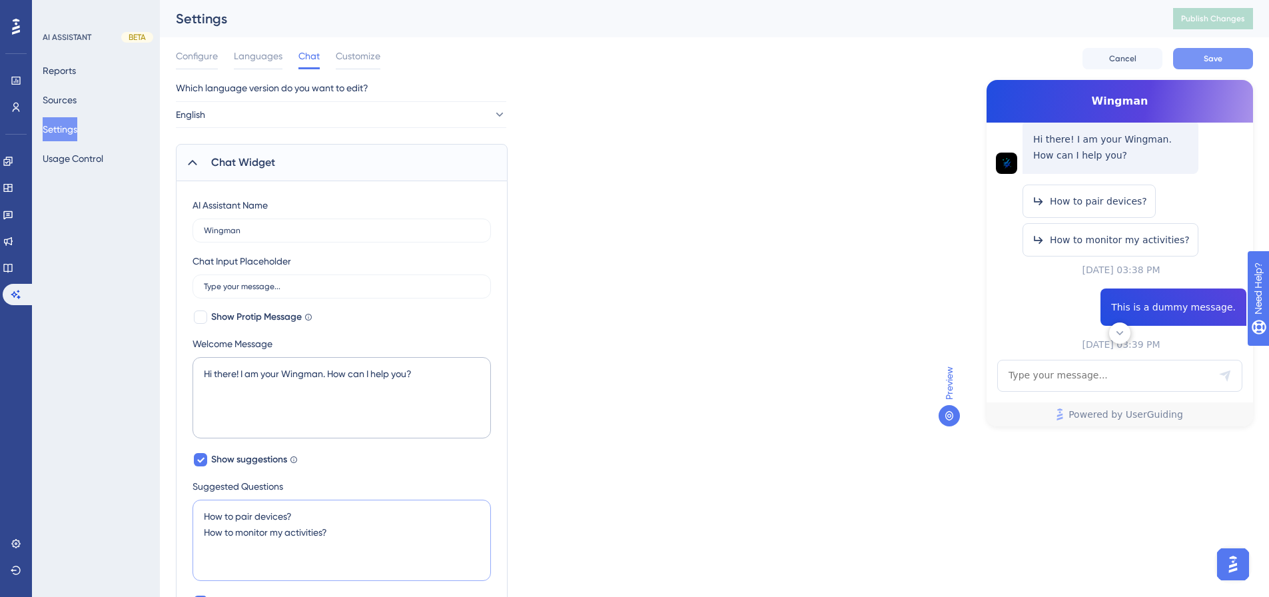
type textarea "How to pair devices? How to monitor my activities?"
click at [1209, 57] on span "Save" at bounding box center [1212, 58] width 19 height 11
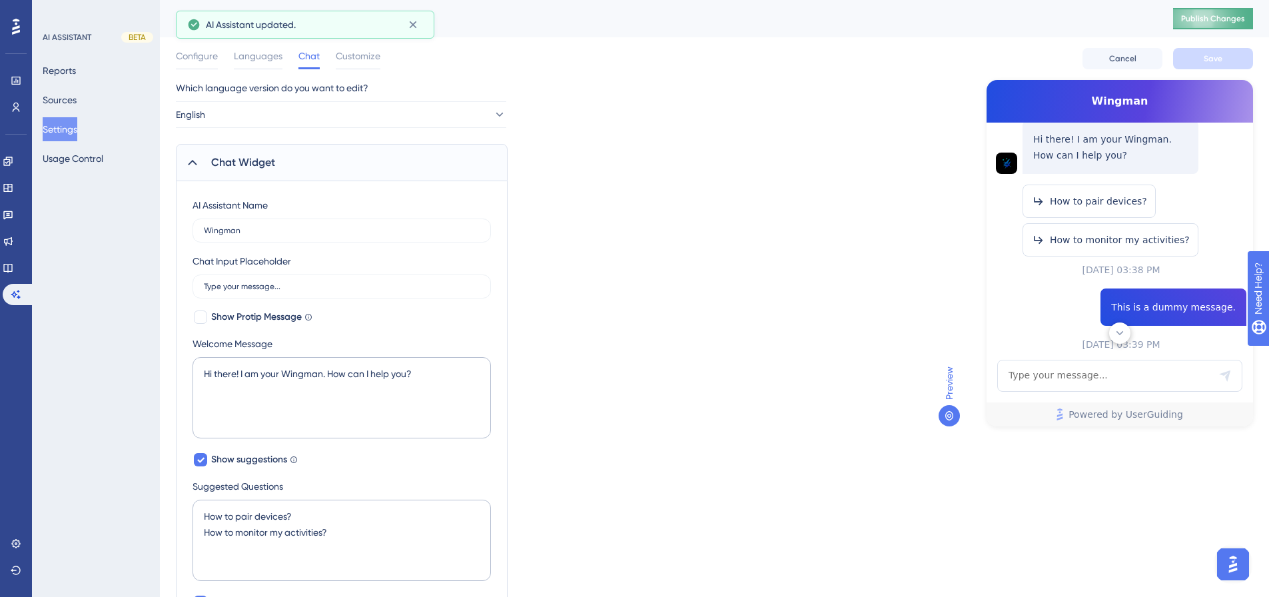
click at [1231, 16] on span "Publish Changes" at bounding box center [1213, 18] width 64 height 11
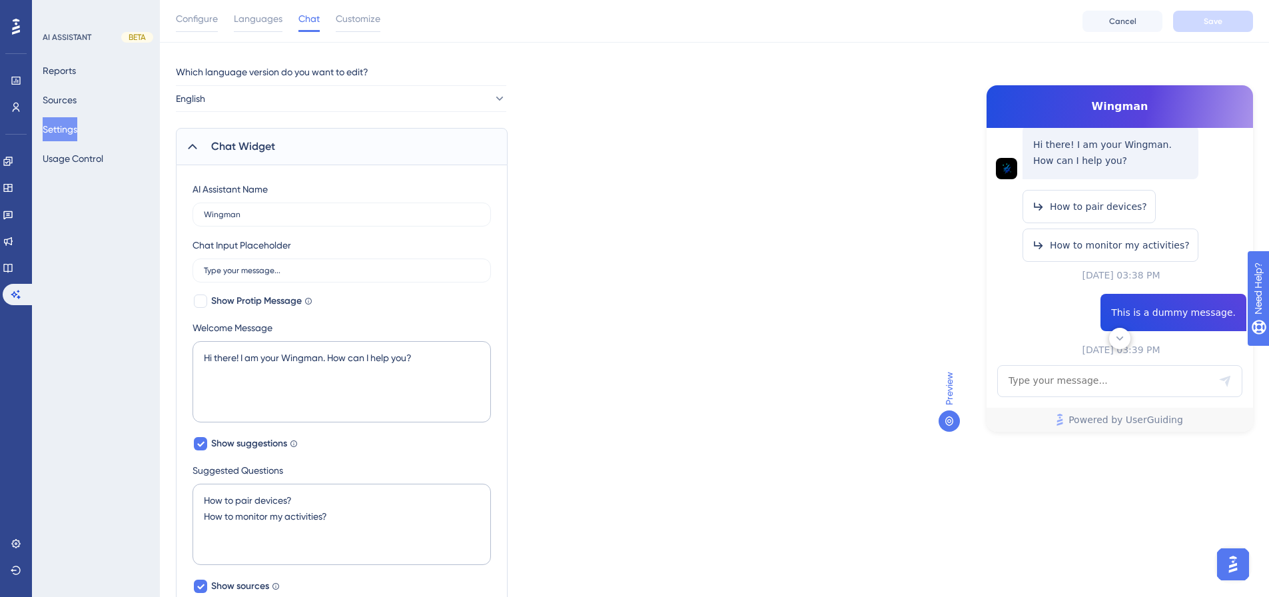
scroll to position [0, 0]
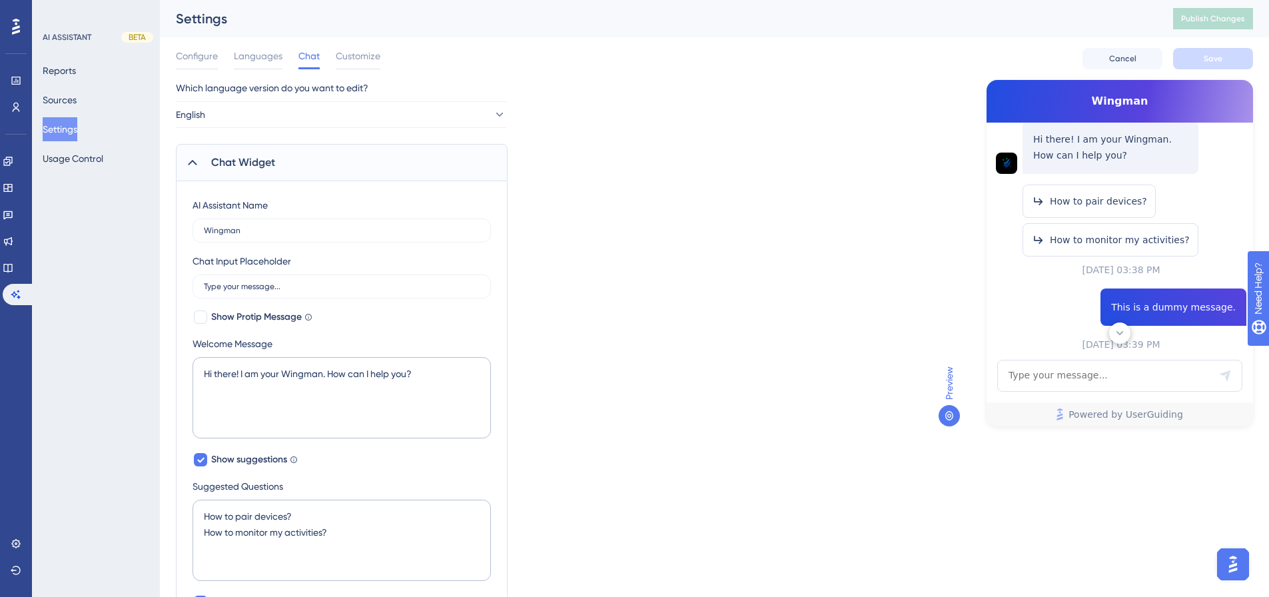
click at [254, 57] on span "Languages" at bounding box center [258, 56] width 49 height 16
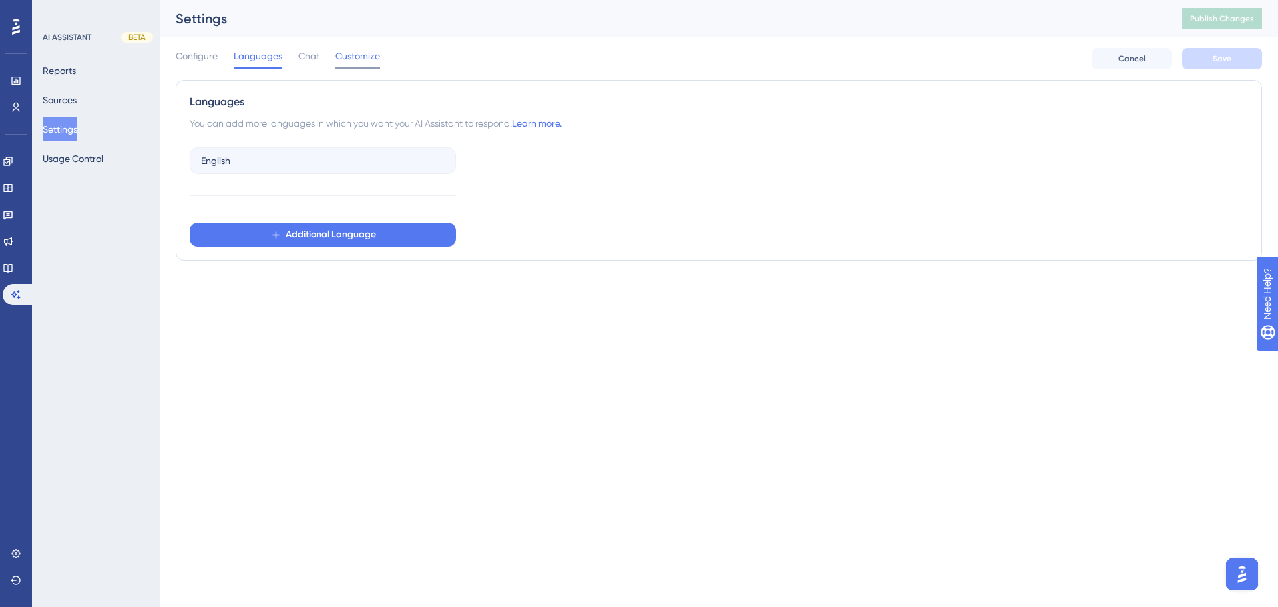
click at [365, 59] on span "Customize" at bounding box center [358, 56] width 45 height 16
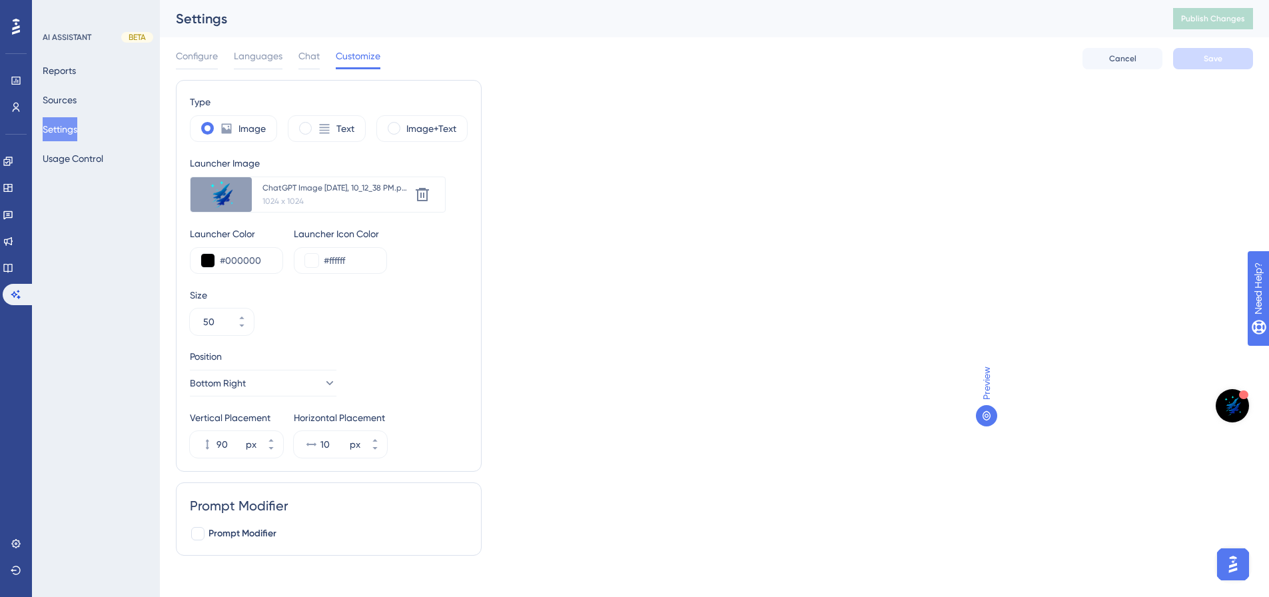
drag, startPoint x: 192, startPoint y: 57, endPoint x: 227, endPoint y: 74, distance: 39.0
click at [191, 57] on span "Configure" at bounding box center [197, 56] width 42 height 16
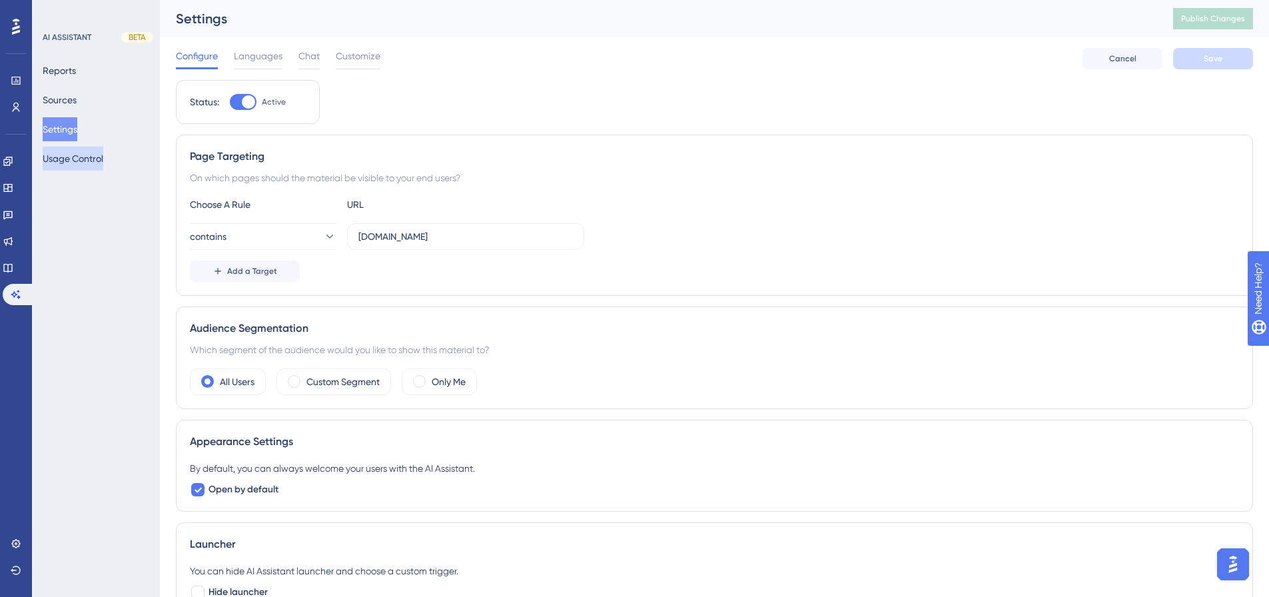
click at [91, 161] on button "Usage Control" at bounding box center [73, 158] width 61 height 24
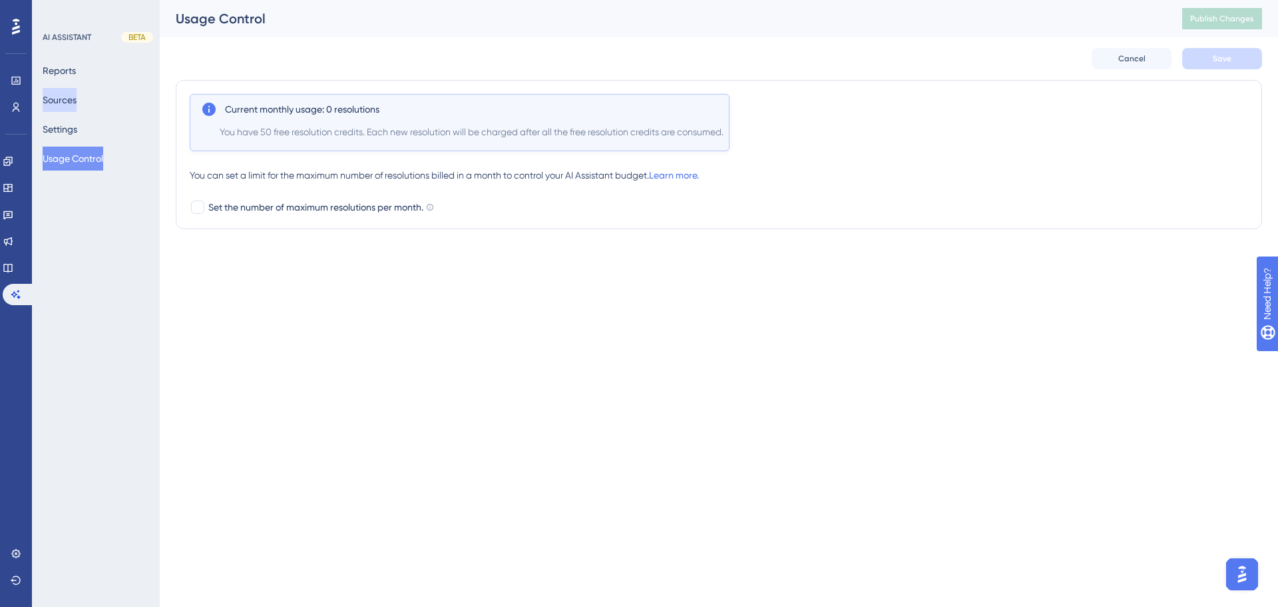
click at [67, 103] on button "Sources" at bounding box center [60, 100] width 34 height 24
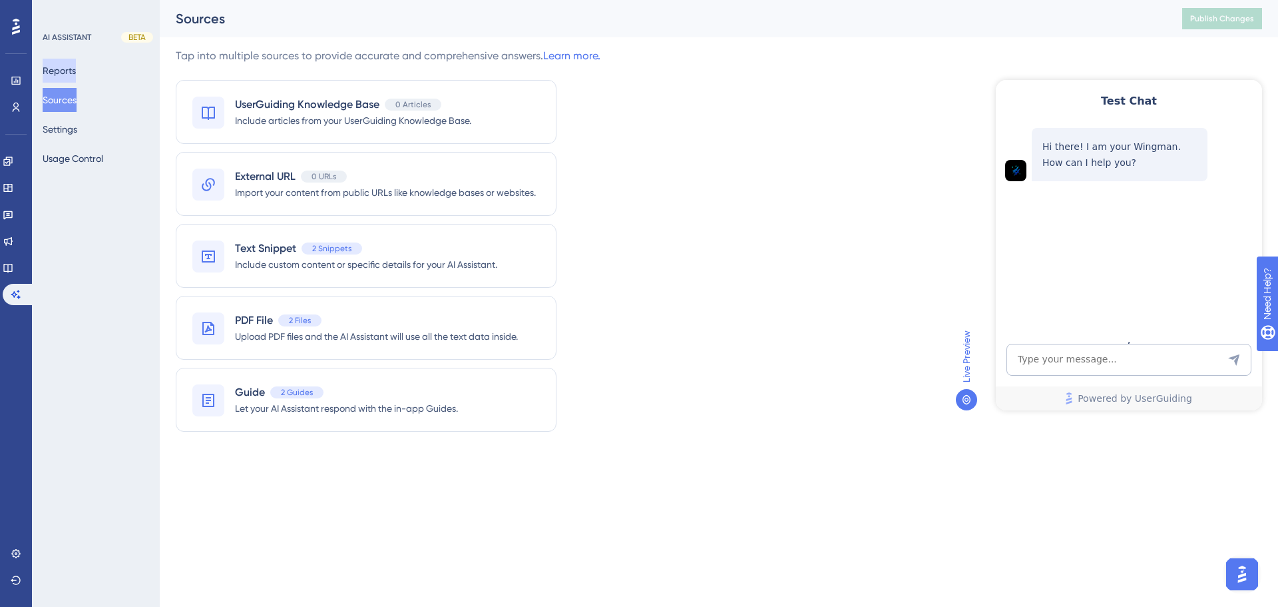
click at [67, 72] on button "Reports" at bounding box center [59, 71] width 33 height 24
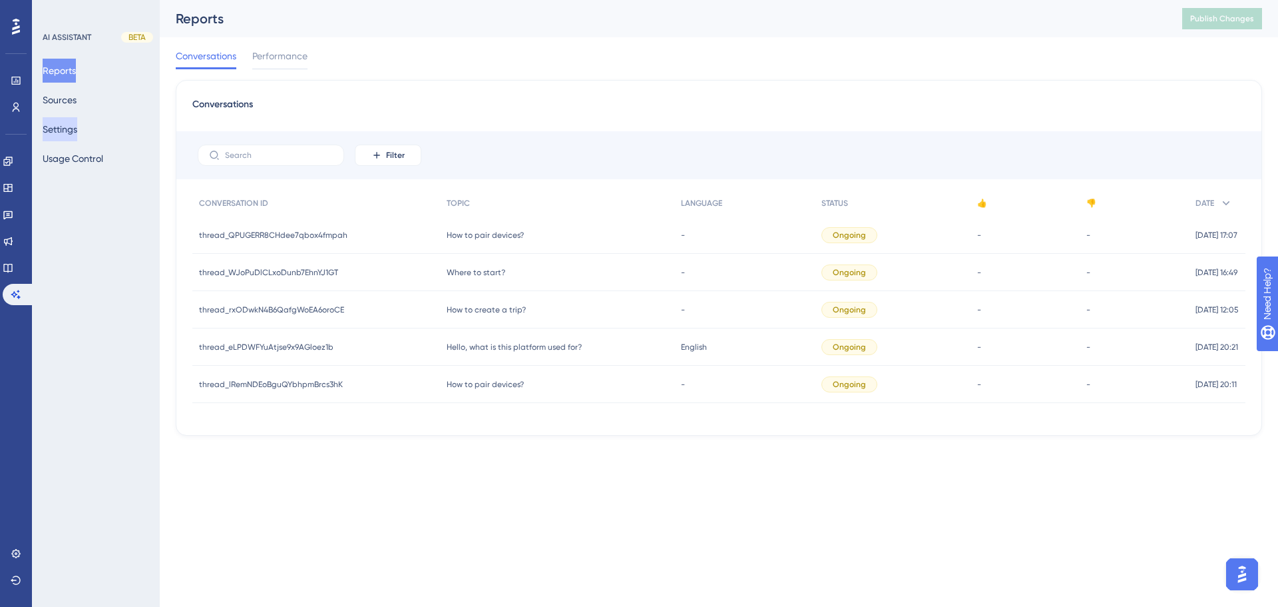
click at [77, 131] on button "Settings" at bounding box center [60, 129] width 35 height 24
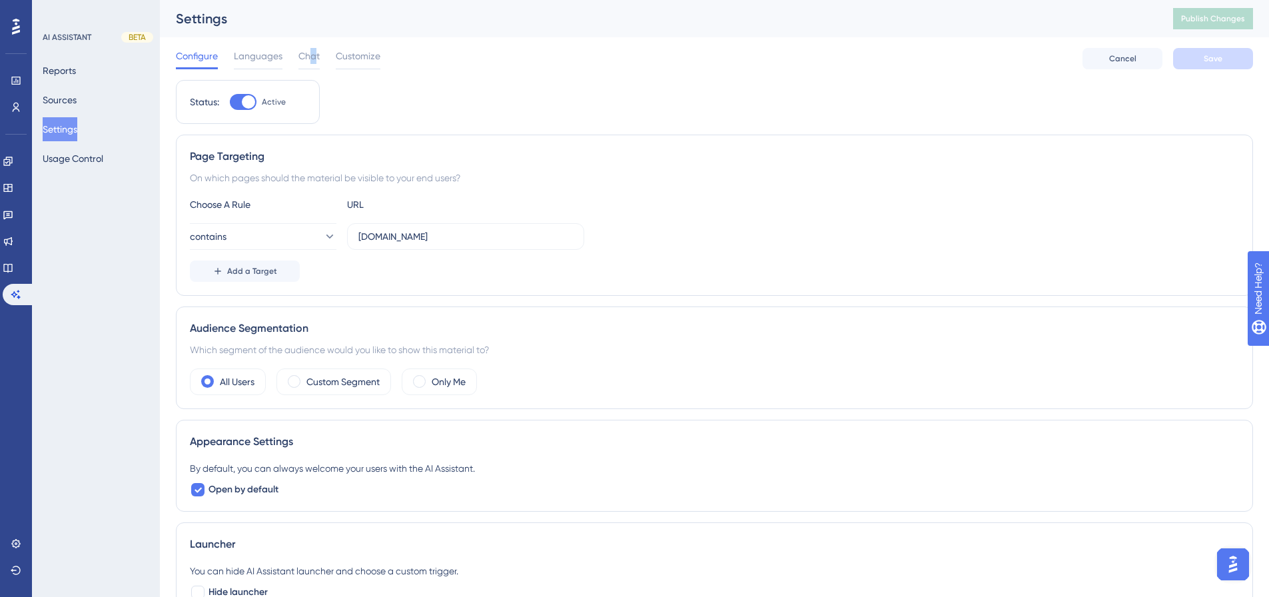
drag, startPoint x: 312, startPoint y: 53, endPoint x: 438, endPoint y: 79, distance: 128.5
click at [312, 53] on span "Chat" at bounding box center [308, 56] width 21 height 16
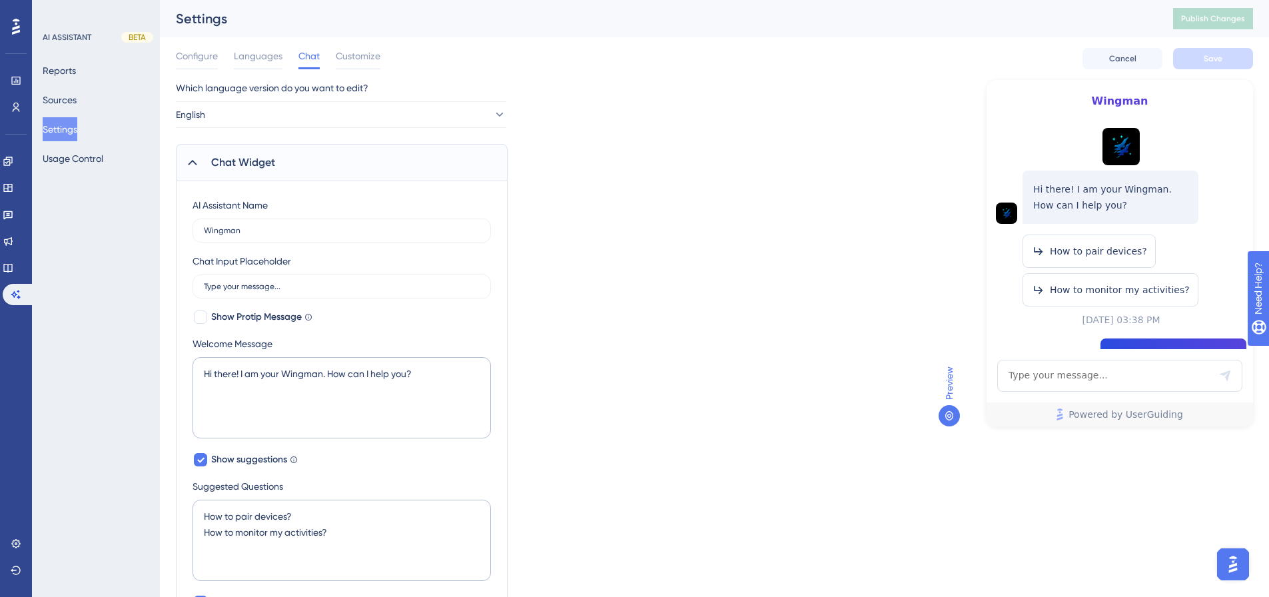
click at [751, 288] on div "Which language version do you want to edit? English Chat Widget AI Assistant Na…" at bounding box center [714, 531] width 1077 height 902
click at [751, 347] on div "Which language version do you want to edit? English Chat Widget AI Assistant Na…" at bounding box center [714, 531] width 1077 height 902
